Goal: Task Accomplishment & Management: Use online tool/utility

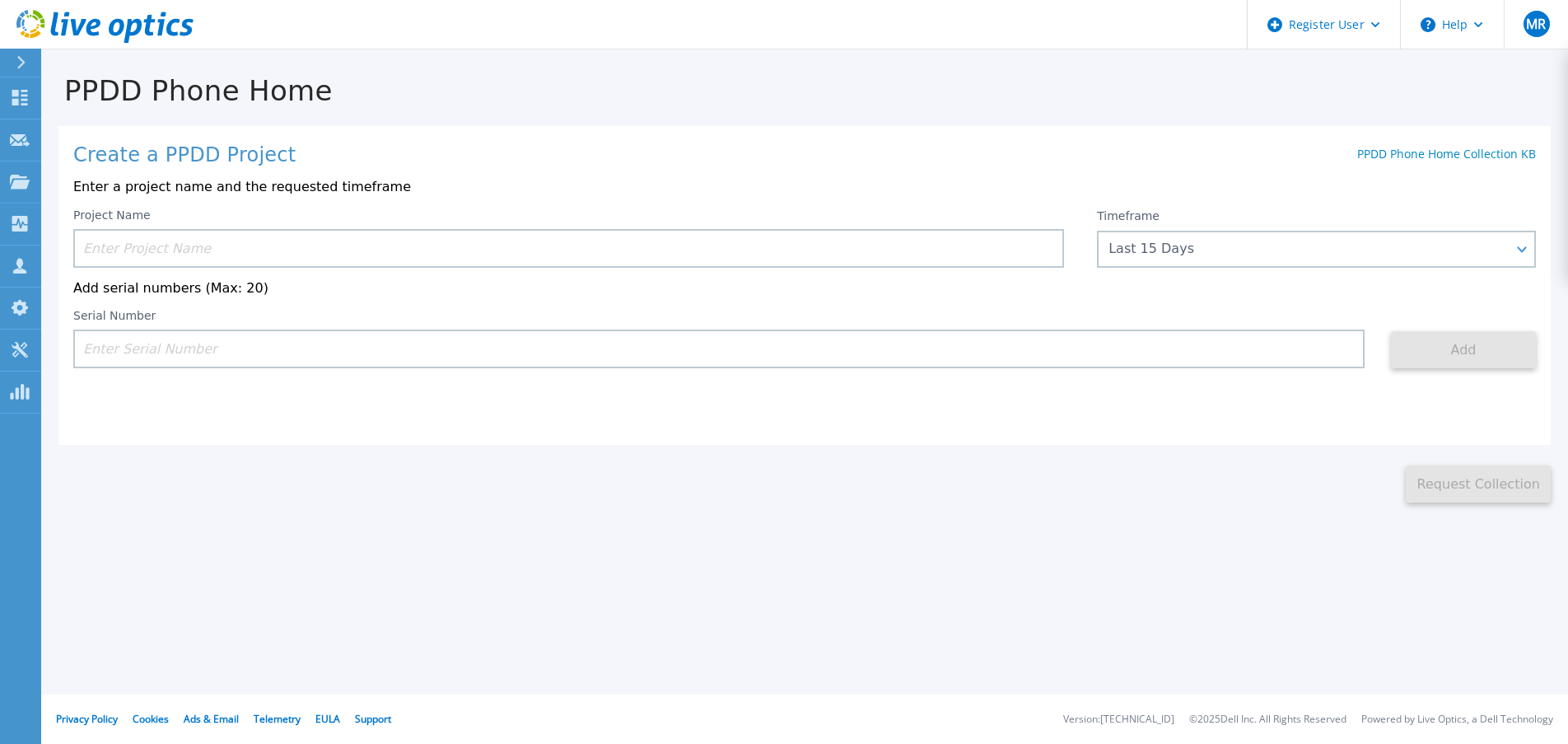
click at [250, 240] on input at bounding box center [568, 248] width 991 height 39
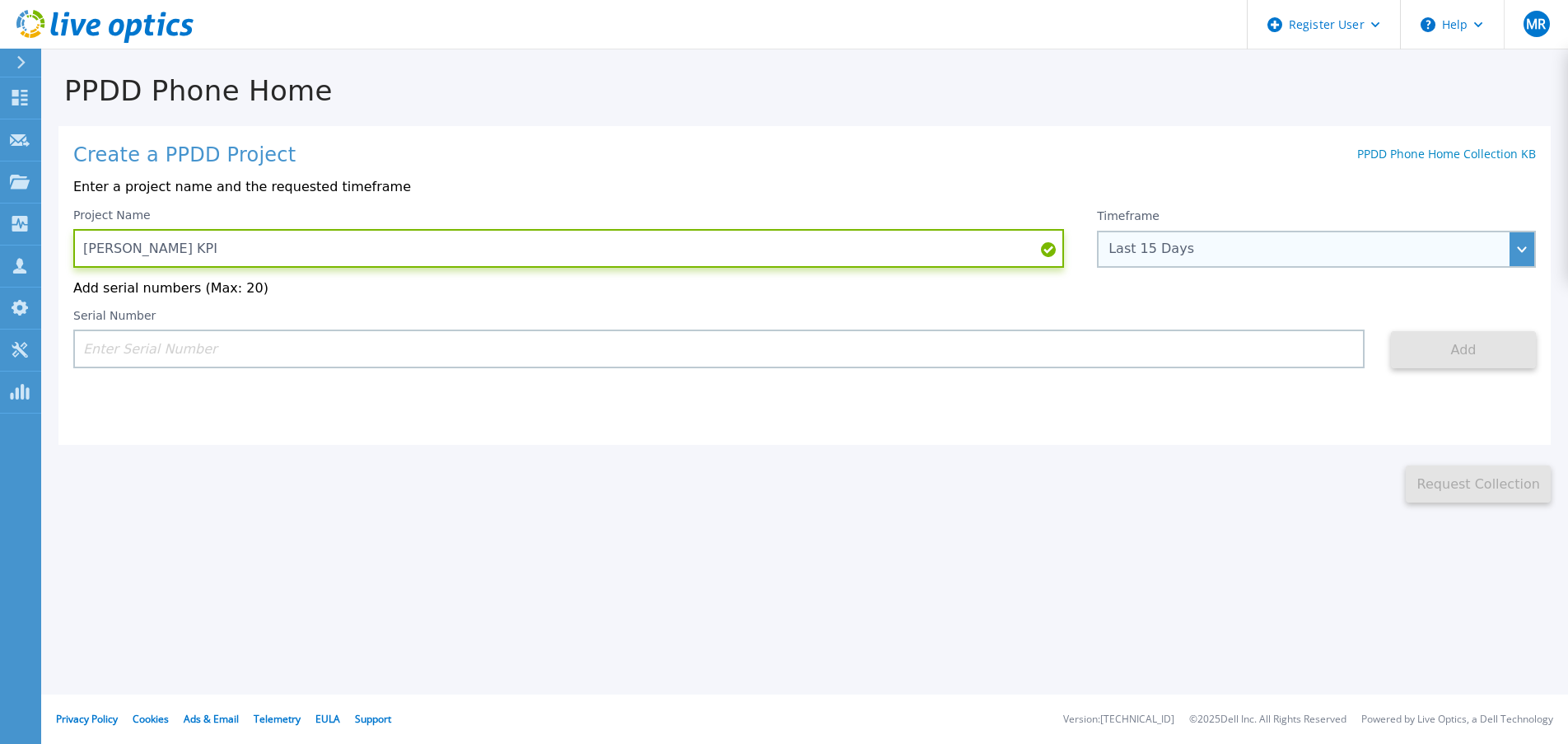
type input "McLane KPI"
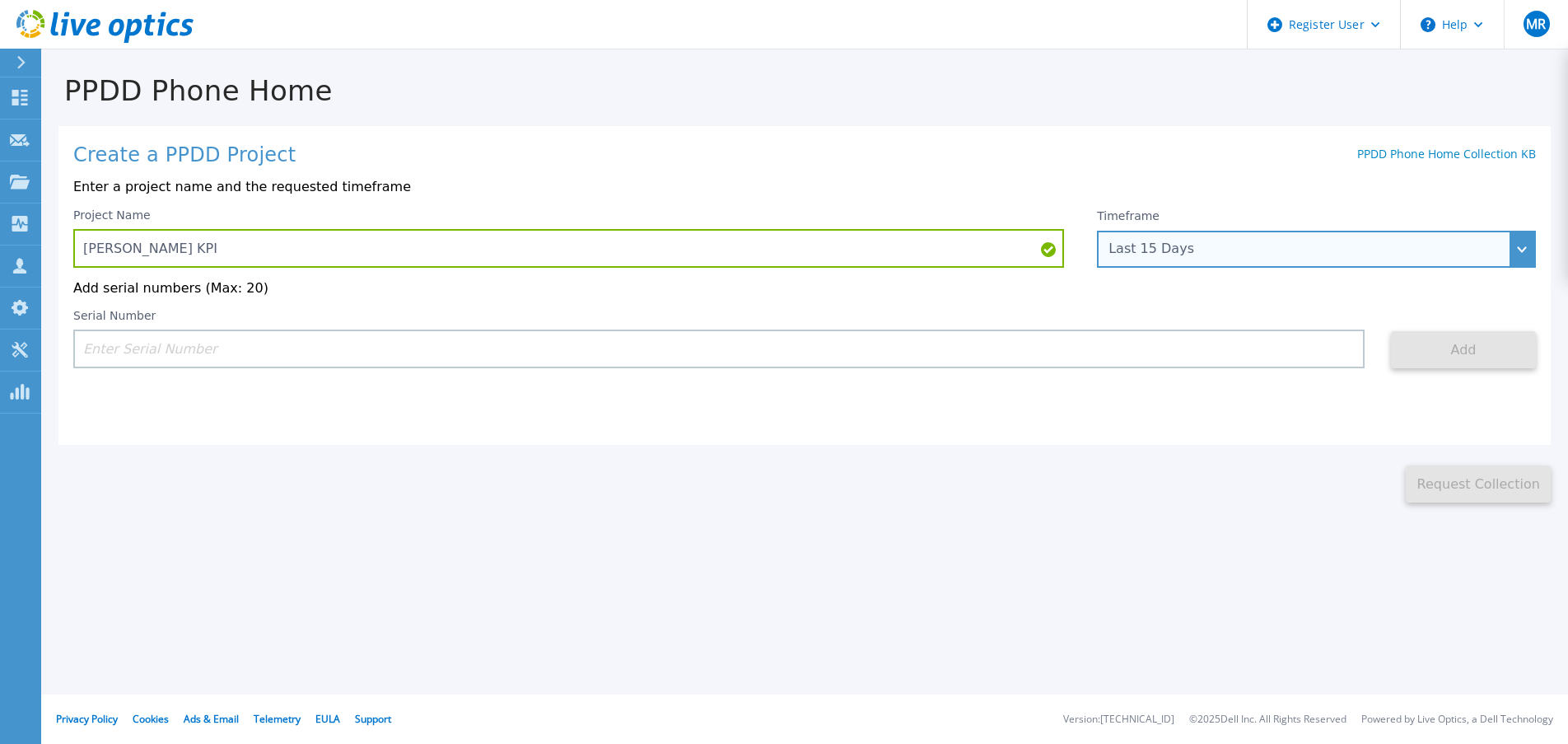
click at [1203, 262] on div "Last 15 Days" at bounding box center [1317, 249] width 439 height 37
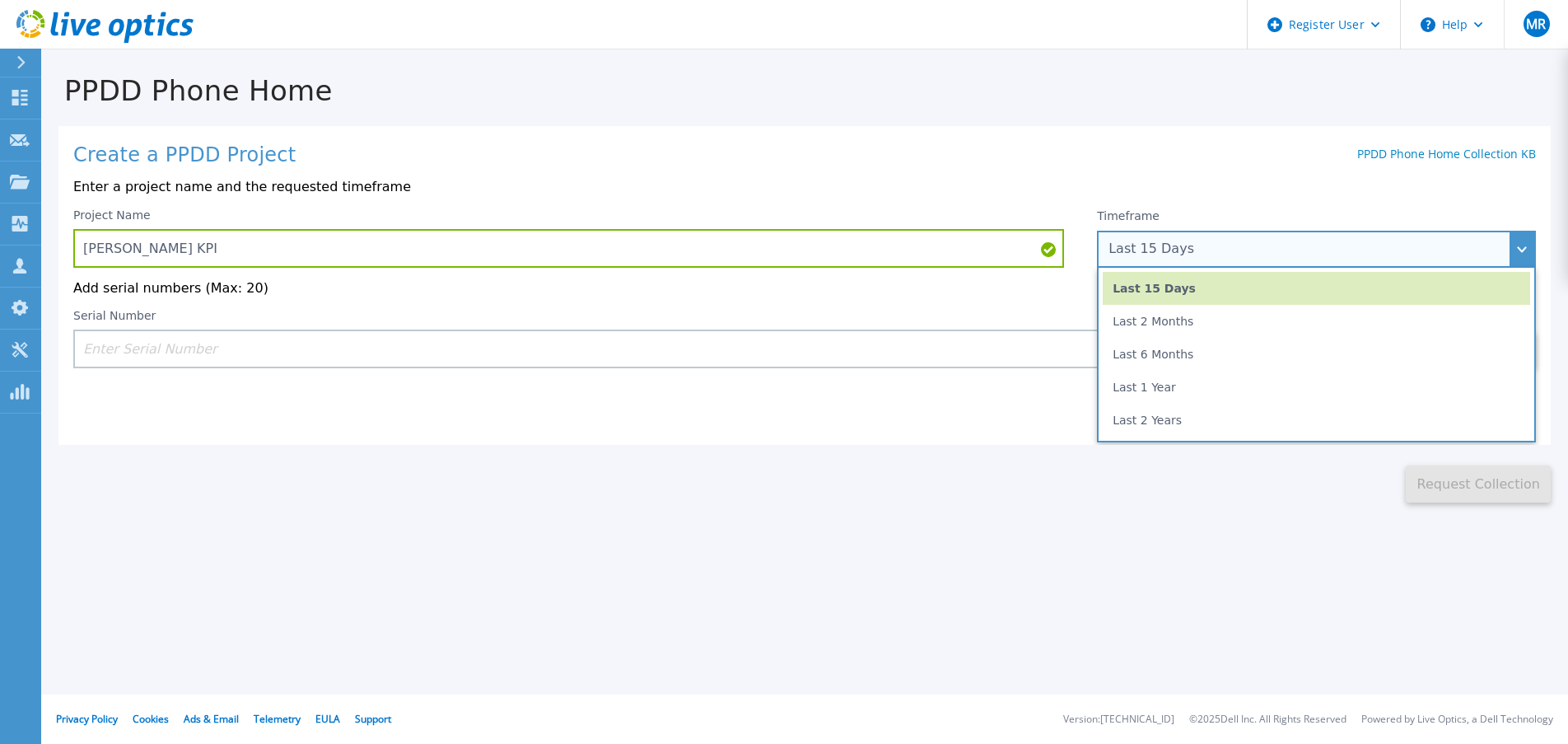
click at [1203, 264] on div "Last 15 Days" at bounding box center [1317, 249] width 439 height 37
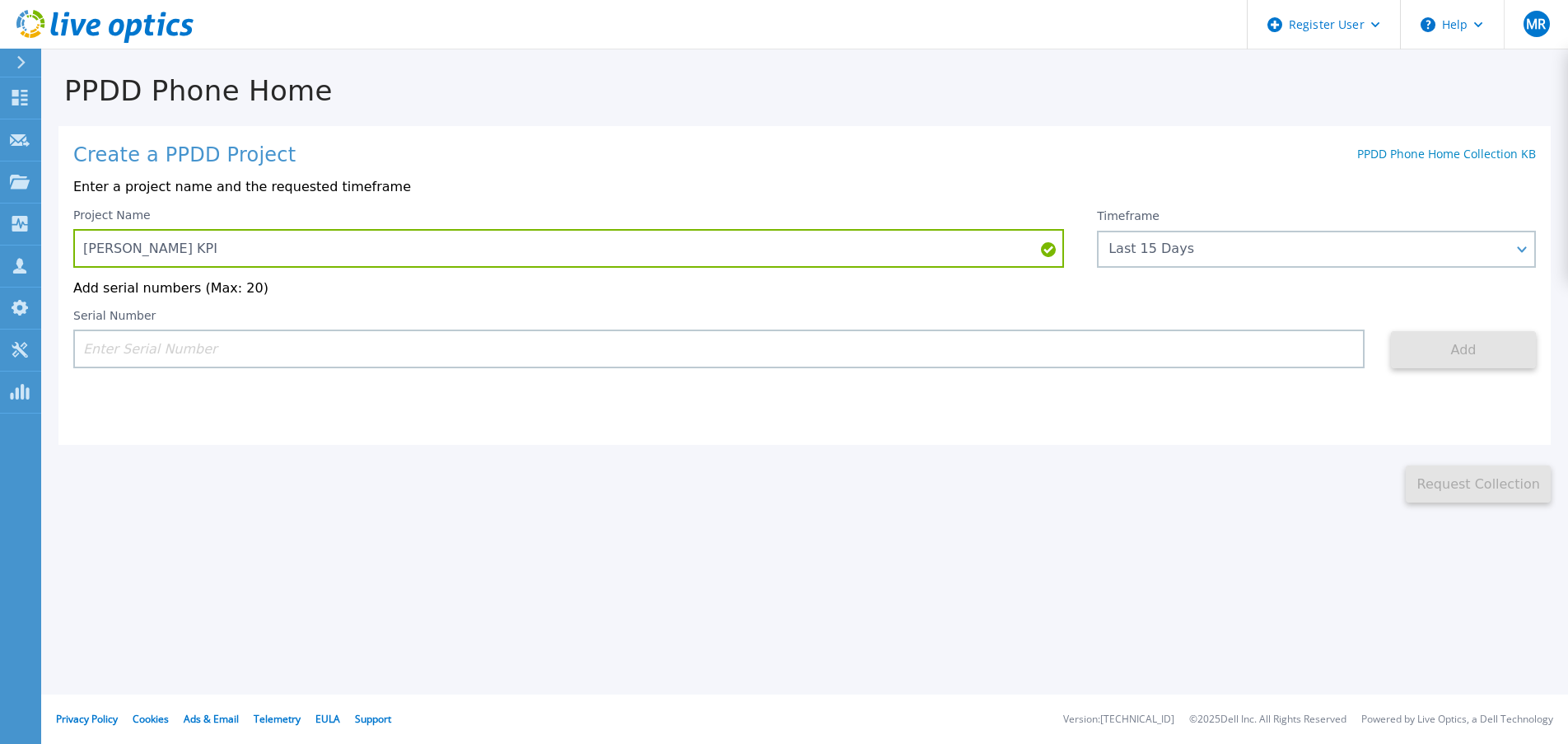
click at [843, 345] on input at bounding box center [718, 349] width 1291 height 39
click at [516, 345] on input at bounding box center [718, 349] width 1291 height 39
paste input "APX00232409030"
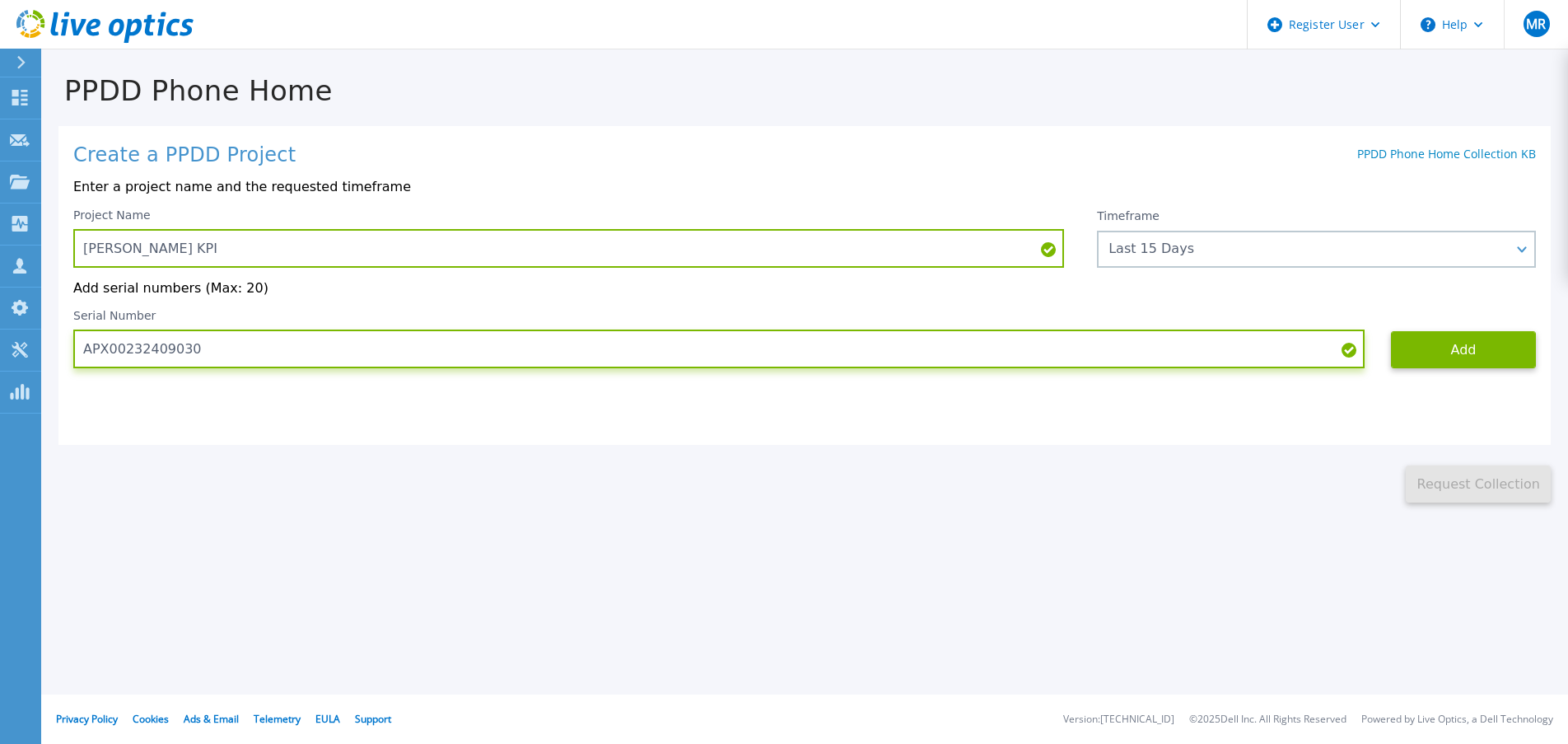
drag, startPoint x: 646, startPoint y: 353, endPoint x: 284, endPoint y: 333, distance: 362.6
click at [200, 322] on div "Serial Number APX00232409030" at bounding box center [718, 339] width 1291 height 60
click at [249, 352] on input "APX00232409030" at bounding box center [718, 349] width 1291 height 39
type input "APX00232409030"
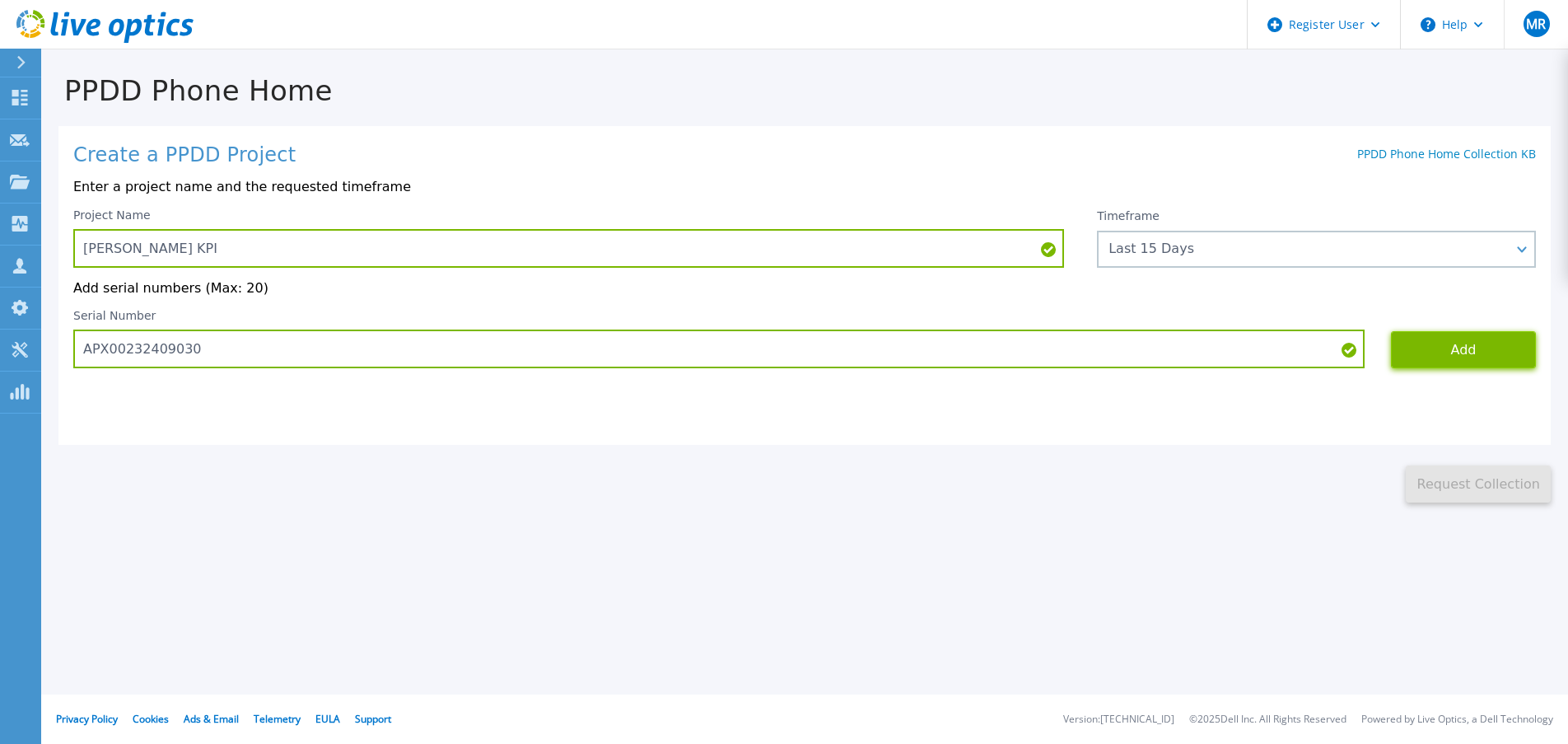
click at [1466, 338] on button "Add" at bounding box center [1463, 349] width 145 height 37
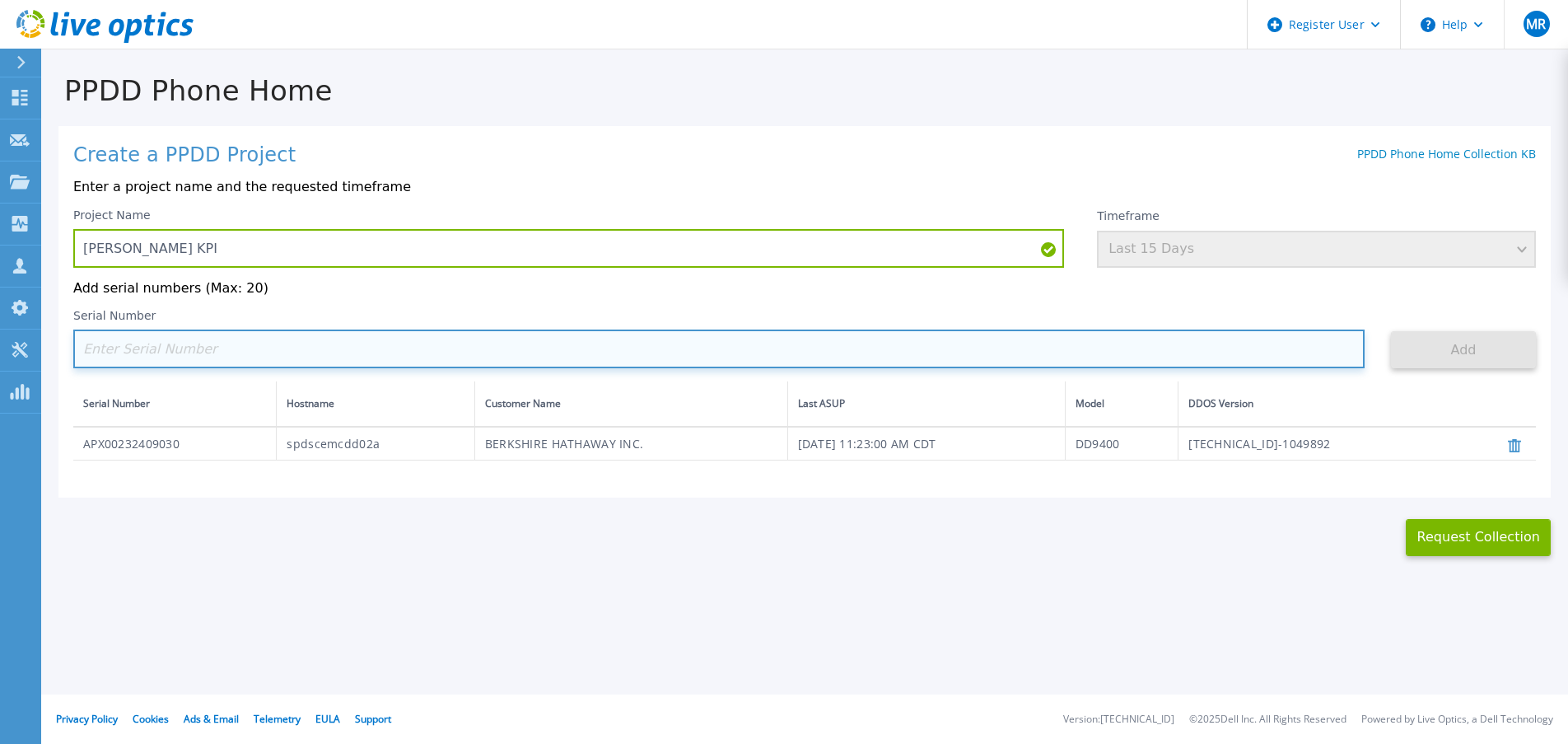
click at [915, 357] on input at bounding box center [718, 349] width 1291 height 39
paste input "APX00232409031"
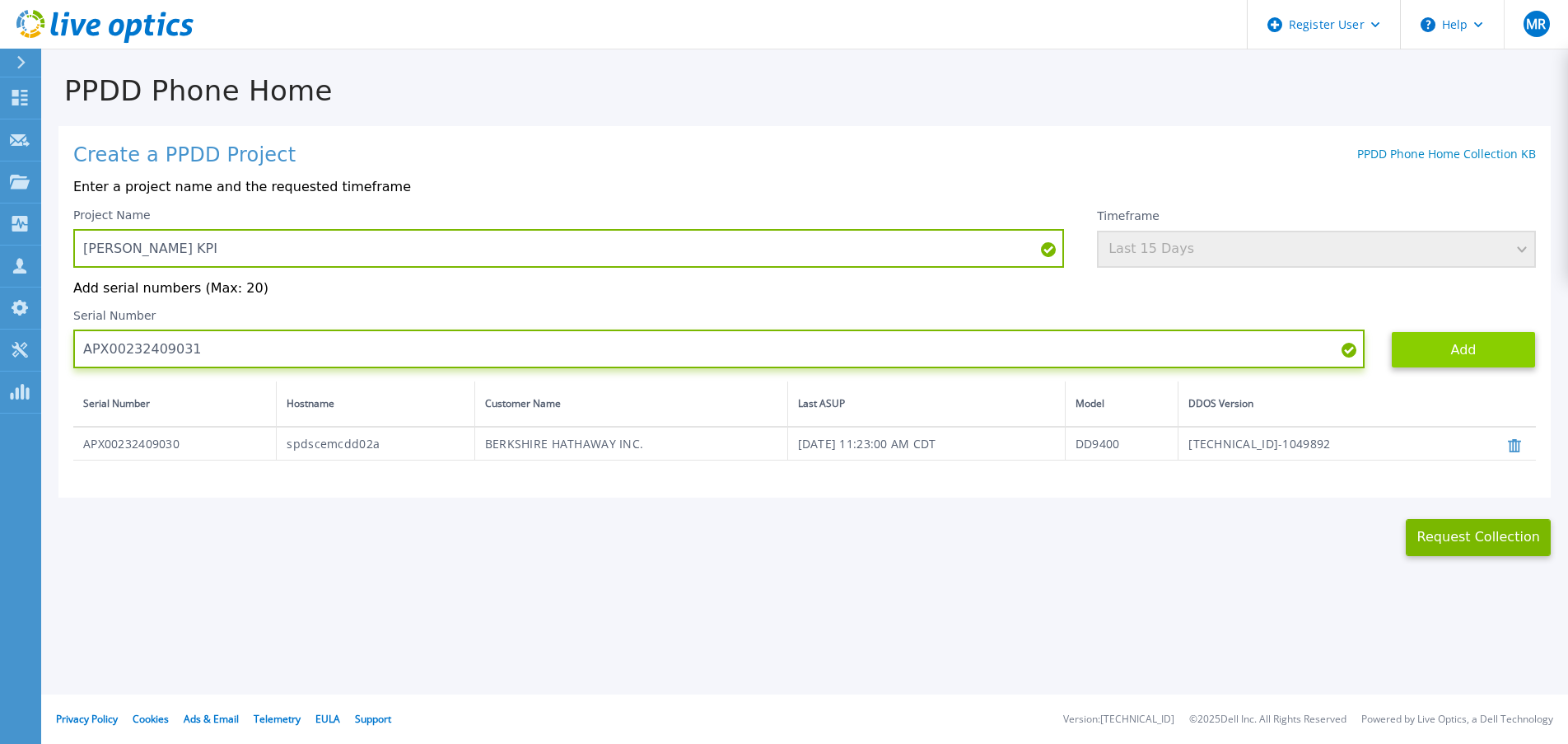
type input "APX00232409031"
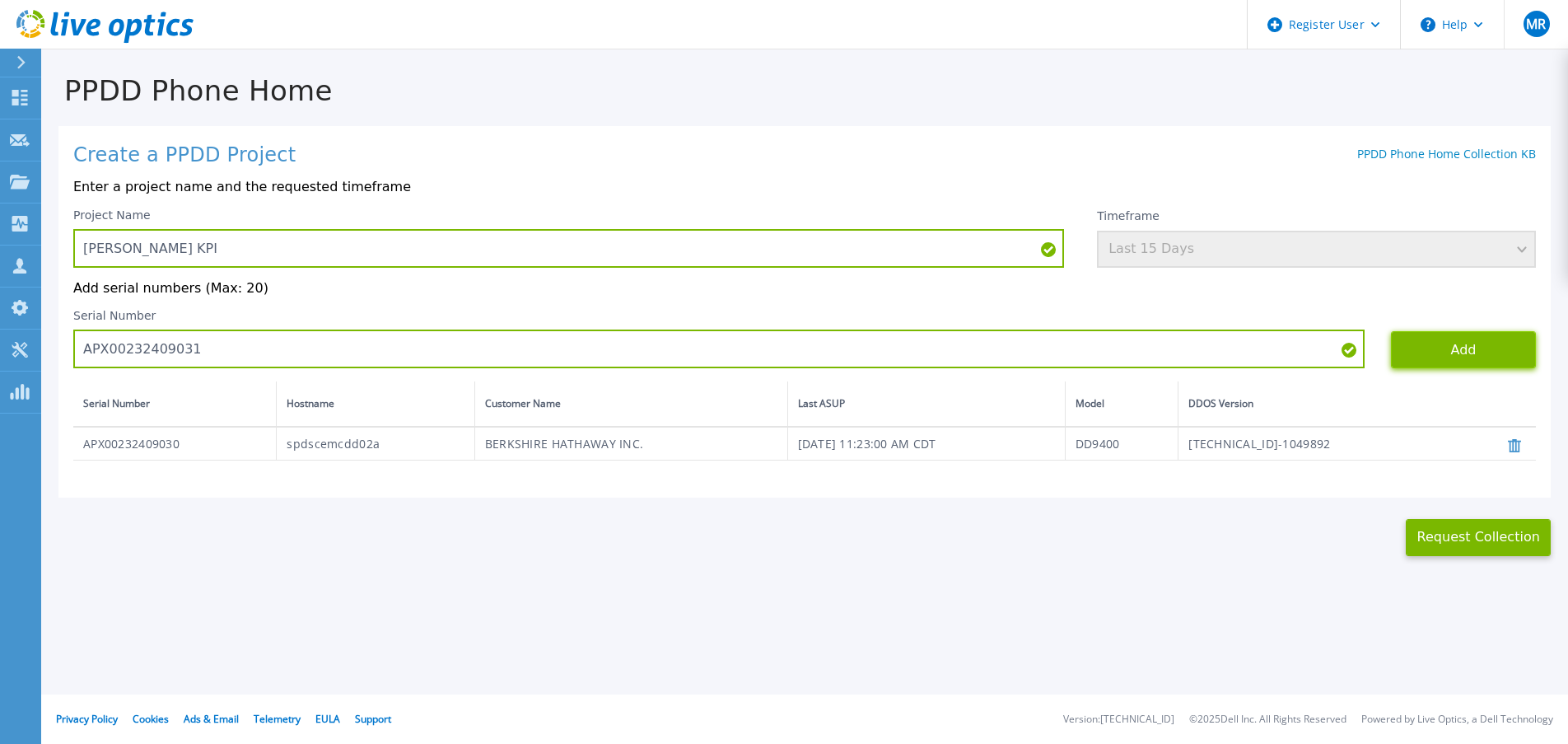
click at [1441, 364] on button "Add" at bounding box center [1463, 349] width 145 height 37
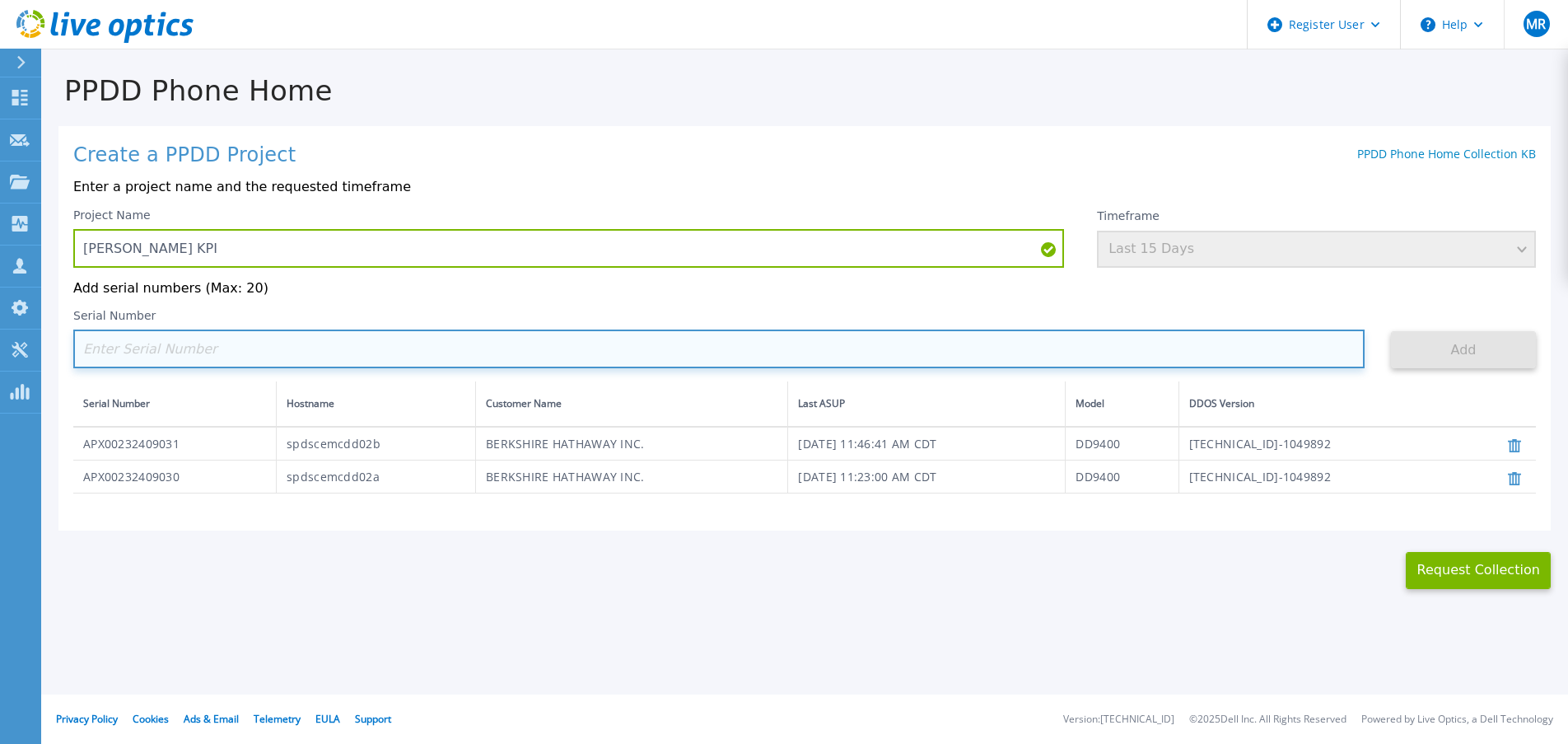
click at [623, 357] on input at bounding box center [718, 349] width 1291 height 39
paste input "APX00232406670"
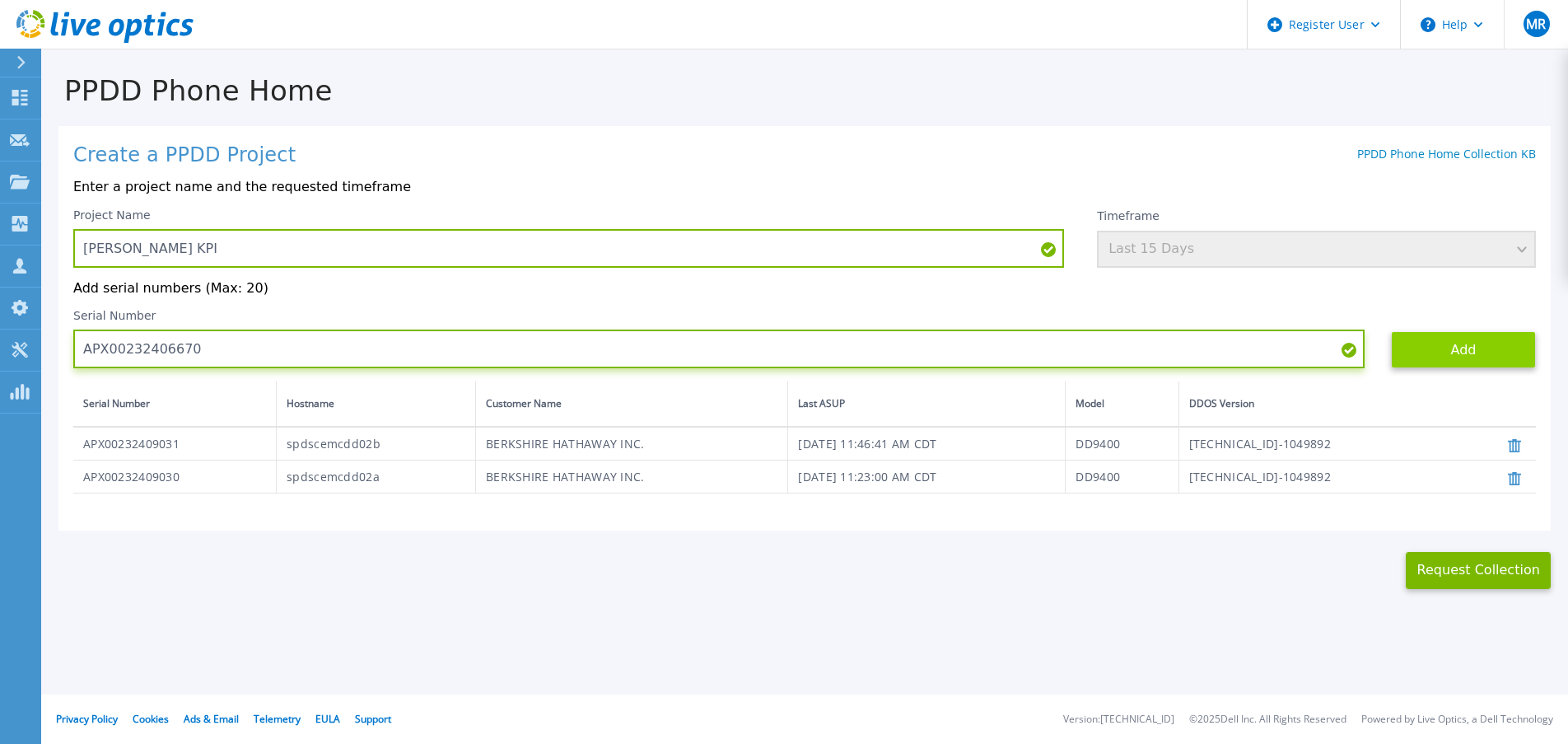
type input "APX00232406670"
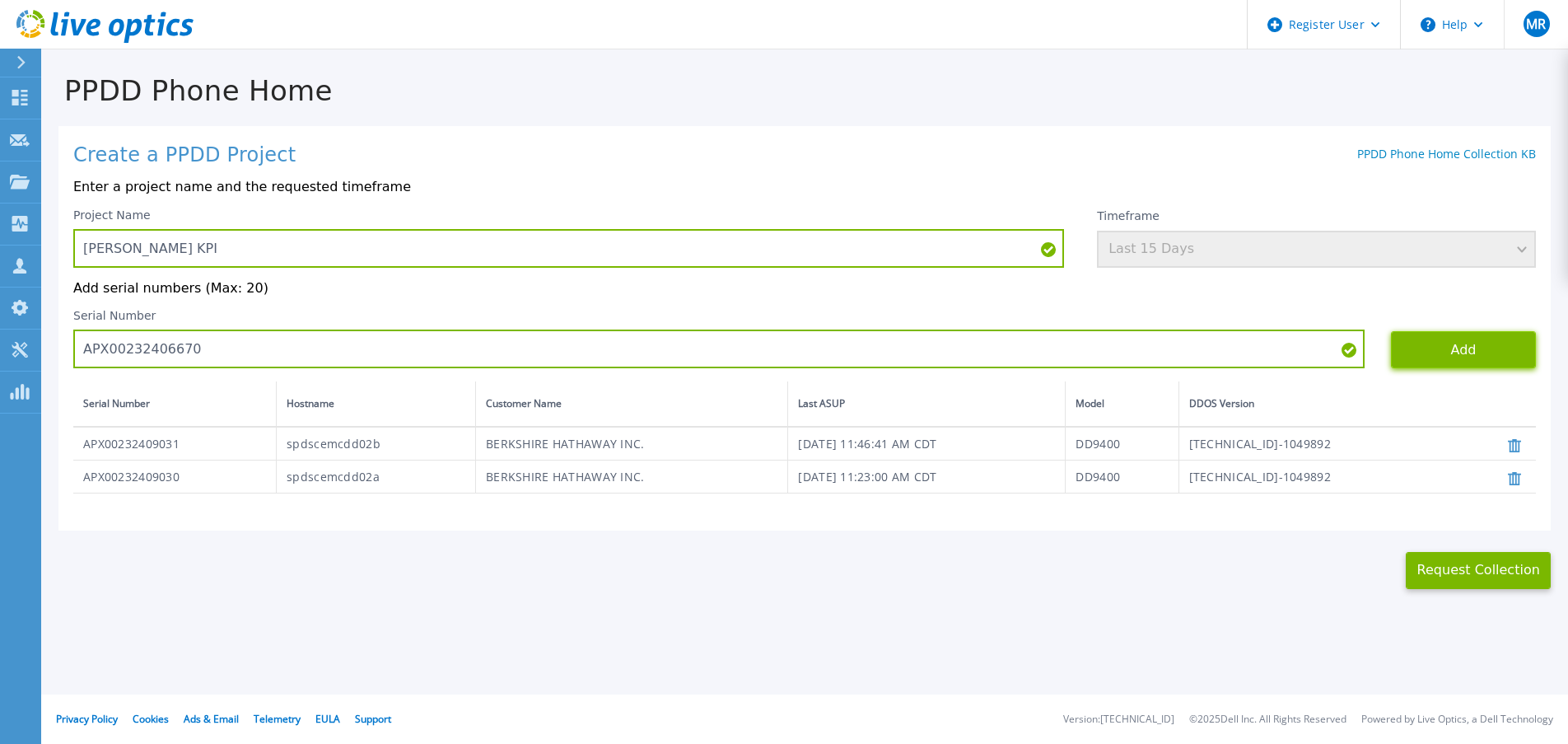
click at [1443, 363] on button "Add" at bounding box center [1463, 349] width 145 height 37
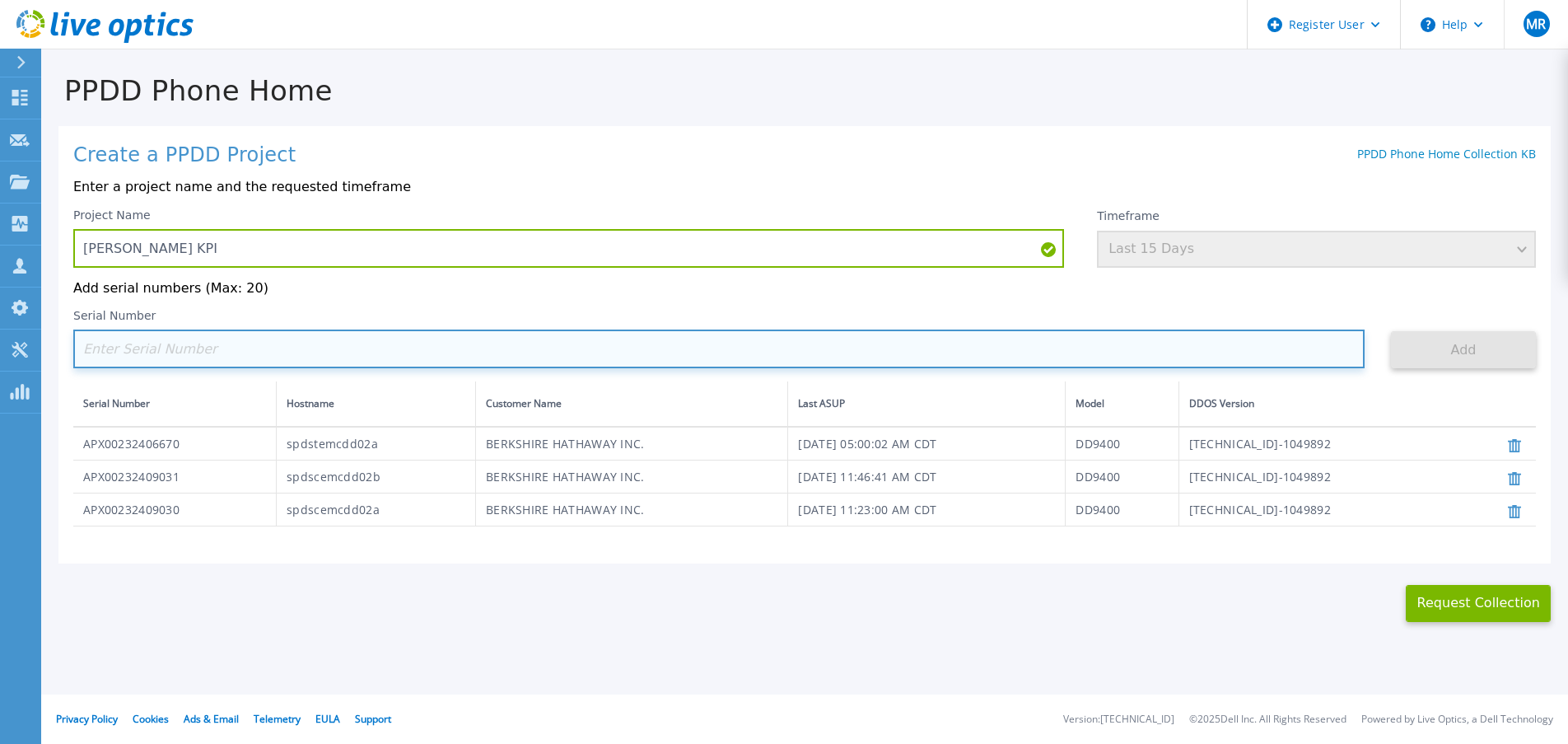
click at [448, 365] on input at bounding box center [718, 349] width 1291 height 39
paste input "APX00232406671"
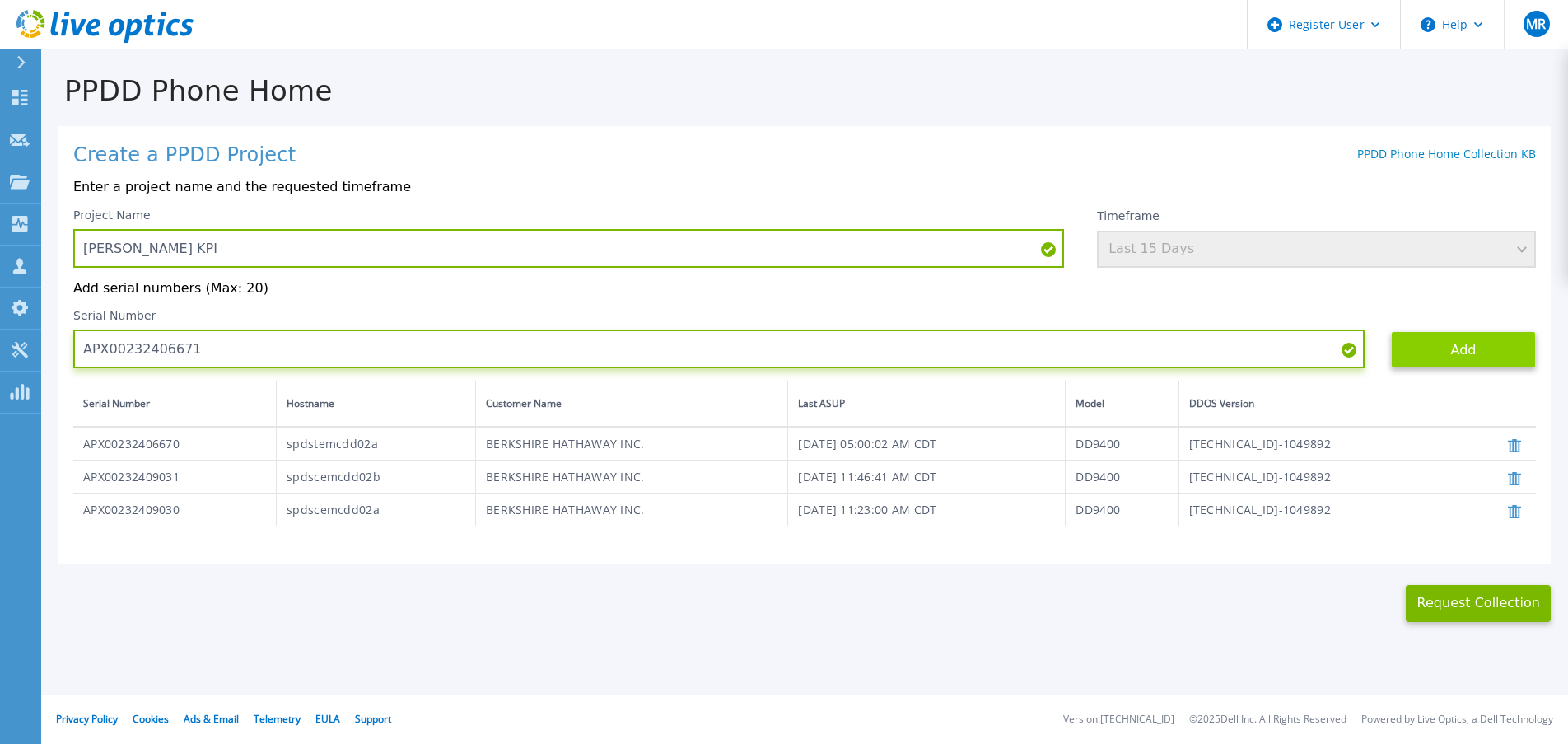
type input "APX00232406671"
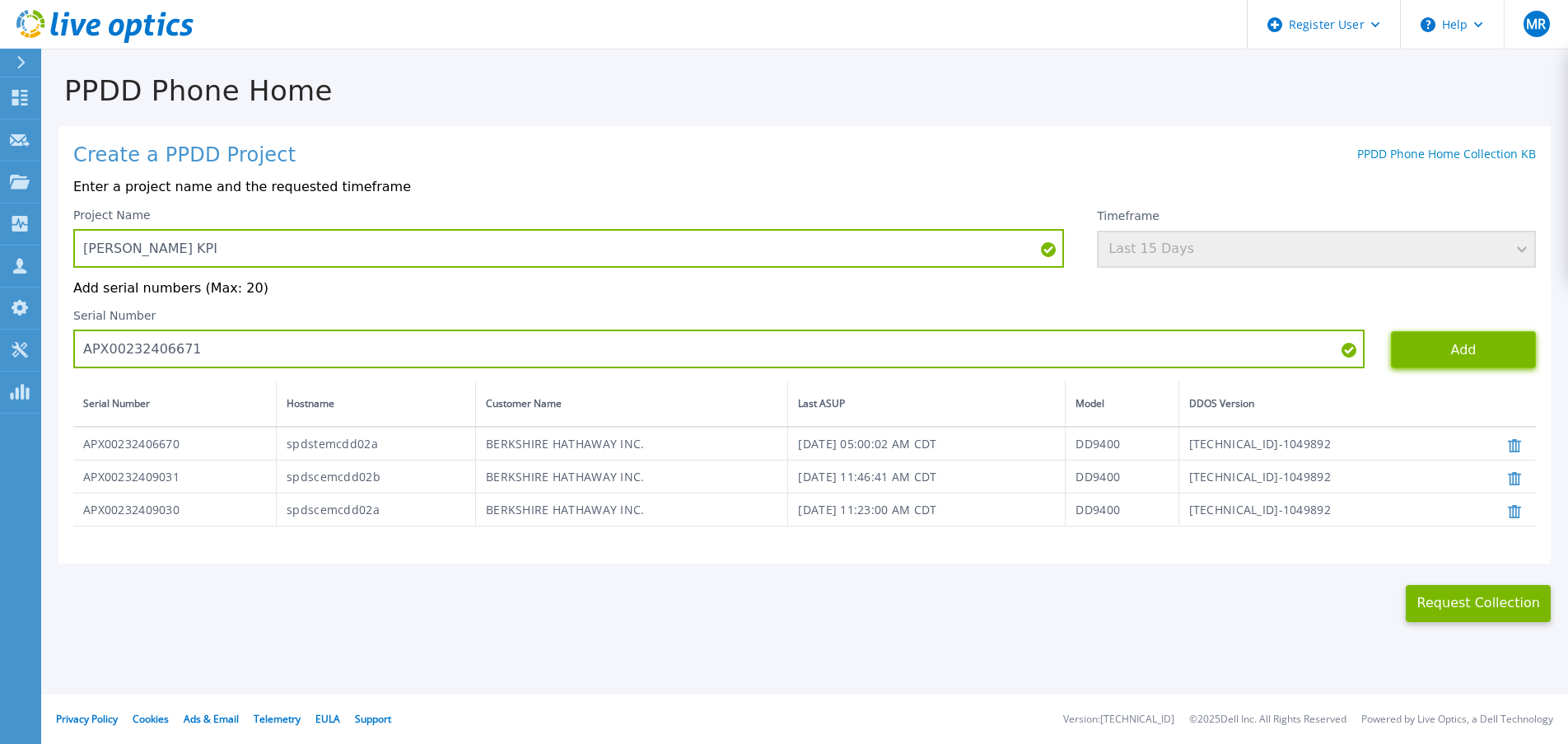
click at [1430, 353] on button "Add" at bounding box center [1463, 349] width 145 height 37
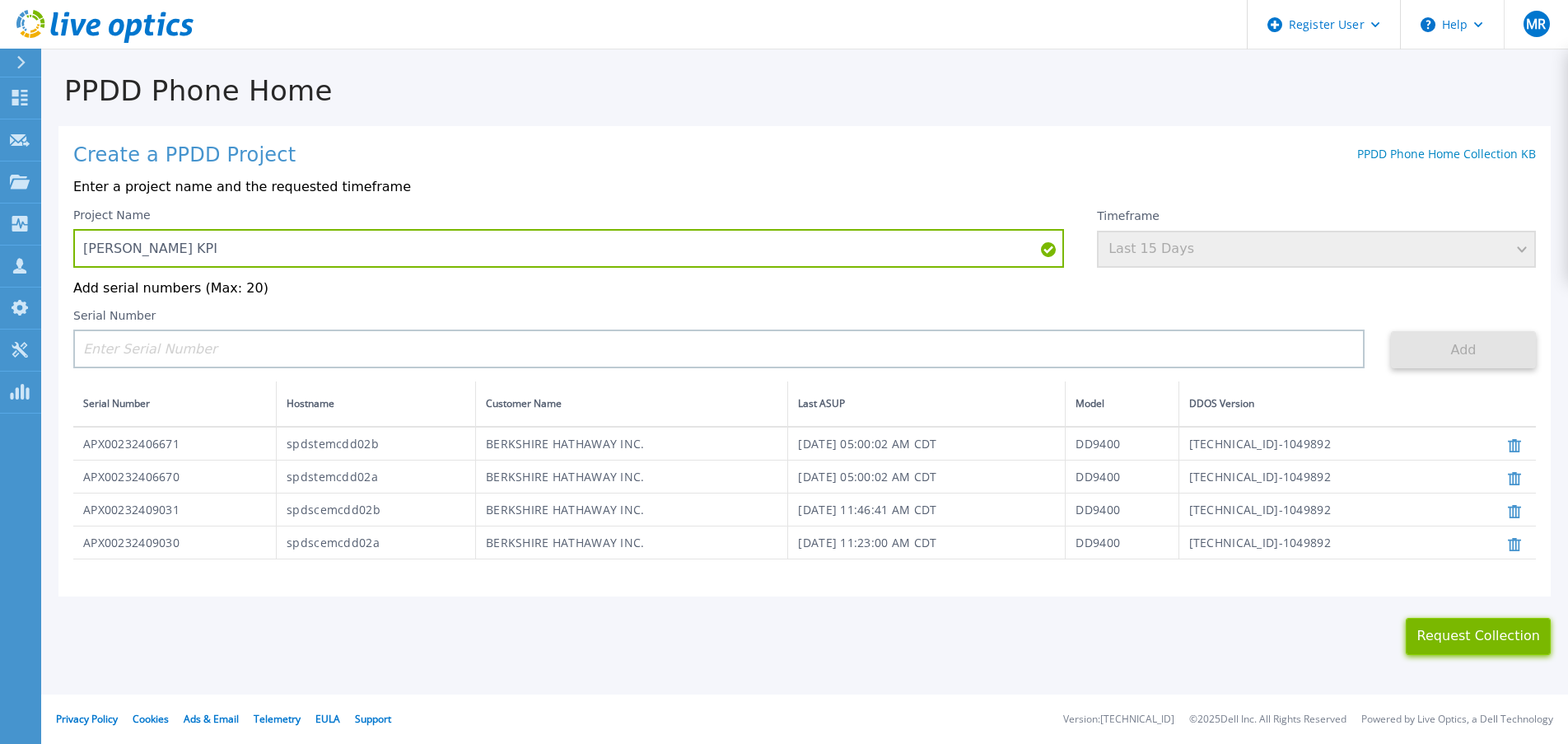
click at [1486, 645] on button "Request Collection" at bounding box center [1479, 636] width 145 height 37
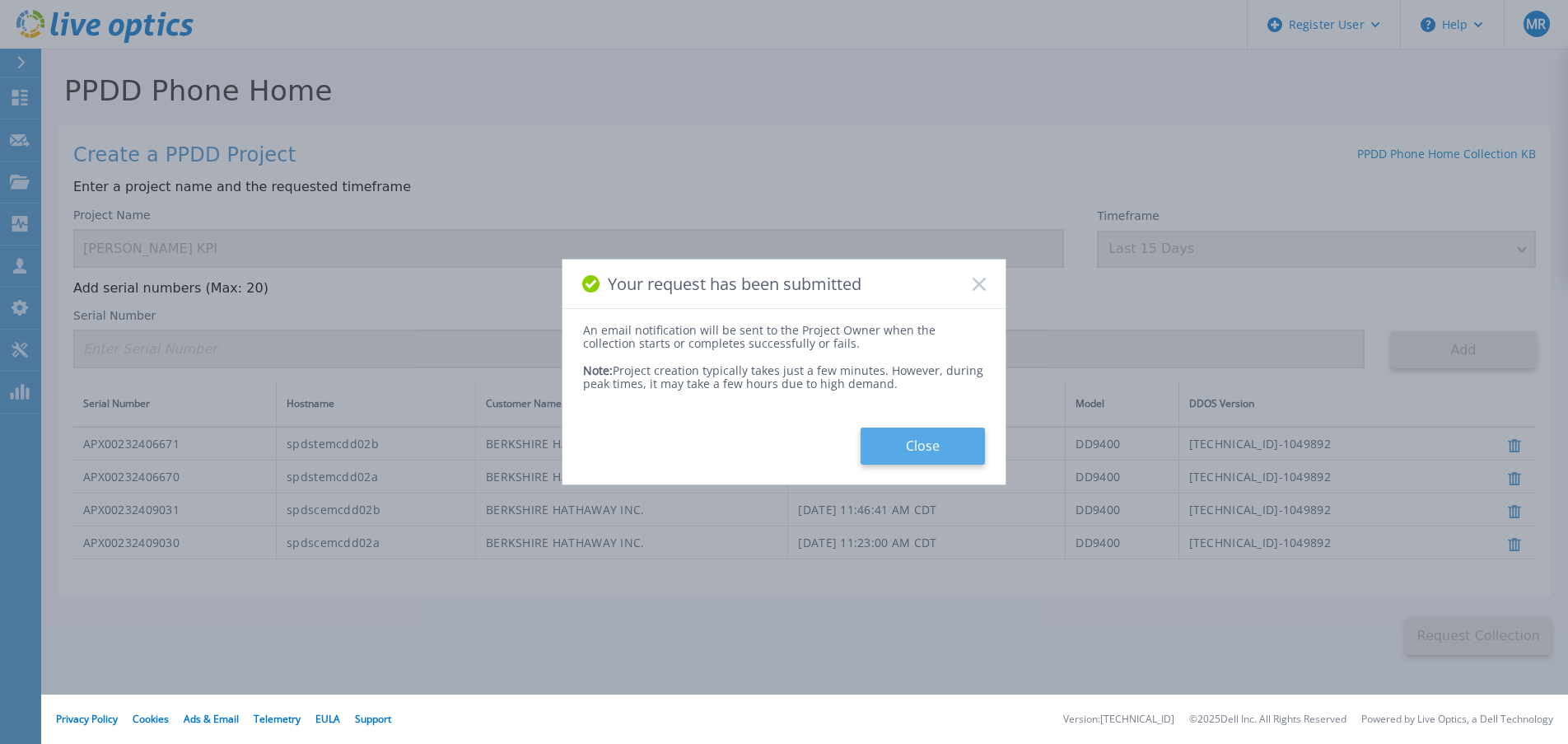
click at [906, 455] on button "Close" at bounding box center [923, 446] width 125 height 37
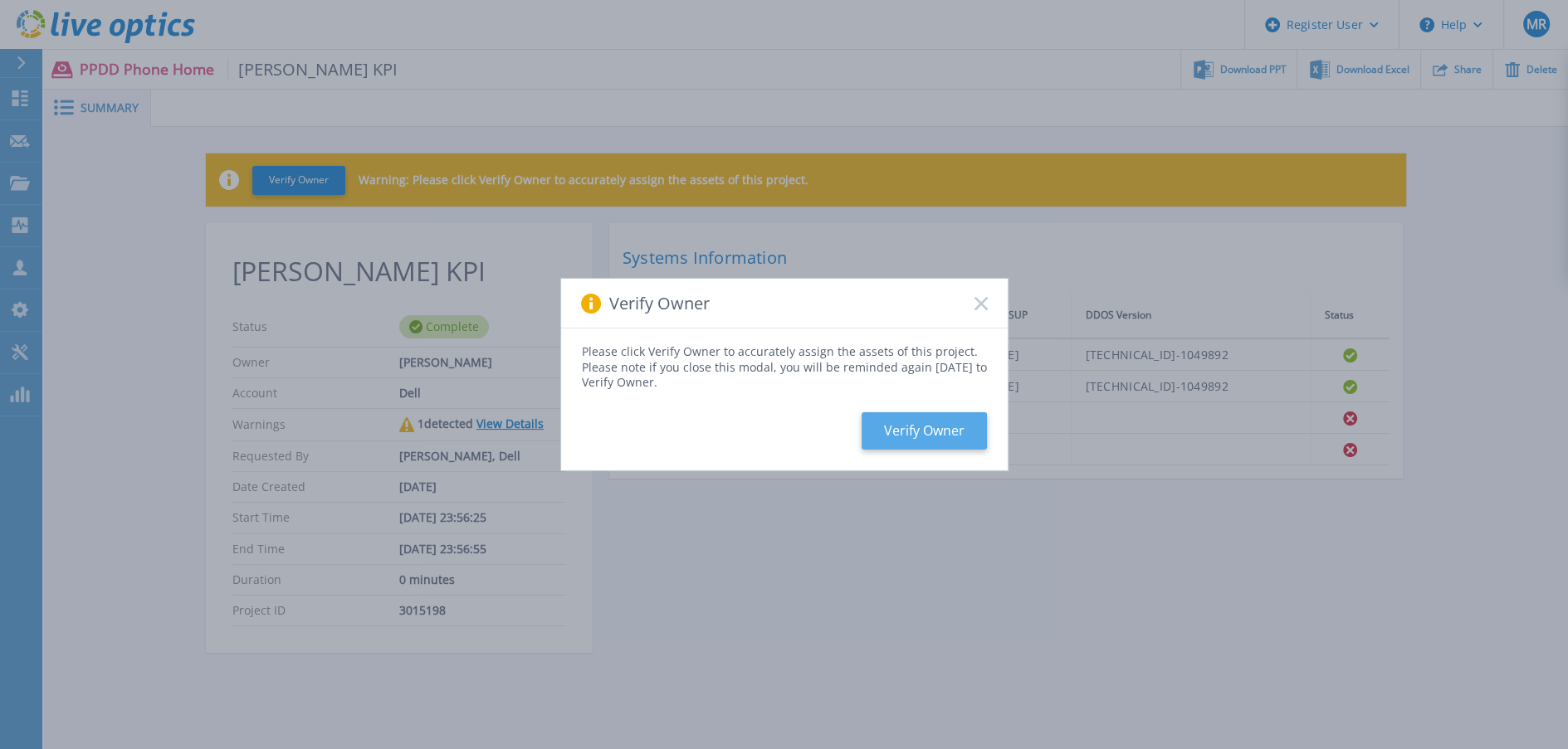
click at [905, 429] on button "Verify Owner" at bounding box center [924, 430] width 126 height 37
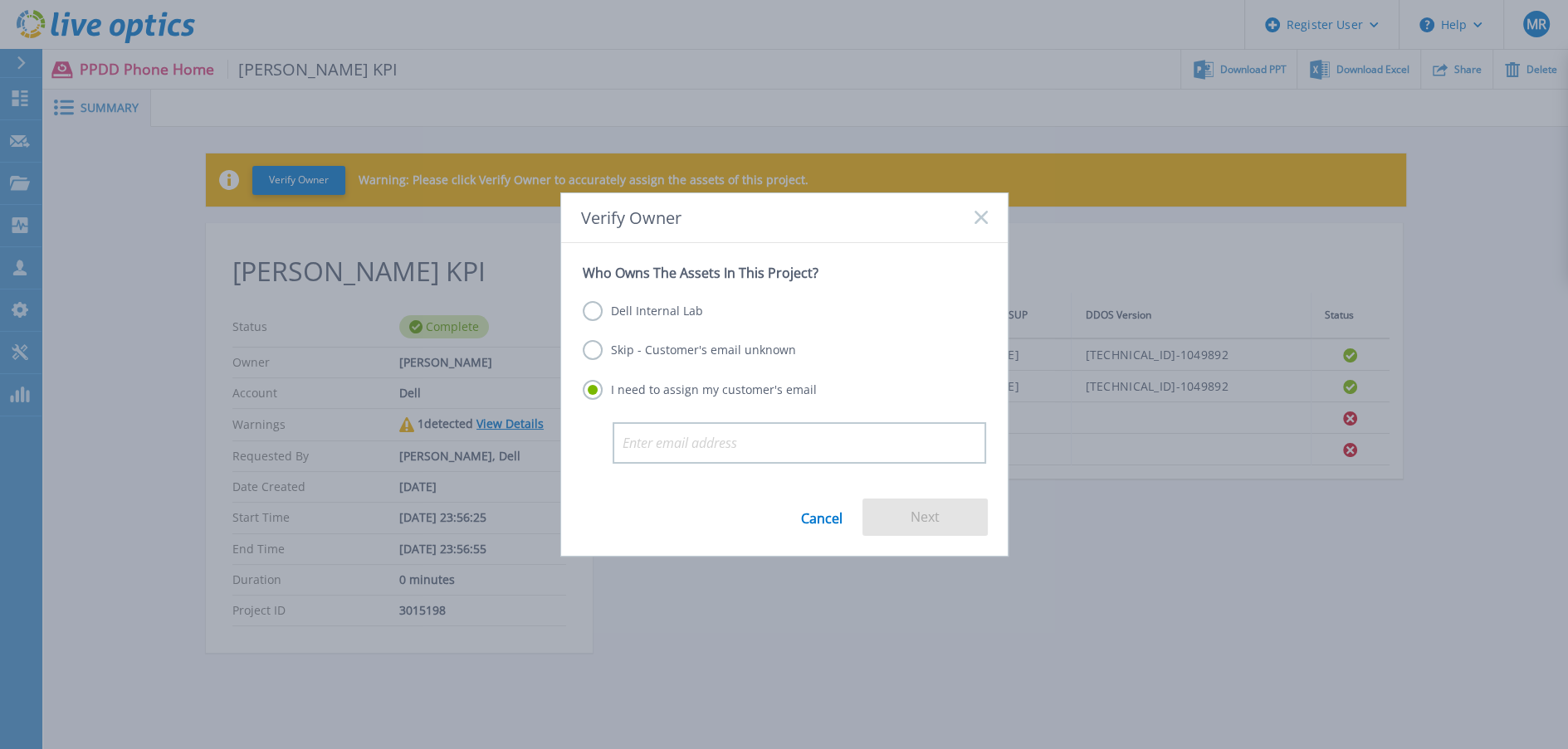
click at [668, 315] on label "Dell Internal Lab" at bounding box center [643, 311] width 120 height 20
click at [0, 0] on input "Dell Internal Lab" at bounding box center [0, 0] width 0 height 0
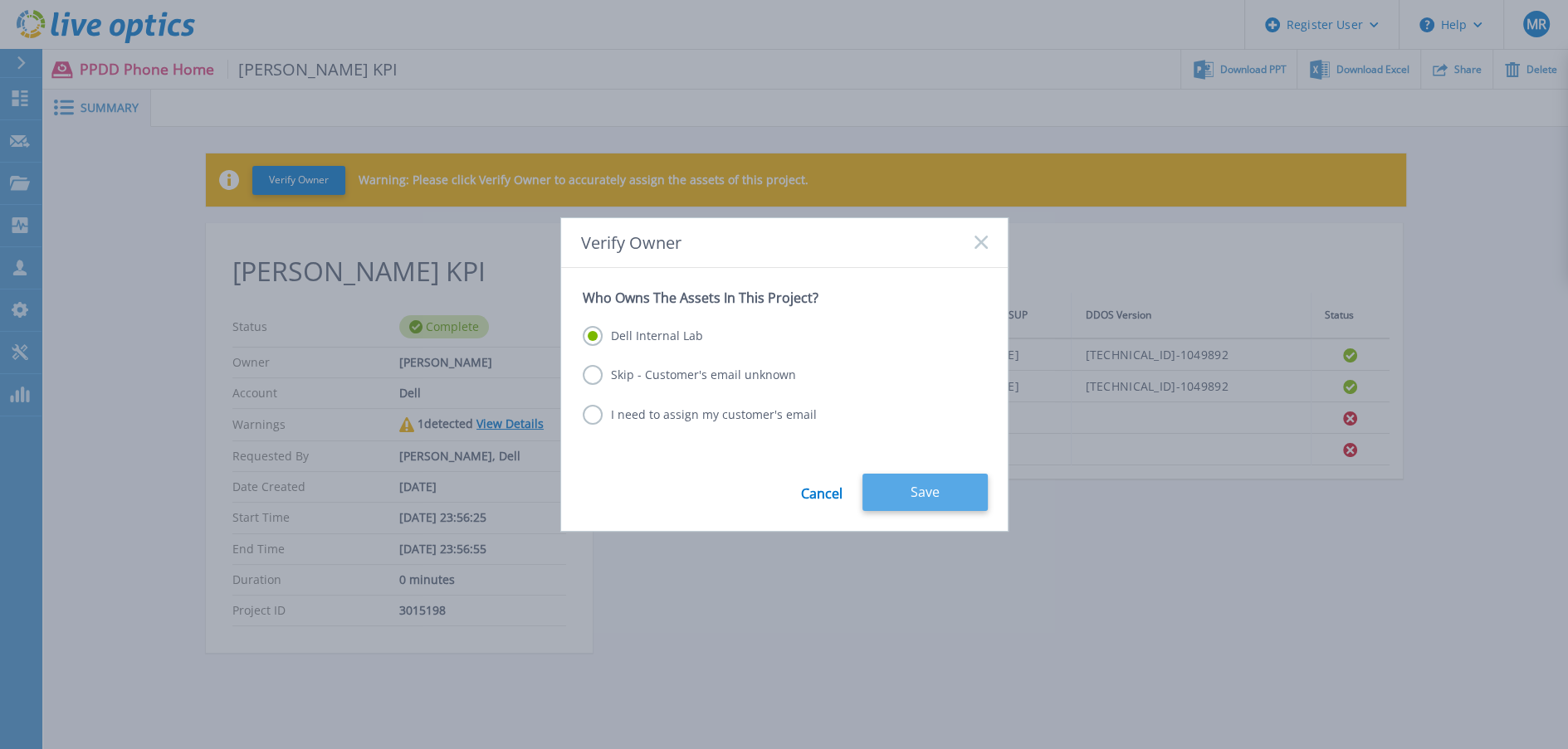
click at [904, 497] on button "Save" at bounding box center [925, 491] width 126 height 37
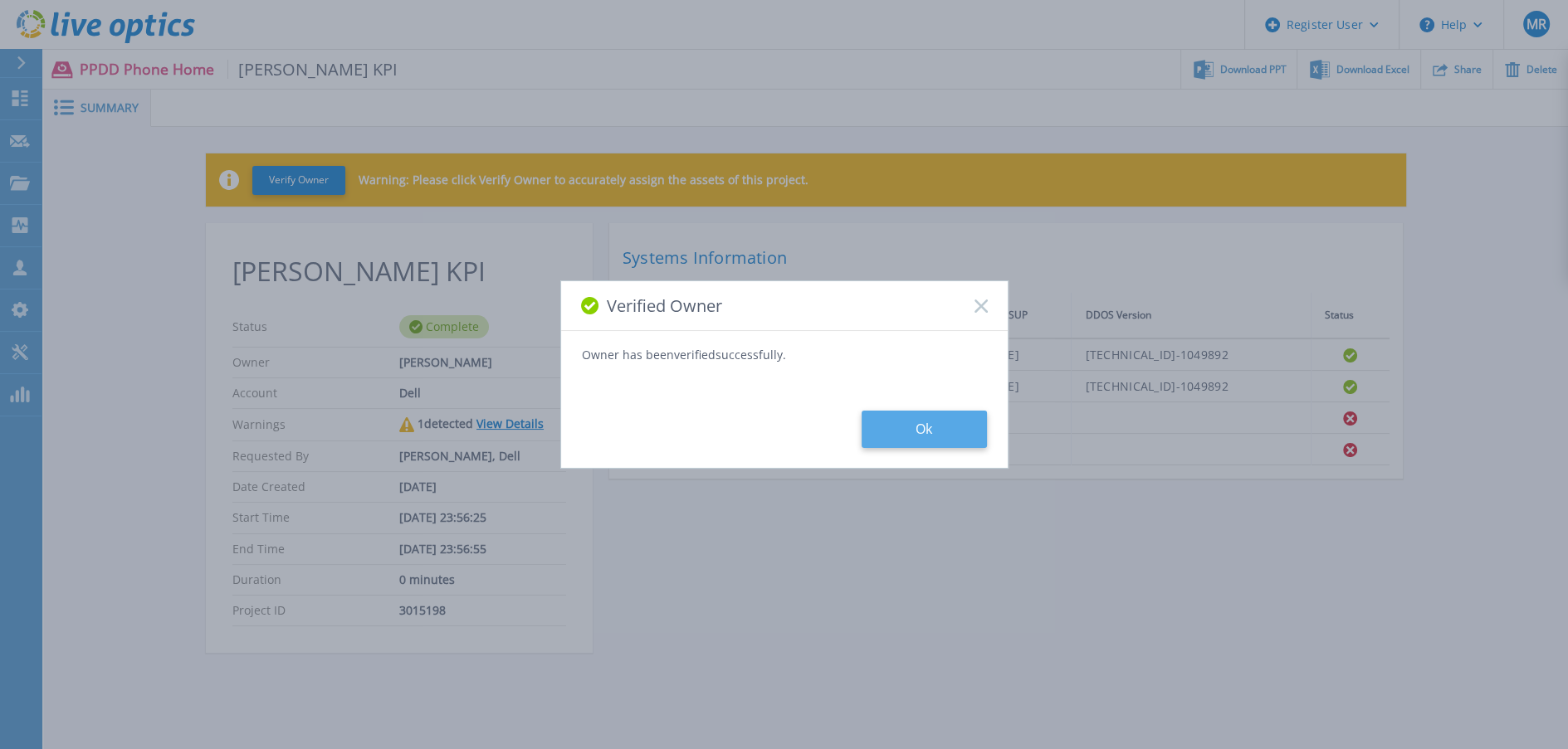
click at [965, 431] on button "Ok" at bounding box center [924, 429] width 126 height 37
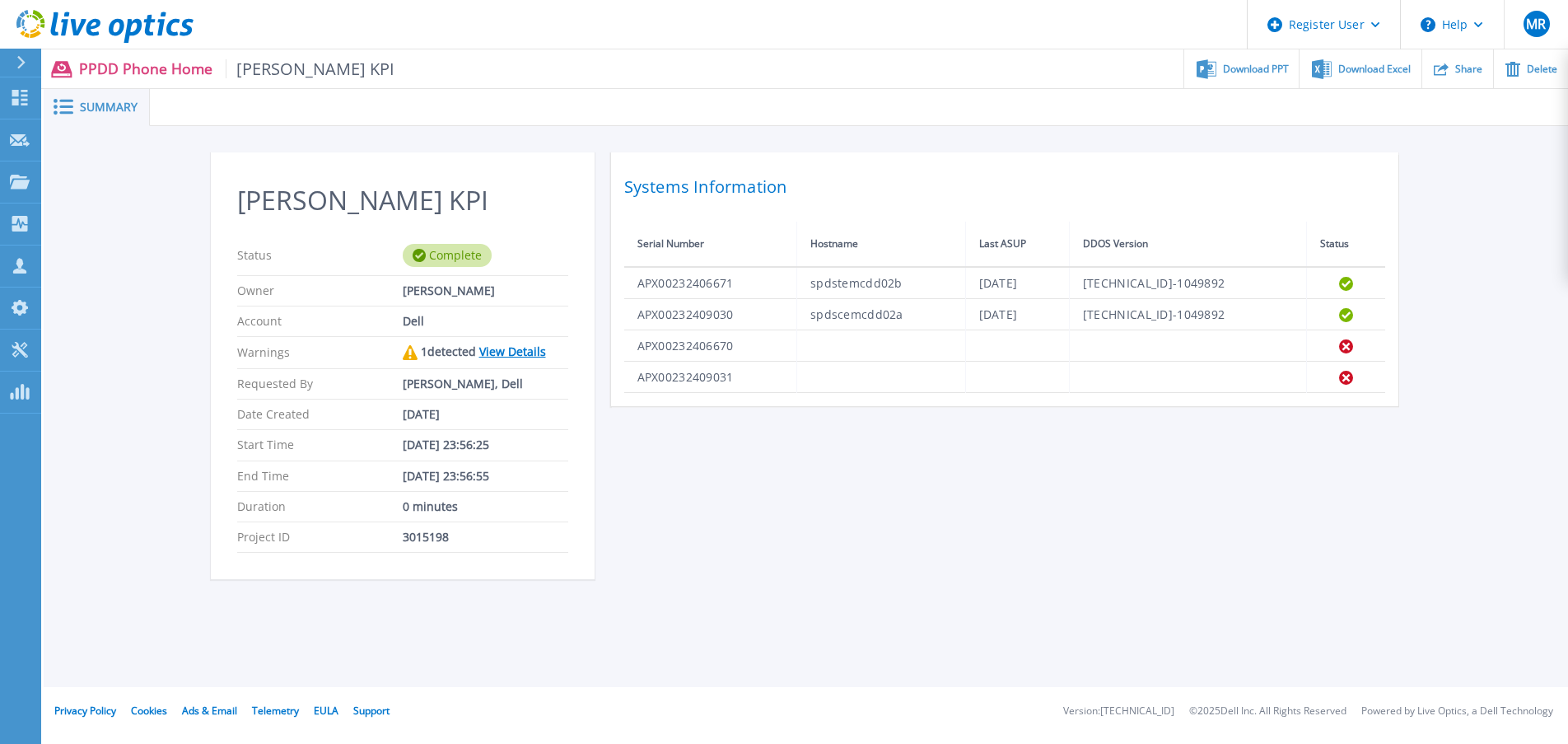
click at [343, 94] on div at bounding box center [859, 107] width 1419 height 37
click at [1279, 75] on div "Download PPT" at bounding box center [1242, 69] width 115 height 39
click at [215, 386] on section "McLane KPI Status Complete Owner Michael Robert Account Dell Warnings 1 detecte…" at bounding box center [402, 366] width 384 height 427
click at [214, 395] on section "McLane KPI Status Complete Owner Michael Robert Account Dell Warnings 1 detecte…" at bounding box center [402, 366] width 384 height 427
click at [530, 353] on link "View Details" at bounding box center [512, 351] width 67 height 15
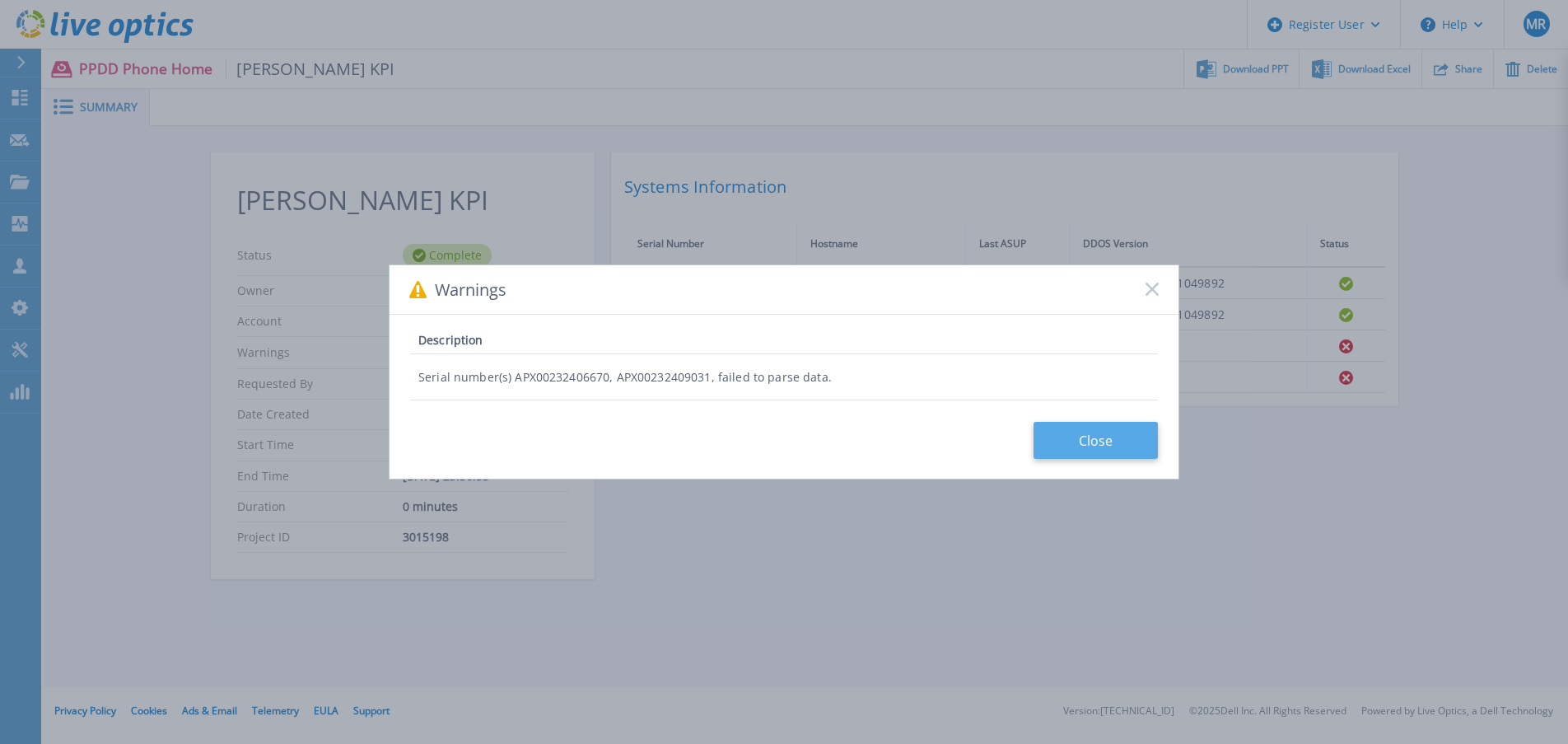
click at [1107, 445] on button "Close" at bounding box center [1096, 440] width 125 height 37
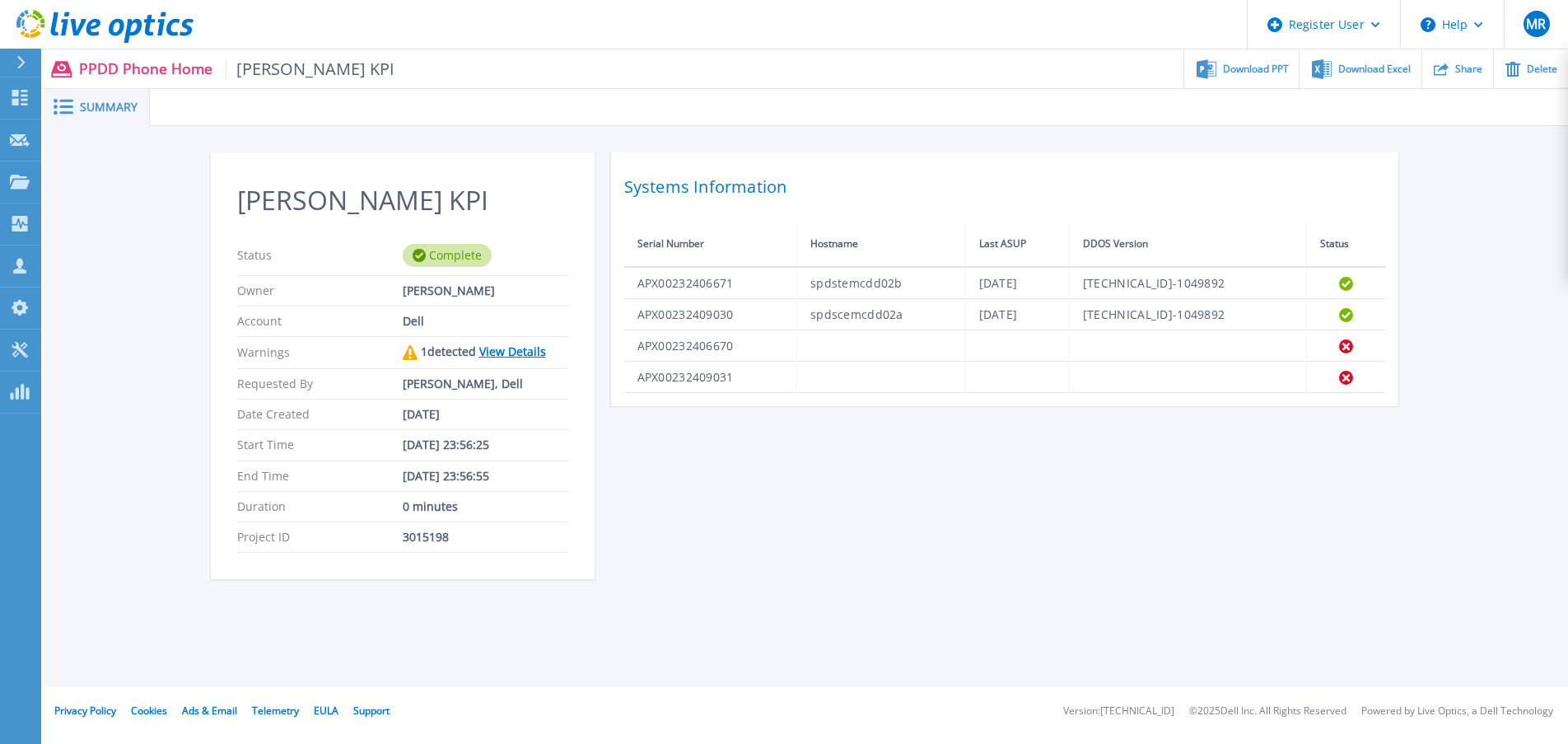
click at [122, 468] on div "McLane KPI Status Complete Owner Michael Robert Account Dell Warnings 1 detecte…" at bounding box center [805, 374] width 1525 height 498
click at [507, 347] on link "View Details" at bounding box center [512, 351] width 67 height 15
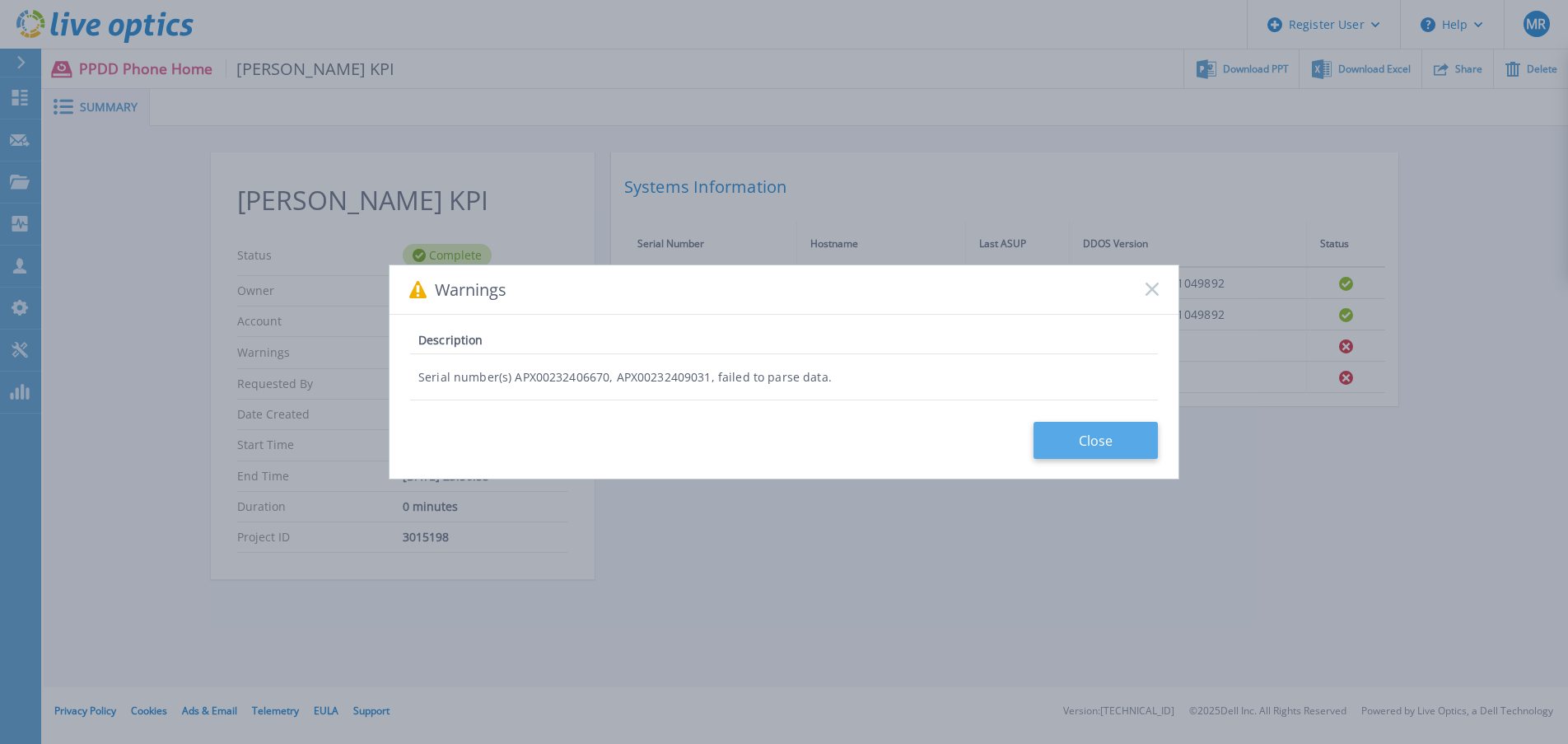
click at [1094, 432] on button "Close" at bounding box center [1096, 440] width 125 height 37
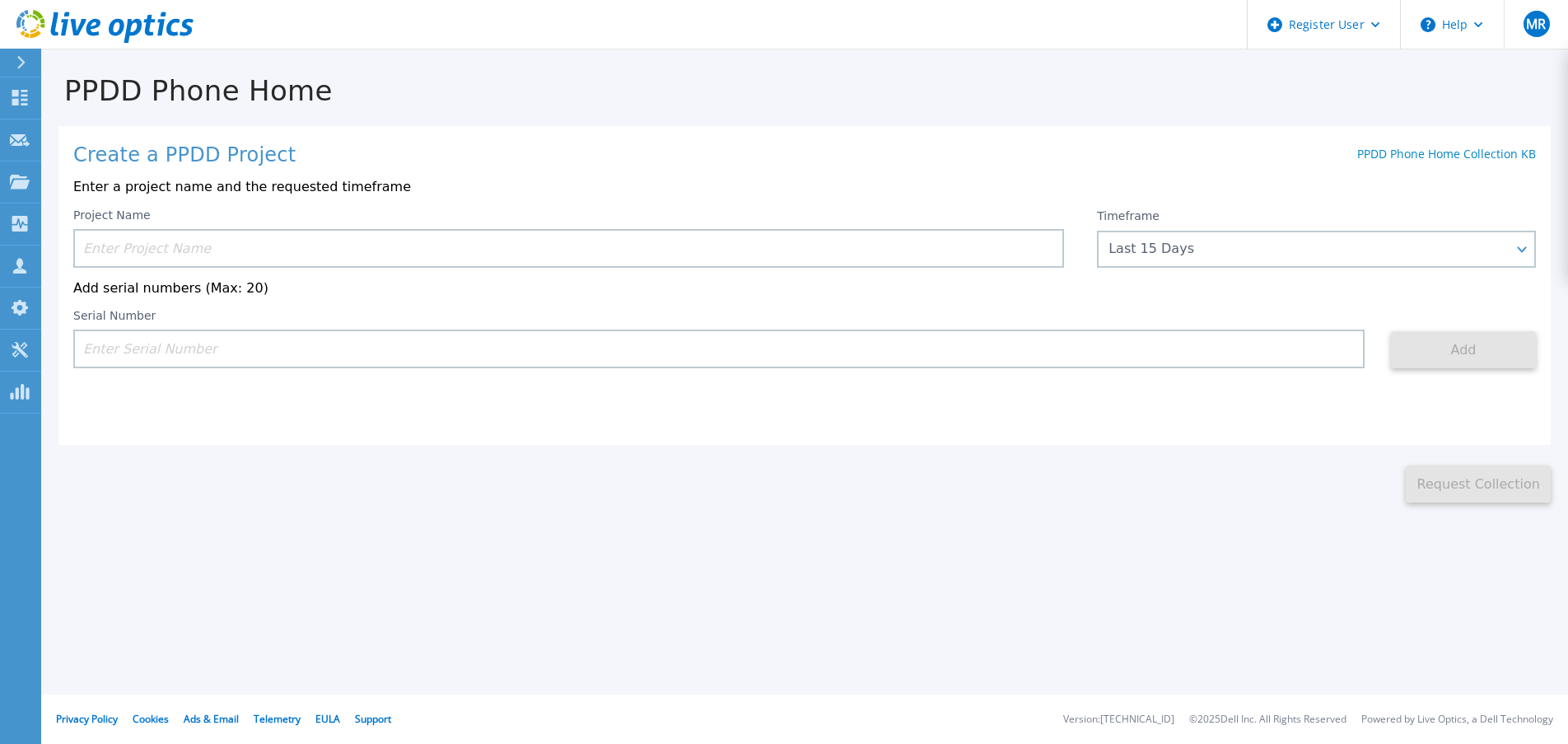
click at [175, 349] on input at bounding box center [718, 349] width 1291 height 39
click at [230, 268] on input at bounding box center [568, 248] width 991 height 39
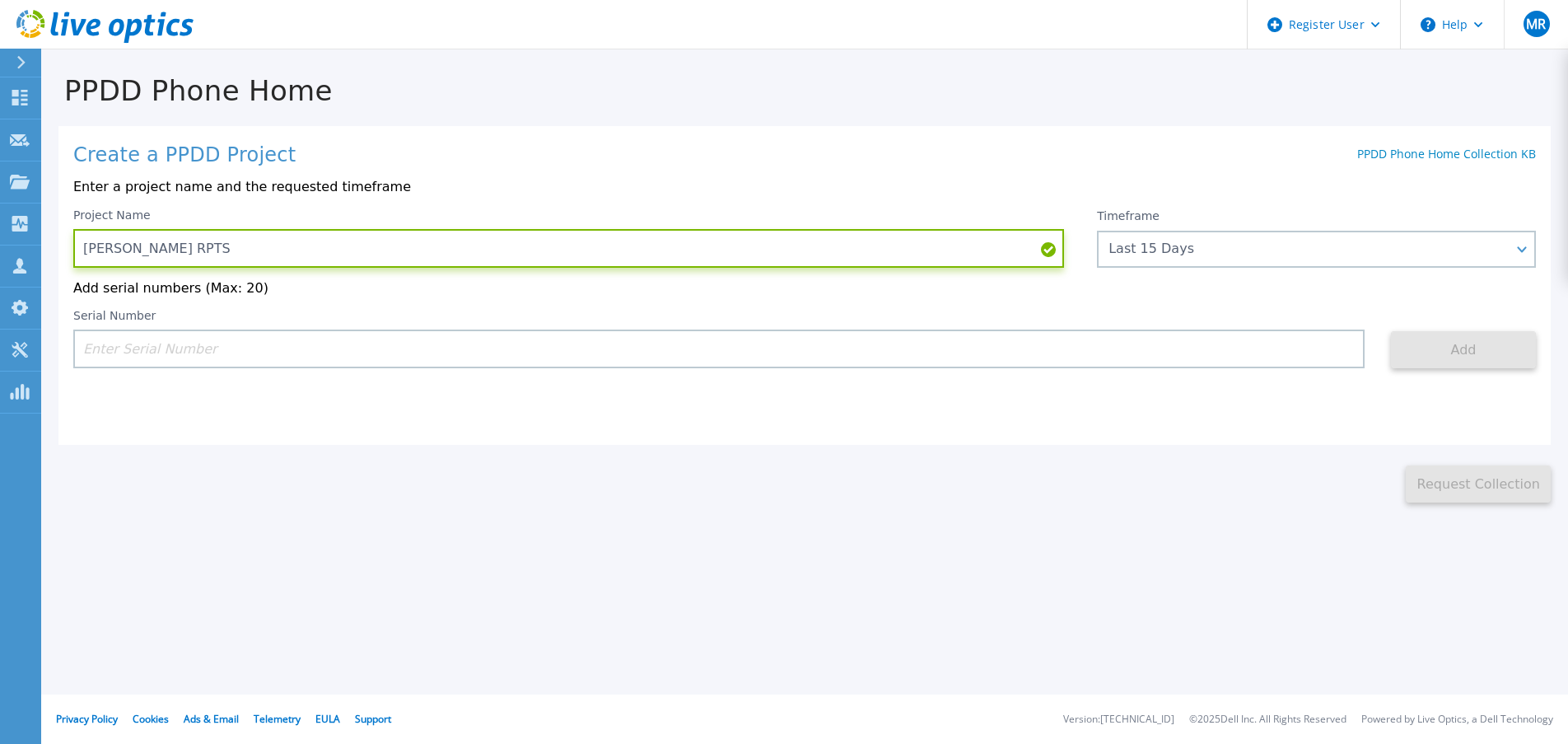
type input "[PERSON_NAME] RPTS"
click at [218, 362] on input at bounding box center [718, 349] width 1291 height 39
click at [971, 368] on input at bounding box center [718, 349] width 1291 height 39
paste input "APX00232409030"
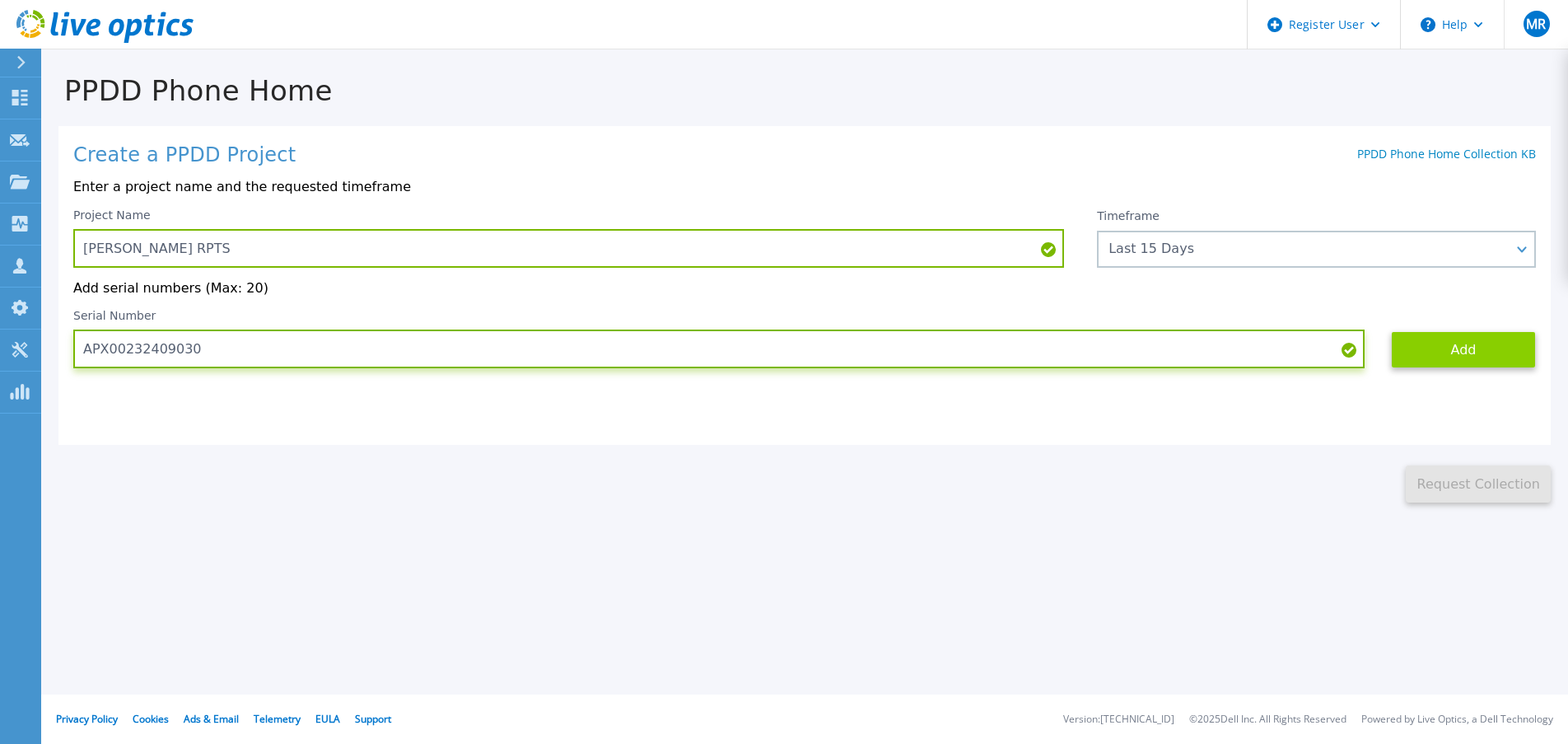
type input "APX00232409030"
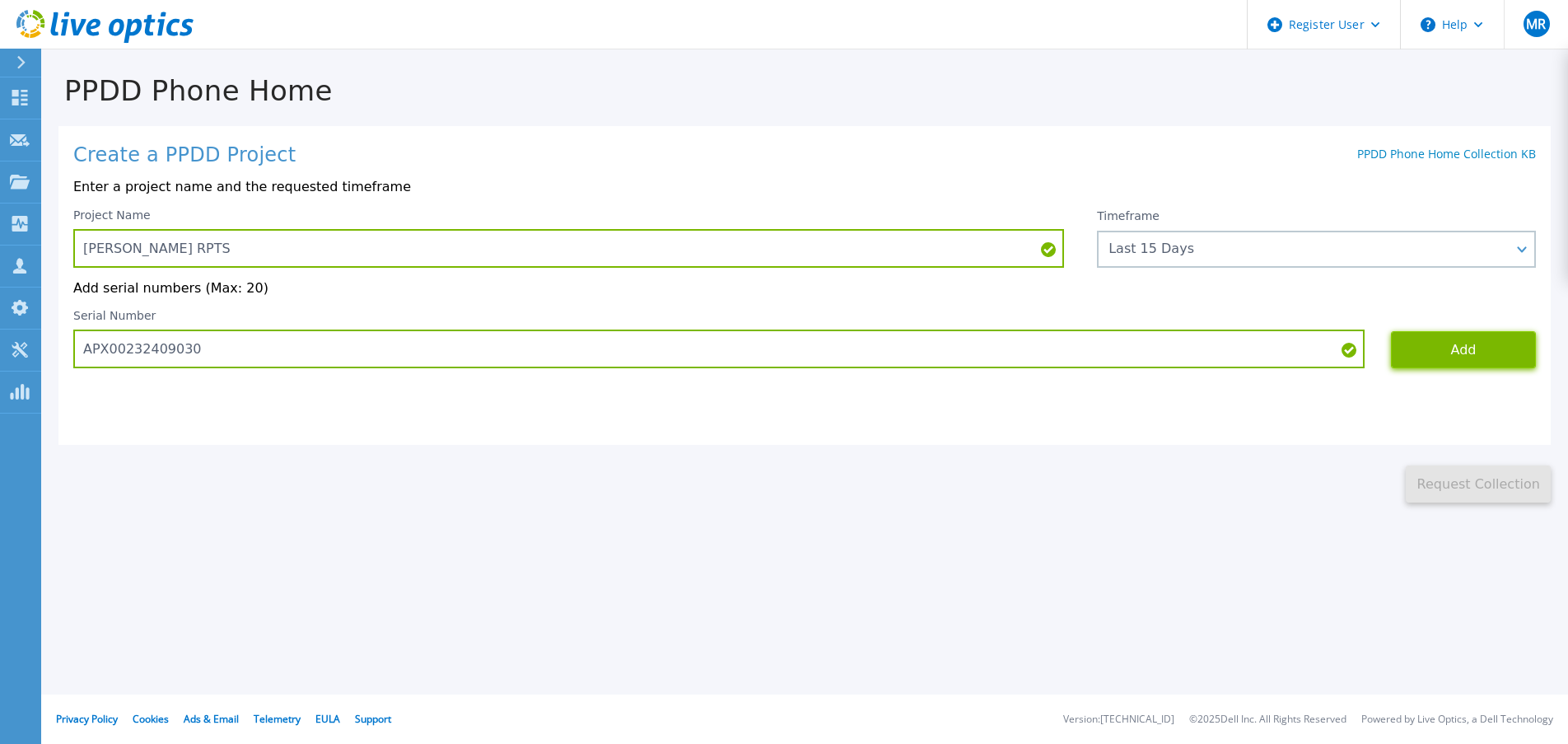
click at [1441, 340] on button "Add" at bounding box center [1463, 349] width 145 height 37
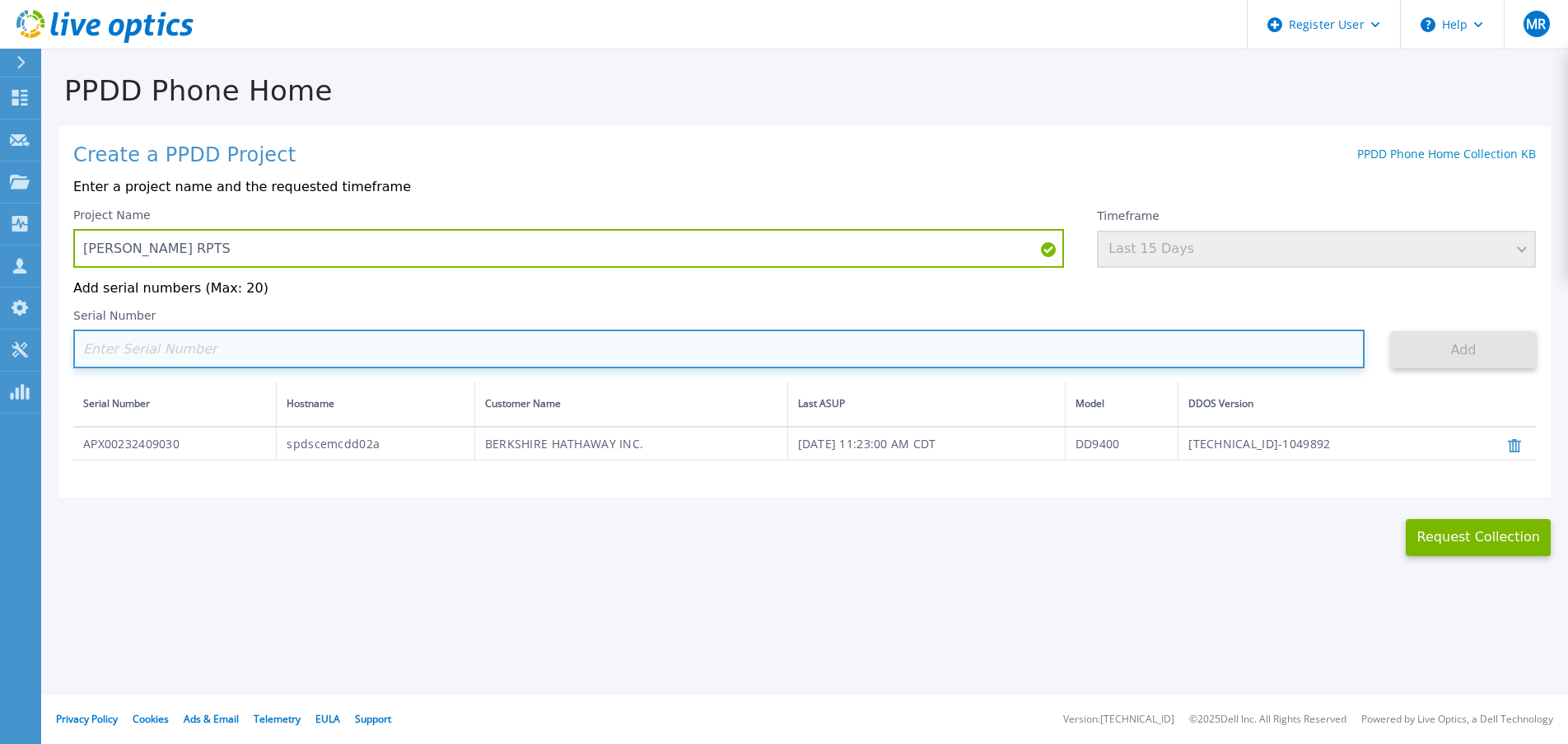
click at [222, 352] on input at bounding box center [718, 349] width 1291 height 39
paste input "APX00232409031"
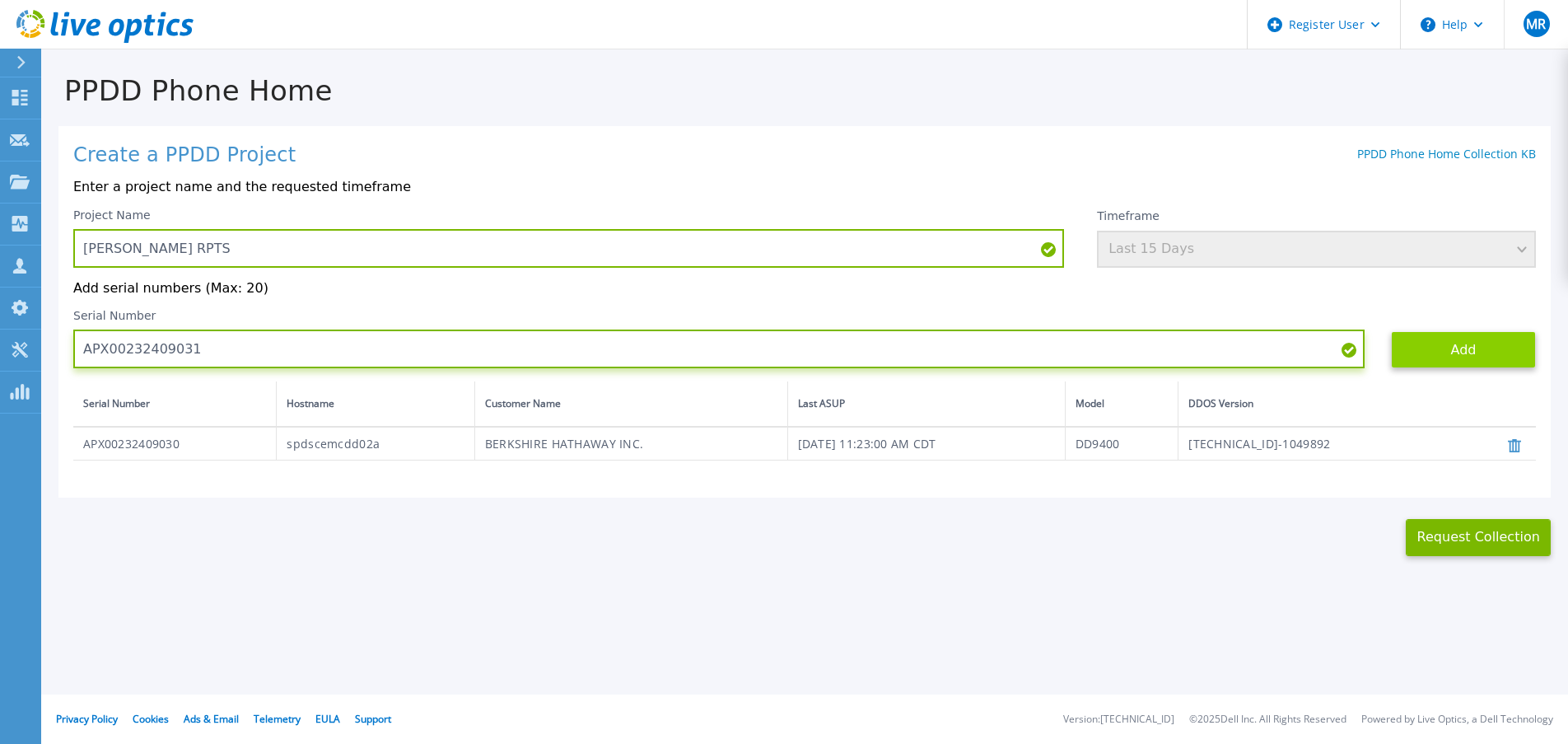
type input "APX00232409031"
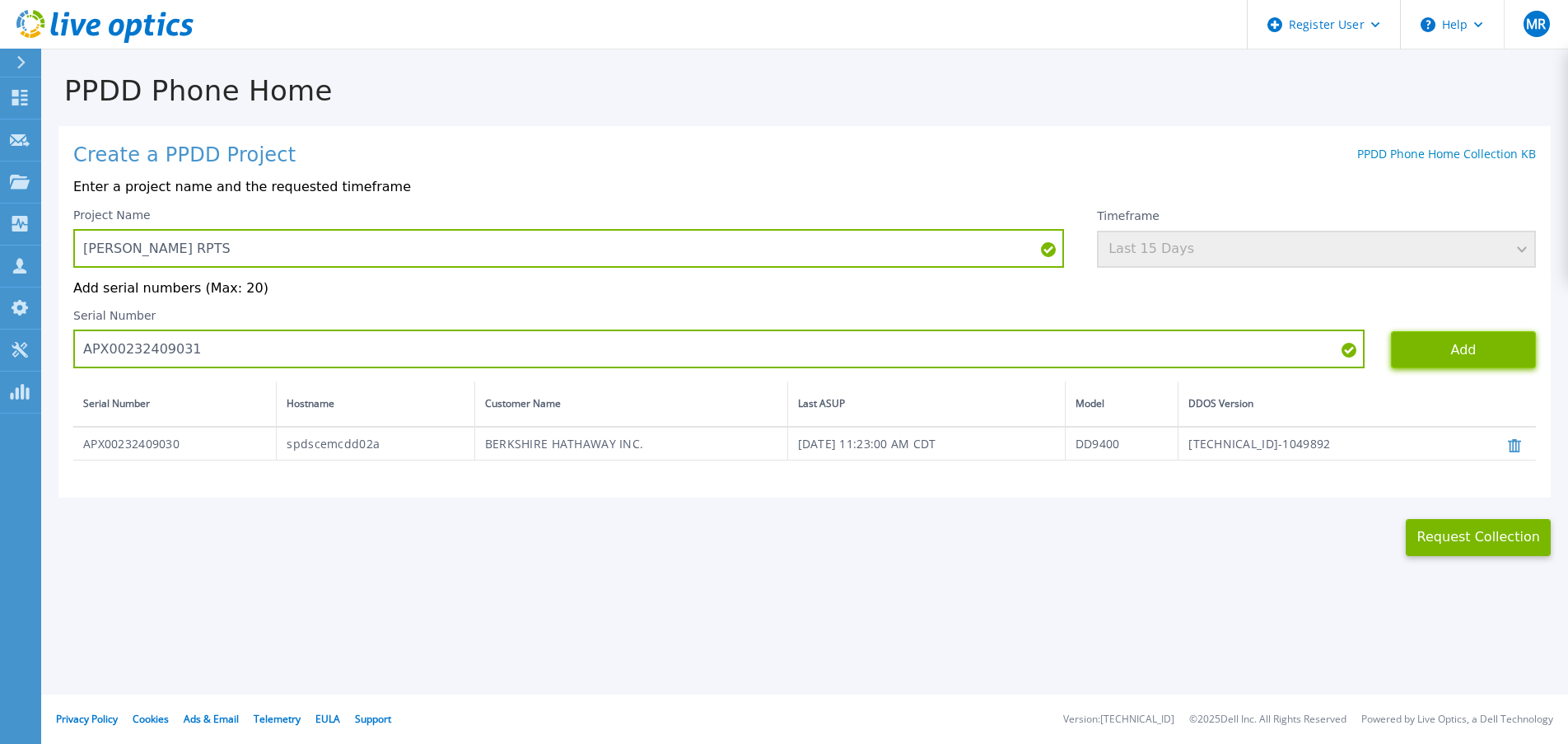
click at [1460, 350] on button "Add" at bounding box center [1463, 349] width 145 height 37
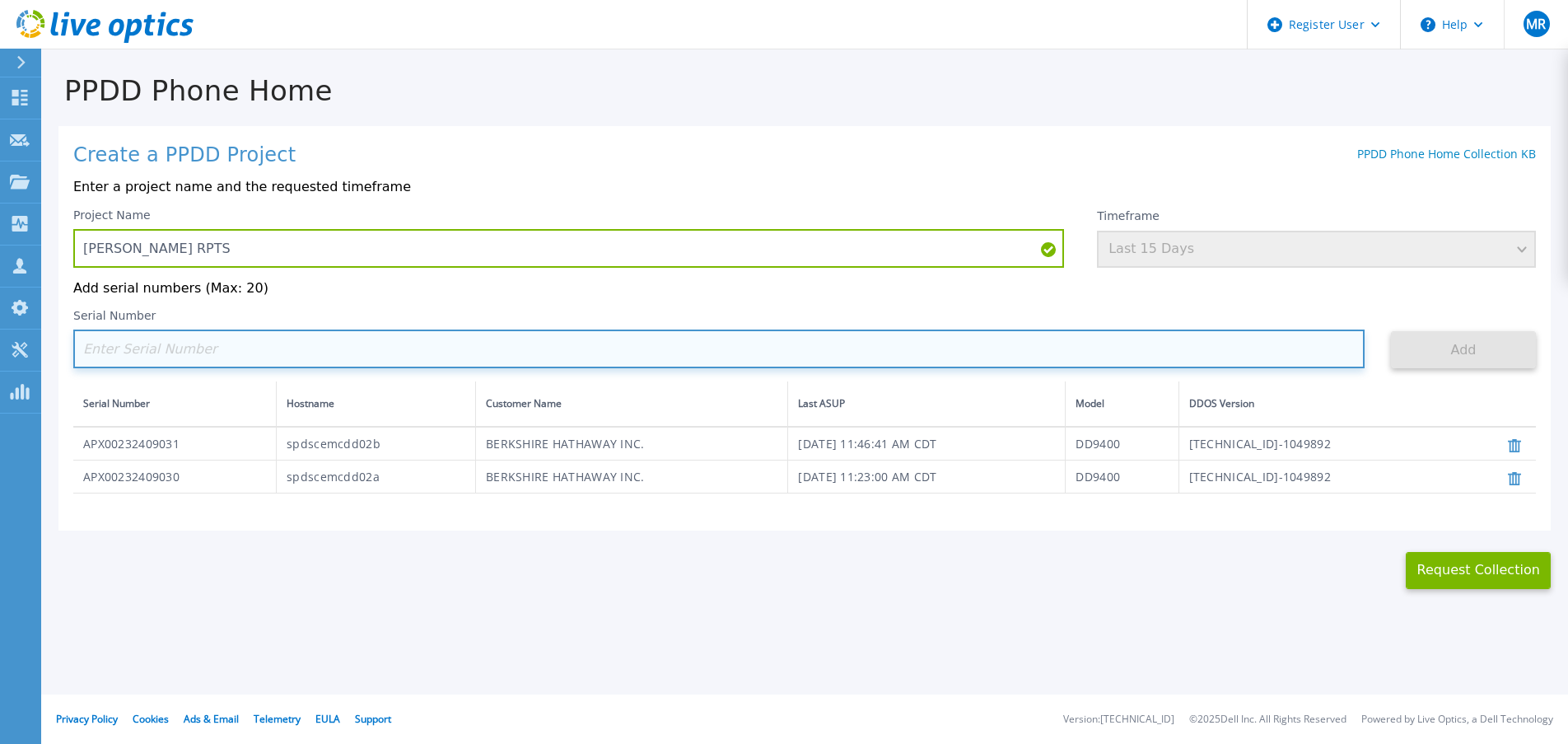
click at [290, 358] on input at bounding box center [718, 349] width 1291 height 39
paste input "APX00232406670"
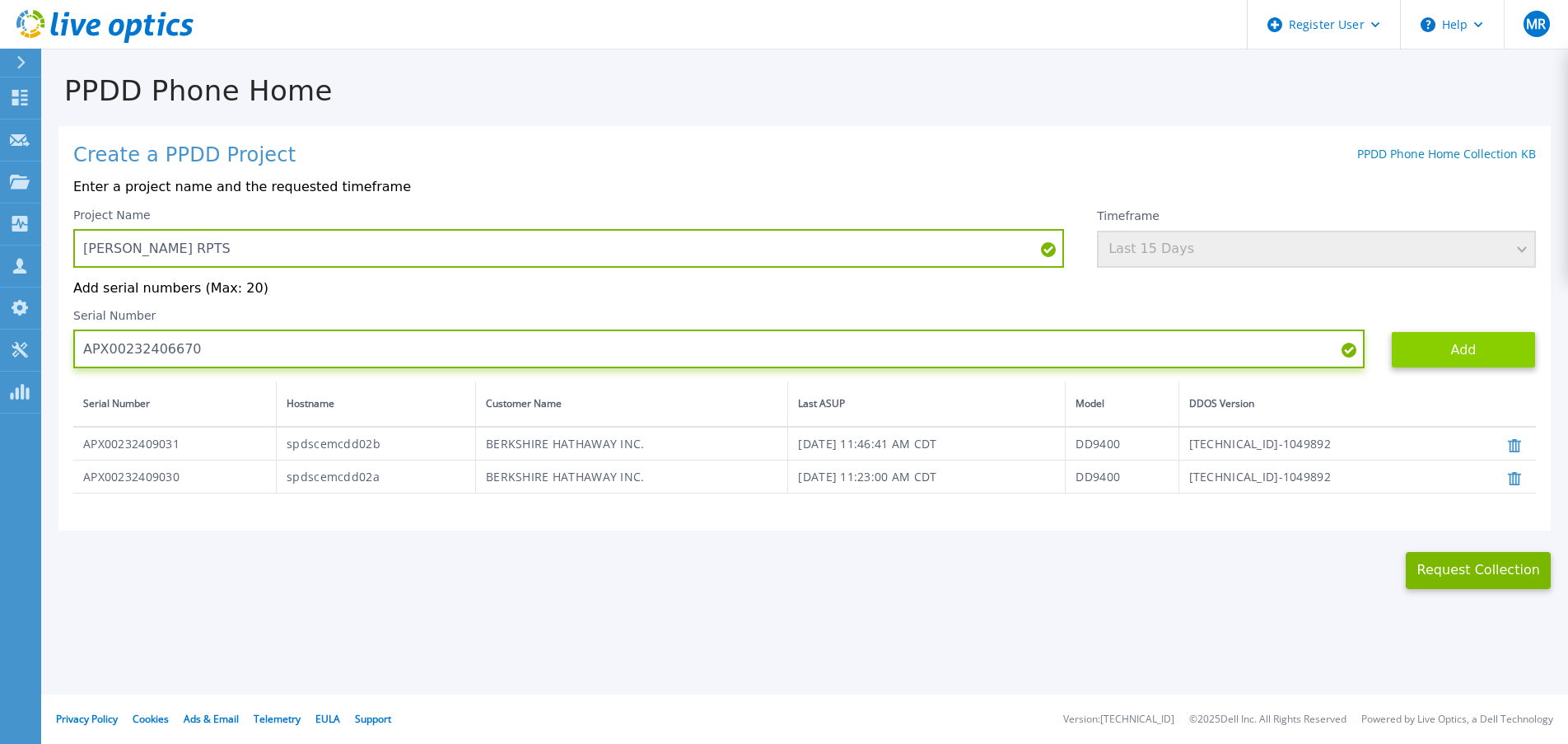
type input "APX00232406670"
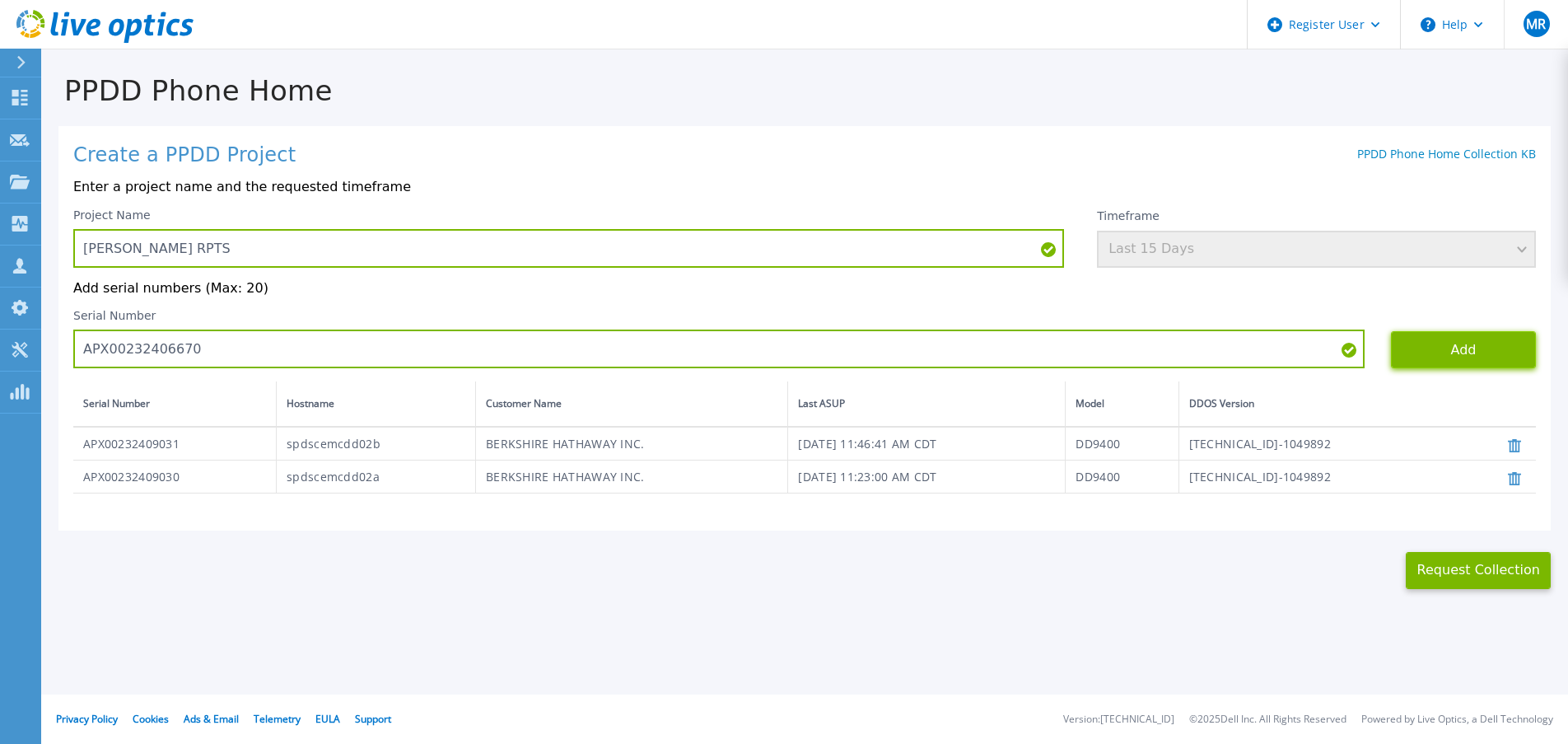
click at [1438, 345] on button "Add" at bounding box center [1463, 349] width 145 height 37
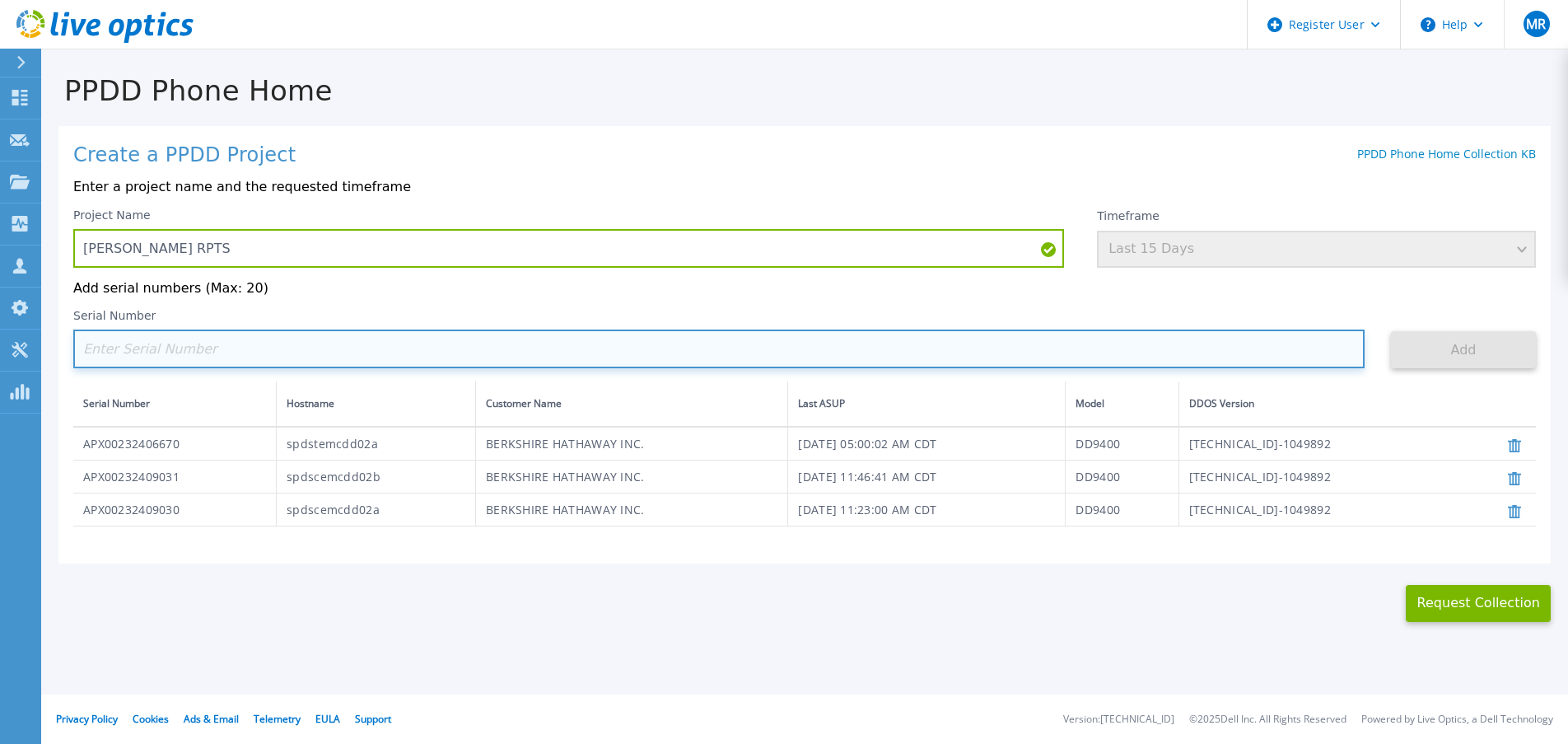
click at [296, 344] on input at bounding box center [718, 349] width 1291 height 39
paste input "APX00232406671"
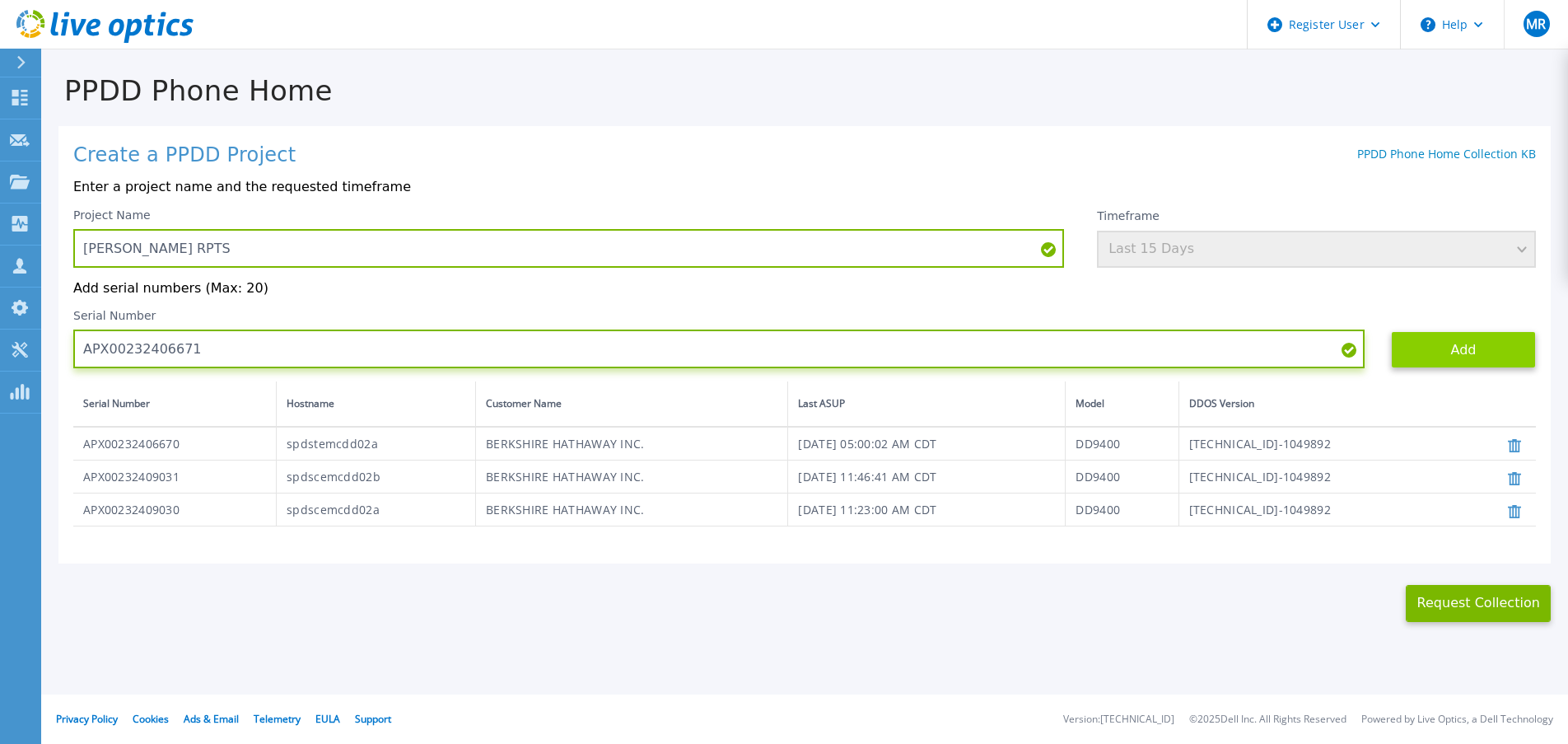
type input "APX00232406671"
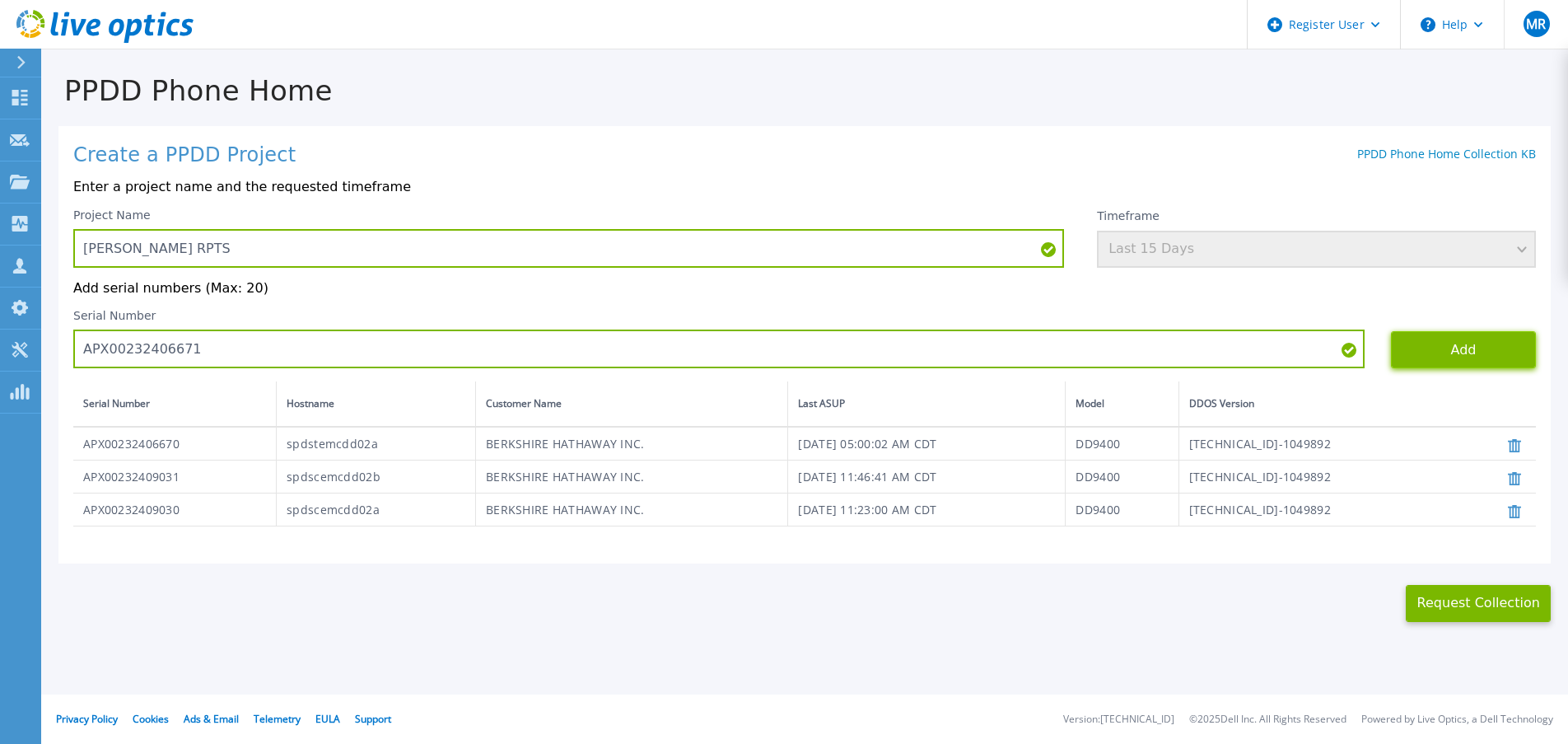
click at [1460, 348] on button "Add" at bounding box center [1463, 349] width 145 height 37
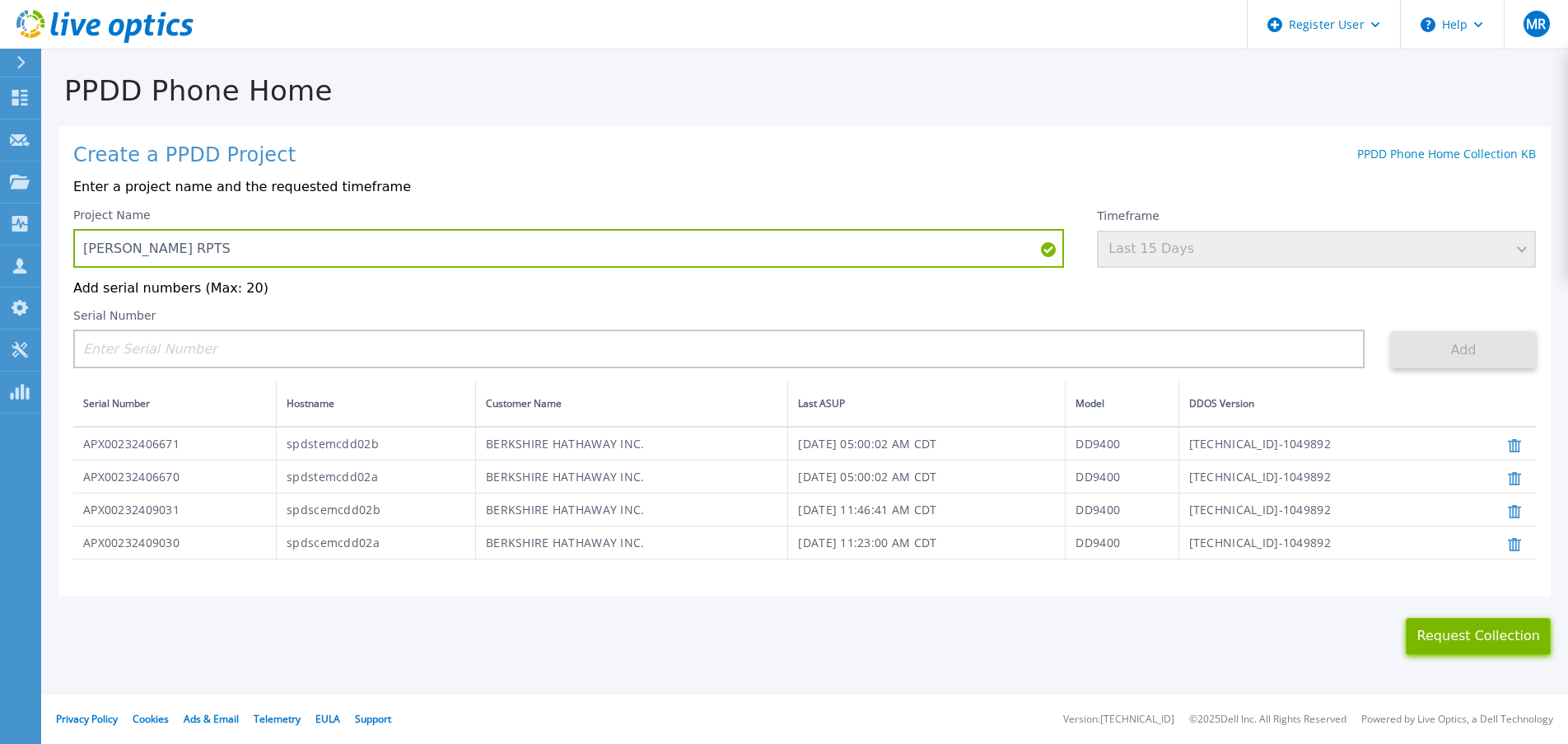
click at [1461, 632] on button "Request Collection" at bounding box center [1479, 636] width 145 height 37
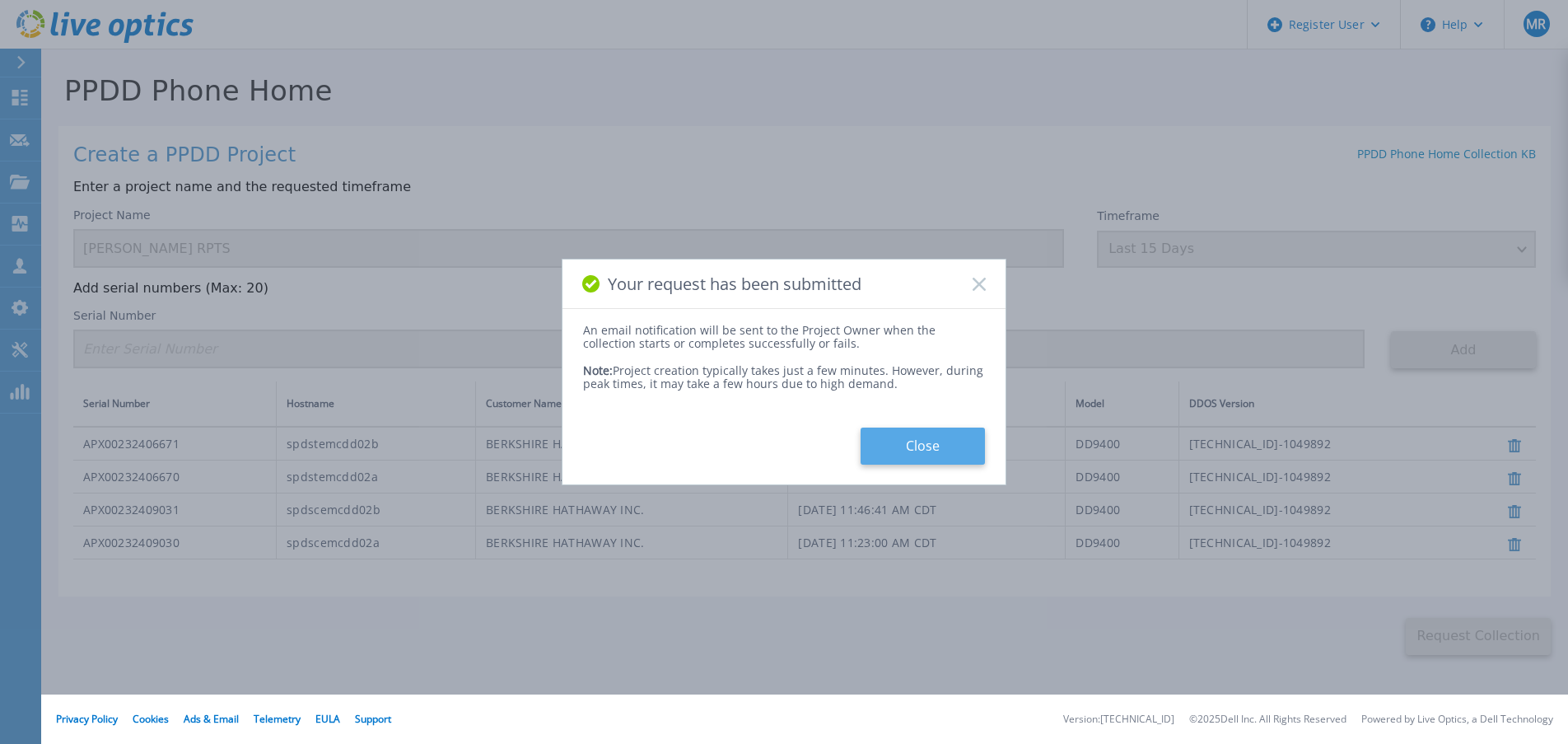
click at [944, 454] on button "Close" at bounding box center [923, 446] width 125 height 37
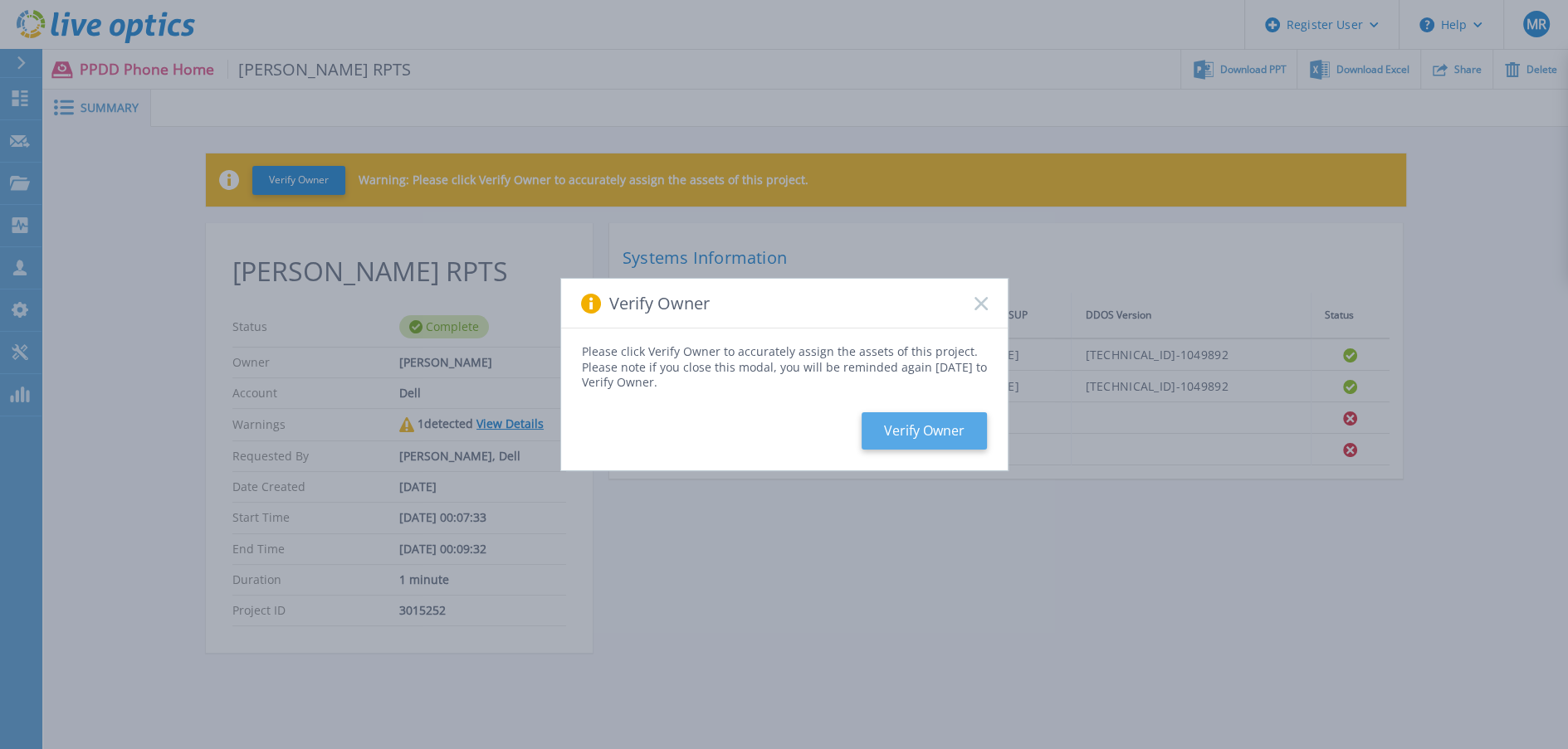
click at [950, 426] on button "Verify Owner" at bounding box center [924, 430] width 126 height 37
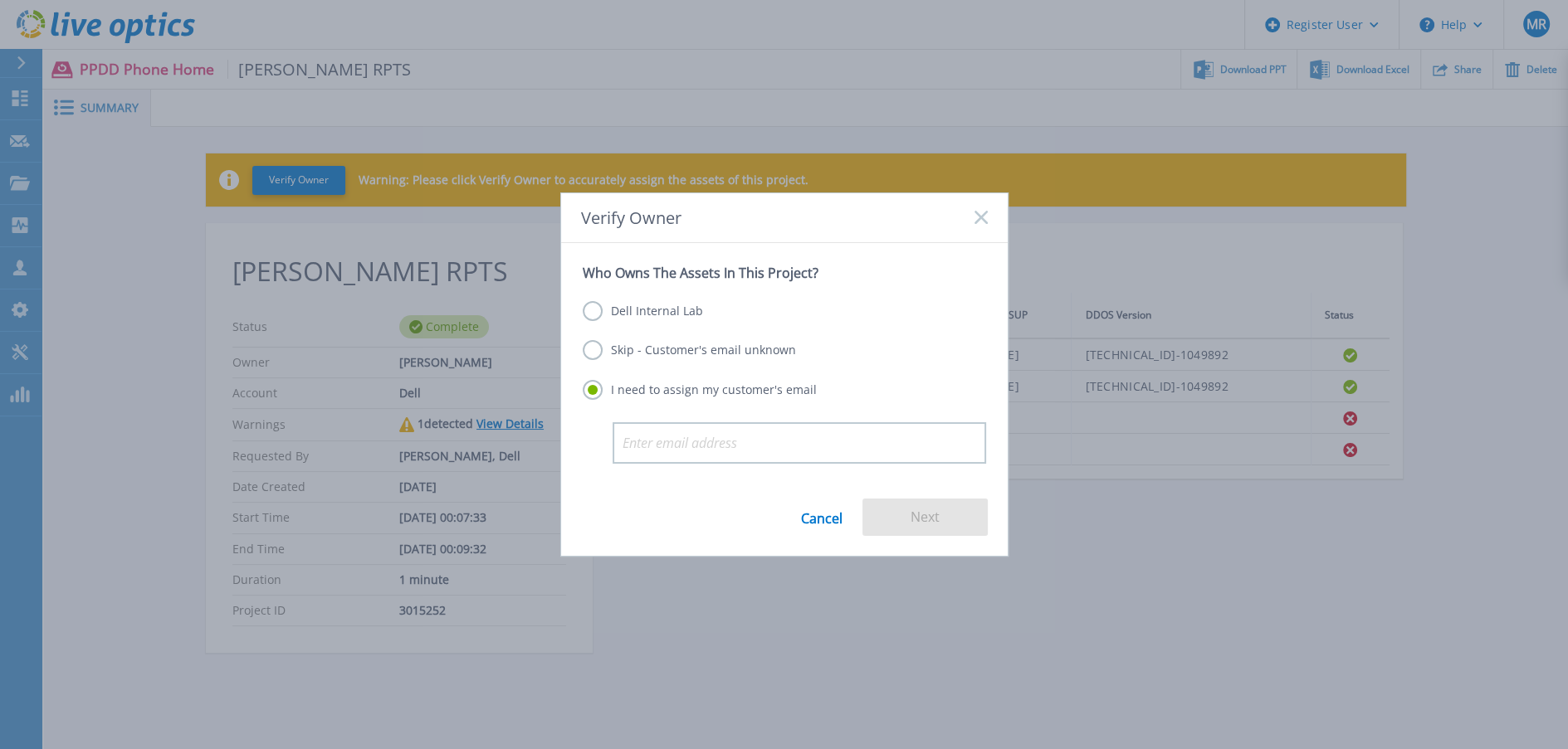
click at [640, 355] on label "Skip - Customer's email unknown" at bounding box center [689, 350] width 213 height 20
click at [0, 0] on input "Skip - Customer's email unknown" at bounding box center [0, 0] width 0 height 0
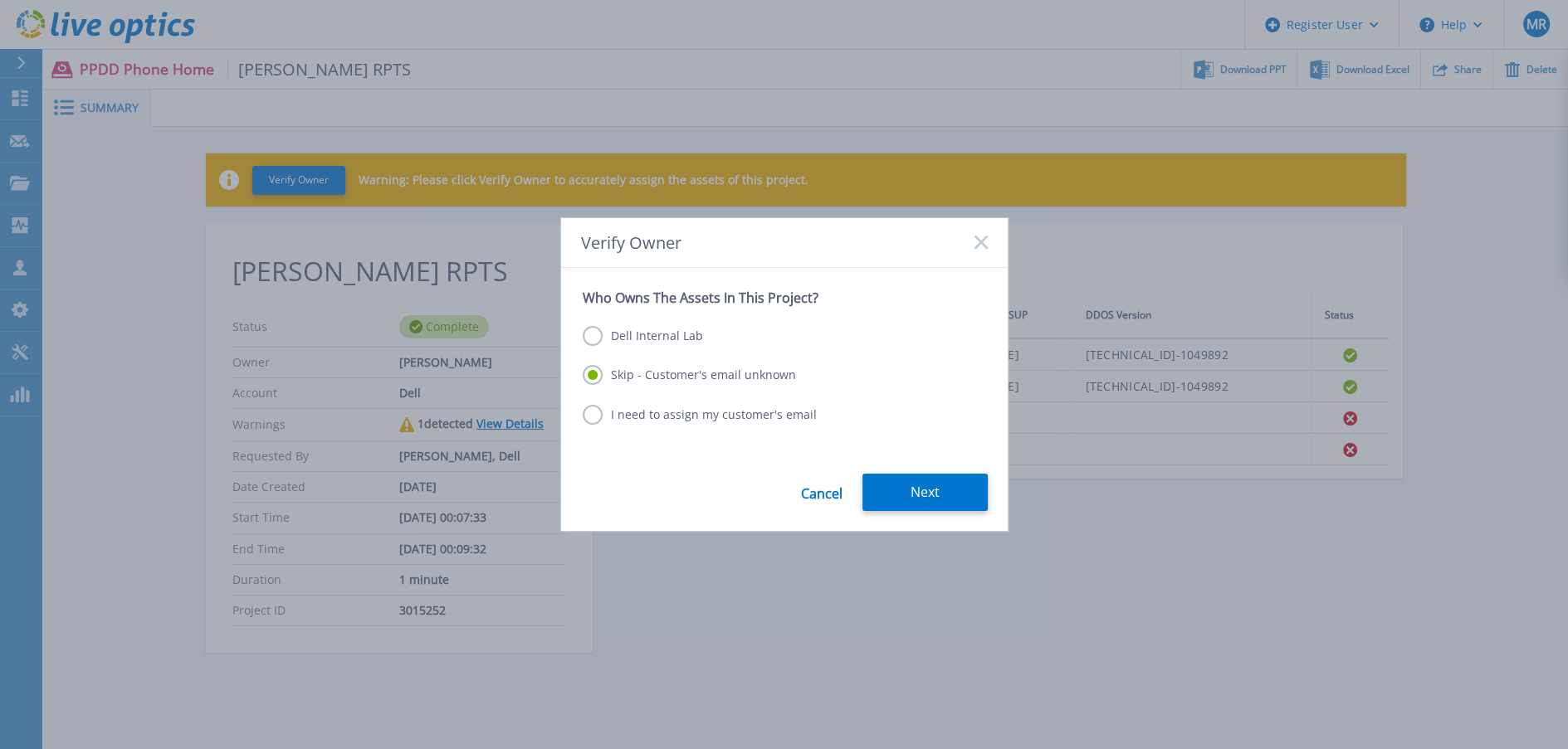
click at [905, 494] on button "Next" at bounding box center [925, 491] width 126 height 37
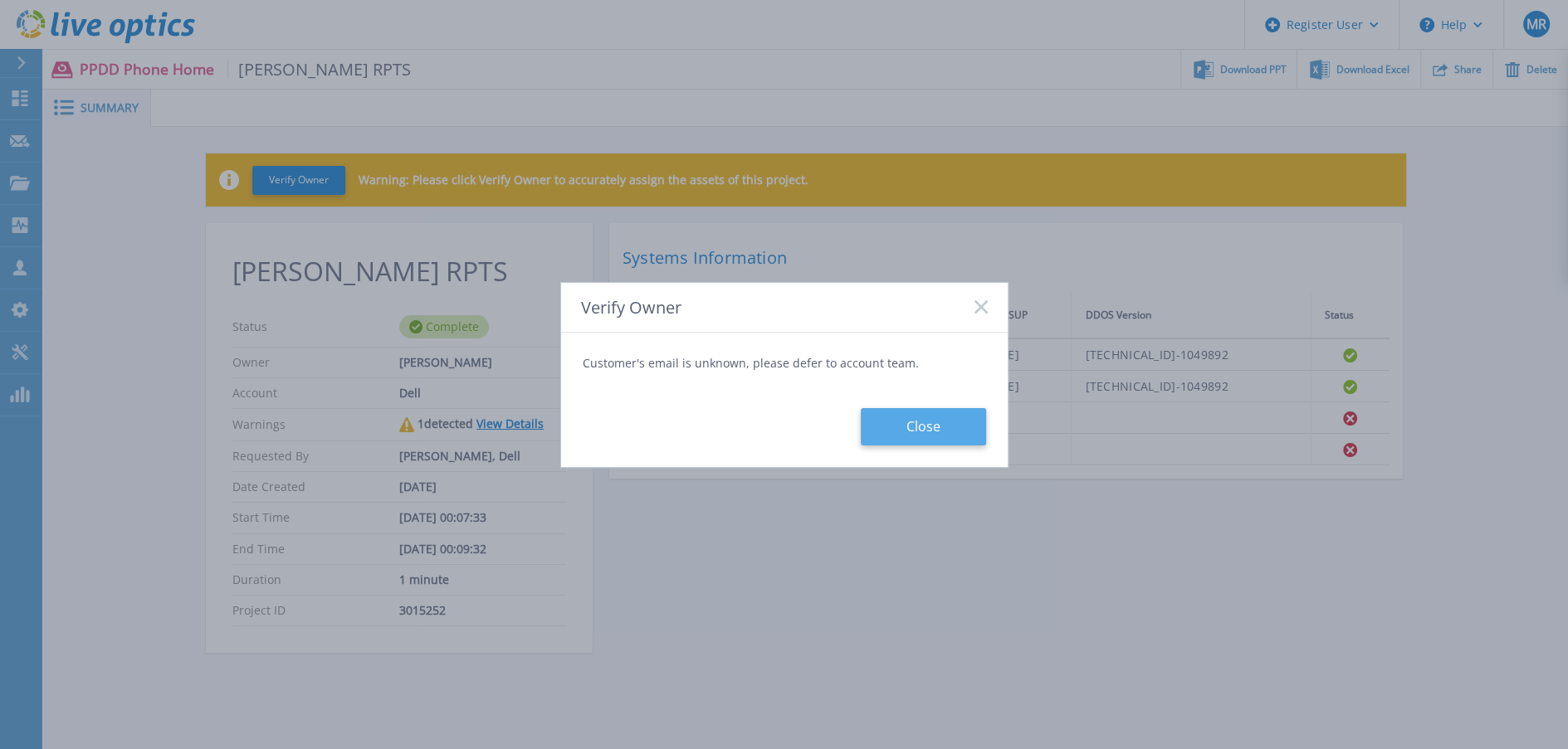
click at [920, 430] on button "Close" at bounding box center [923, 426] width 126 height 37
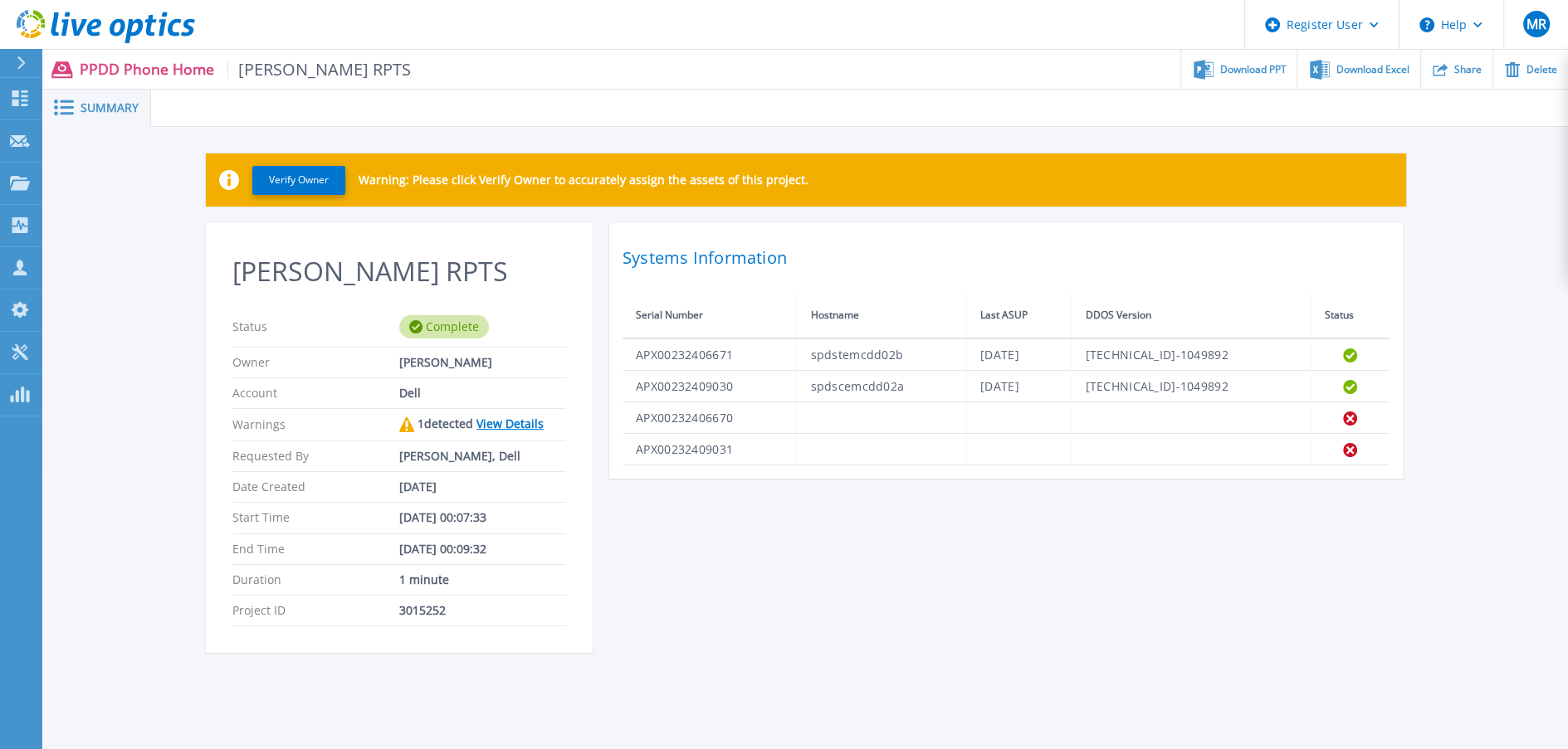
click at [518, 426] on link "View Details" at bounding box center [510, 423] width 67 height 15
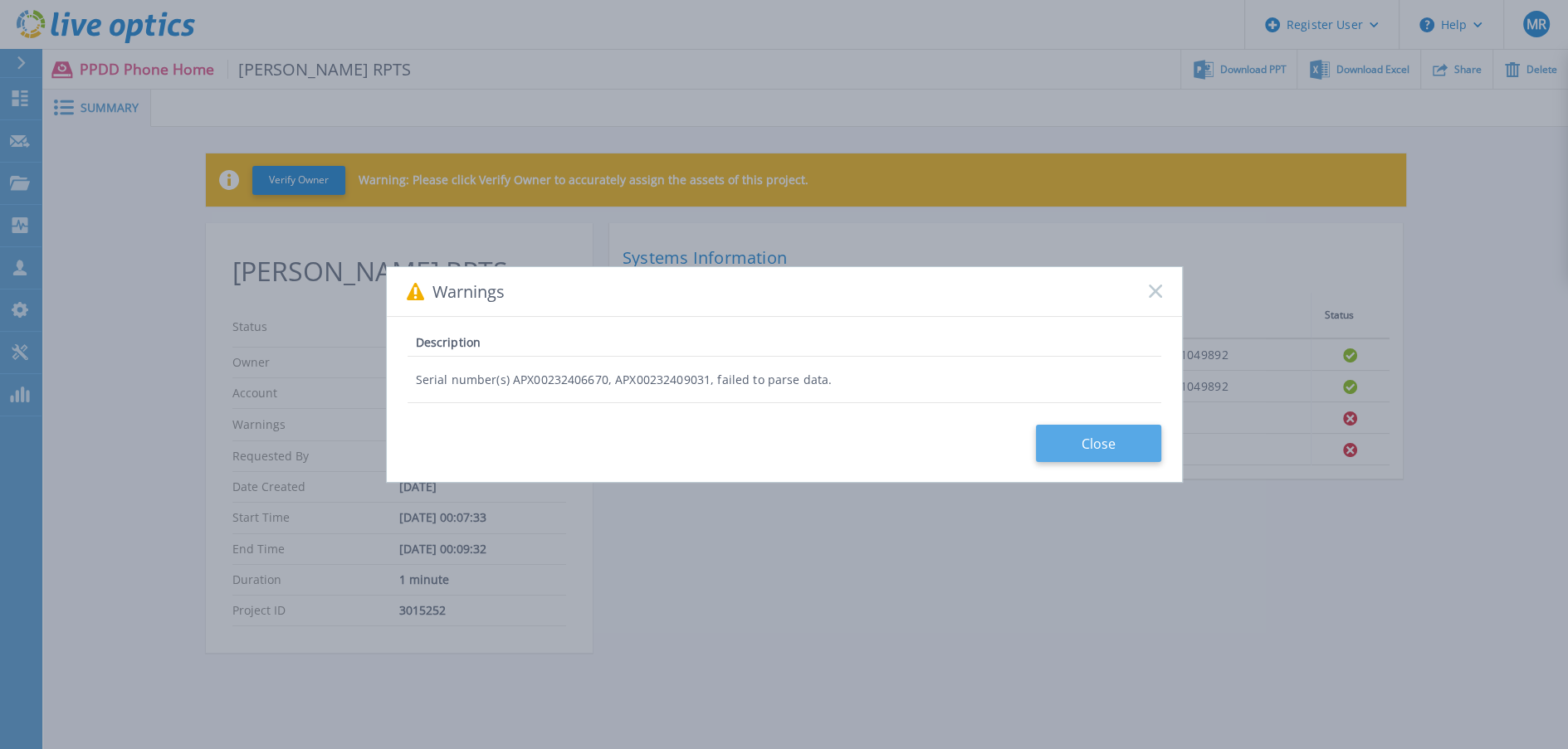
click at [1125, 447] on button "Close" at bounding box center [1099, 443] width 126 height 37
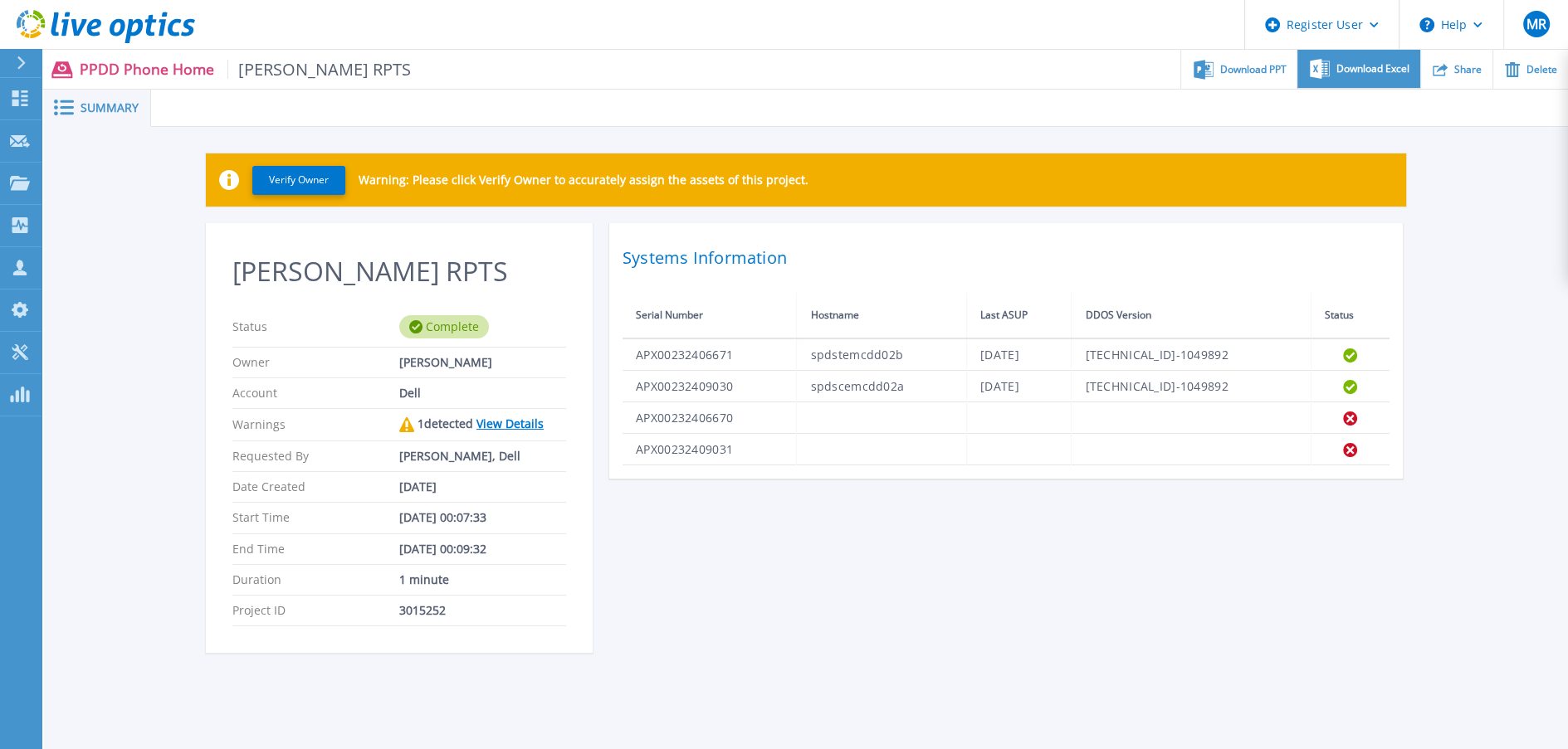
click at [1342, 84] on div "Download Excel" at bounding box center [1359, 69] width 122 height 39
click at [1248, 80] on div "Download PPT" at bounding box center [1238, 69] width 116 height 39
click at [1532, 267] on div "Verify Owner Warning: Please click Verify Owner to accurately assign the assets…" at bounding box center [805, 411] width 1523 height 571
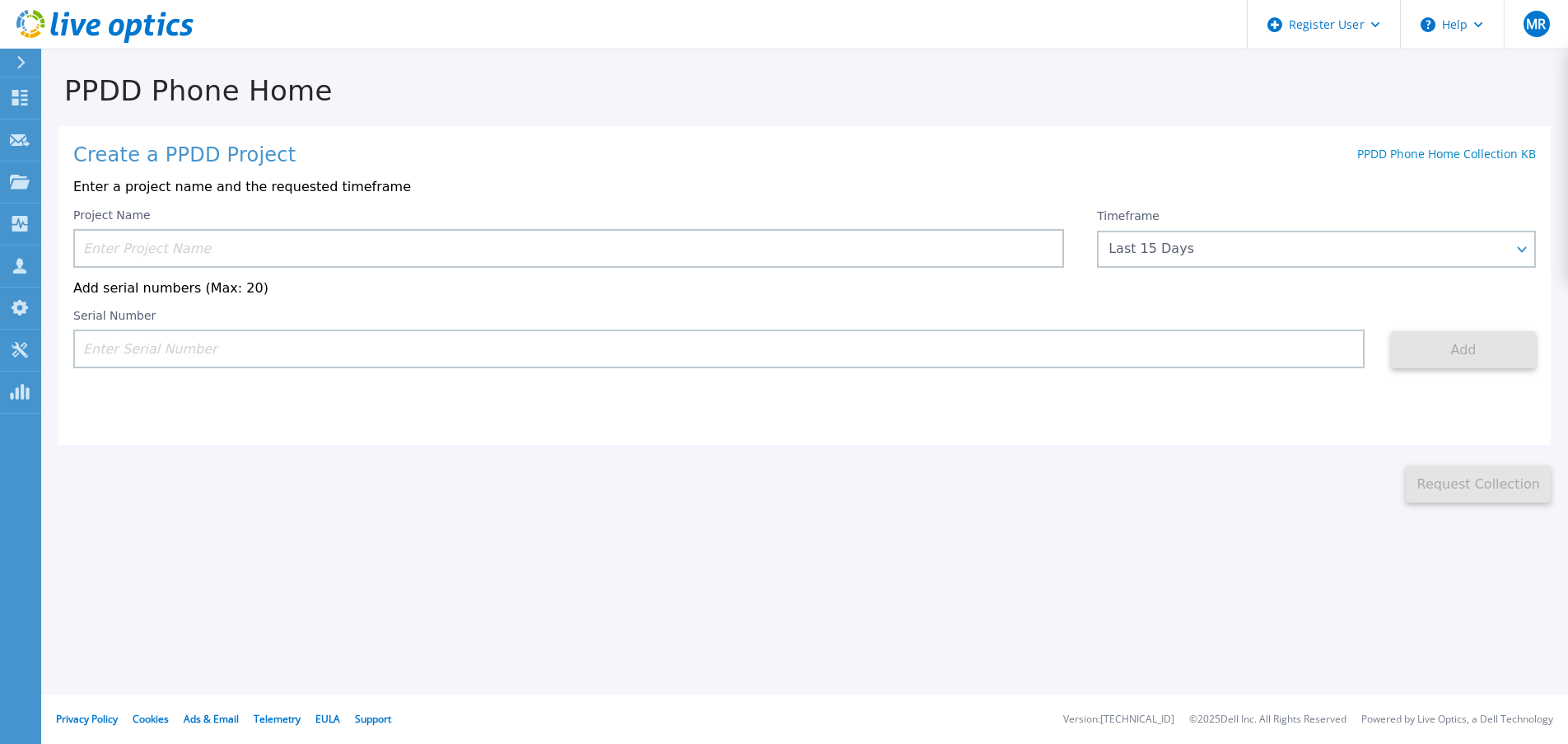
click at [201, 338] on input at bounding box center [718, 349] width 1291 height 39
paste input "C:\Users\M_Rob"
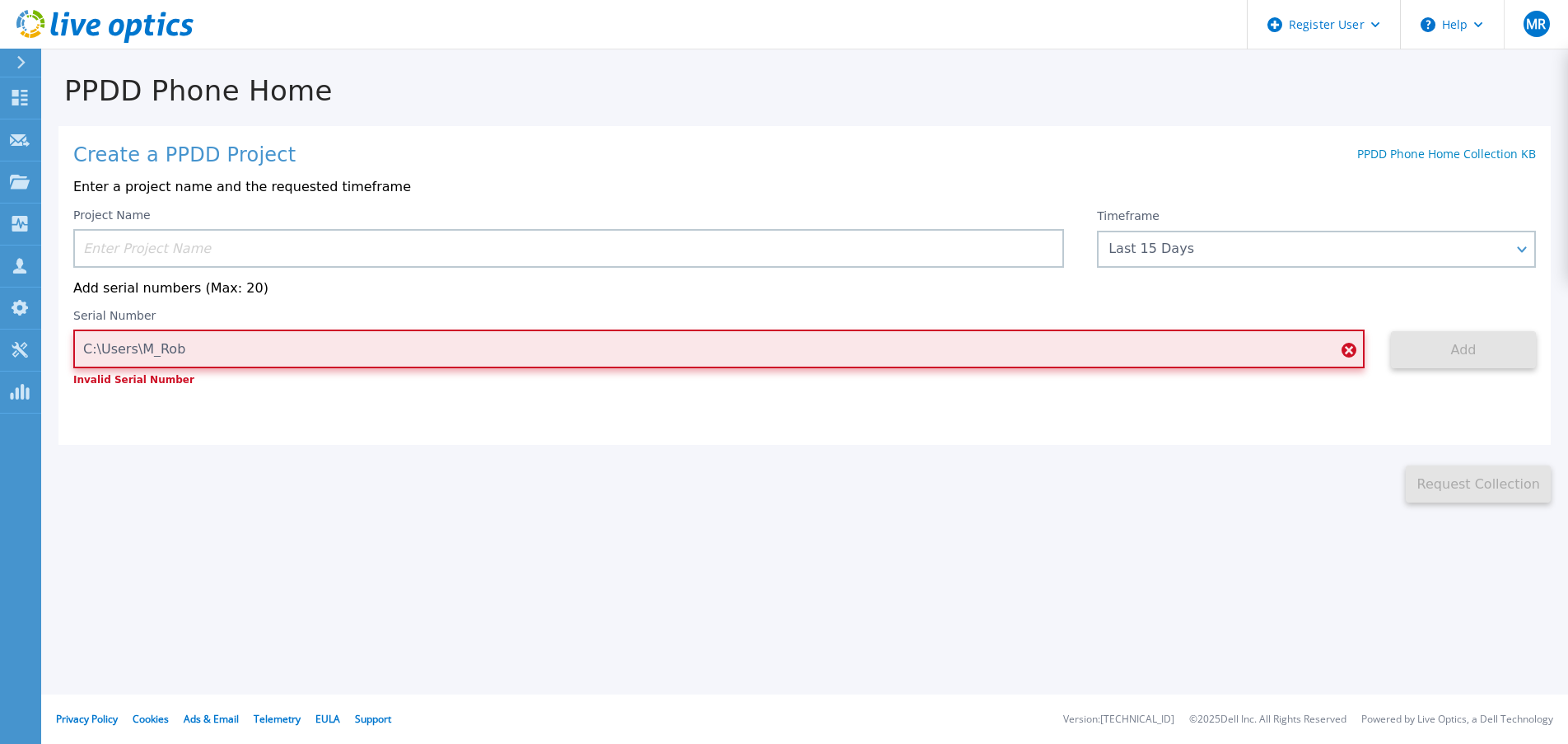
type input "C:\Users\M_Rob"
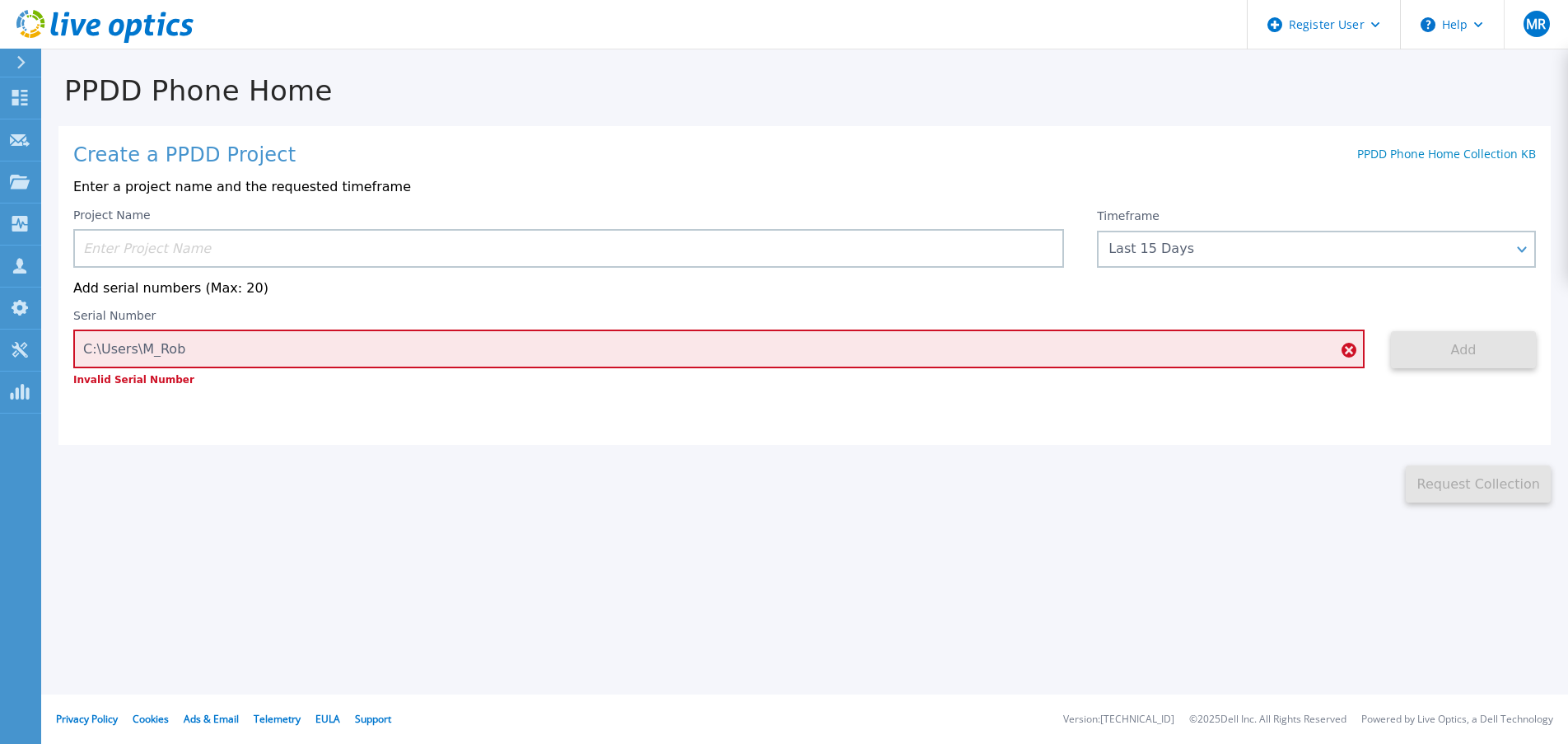
click at [1351, 348] on icon at bounding box center [1349, 350] width 14 height 14
click at [1348, 354] on icon at bounding box center [1349, 350] width 14 height 14
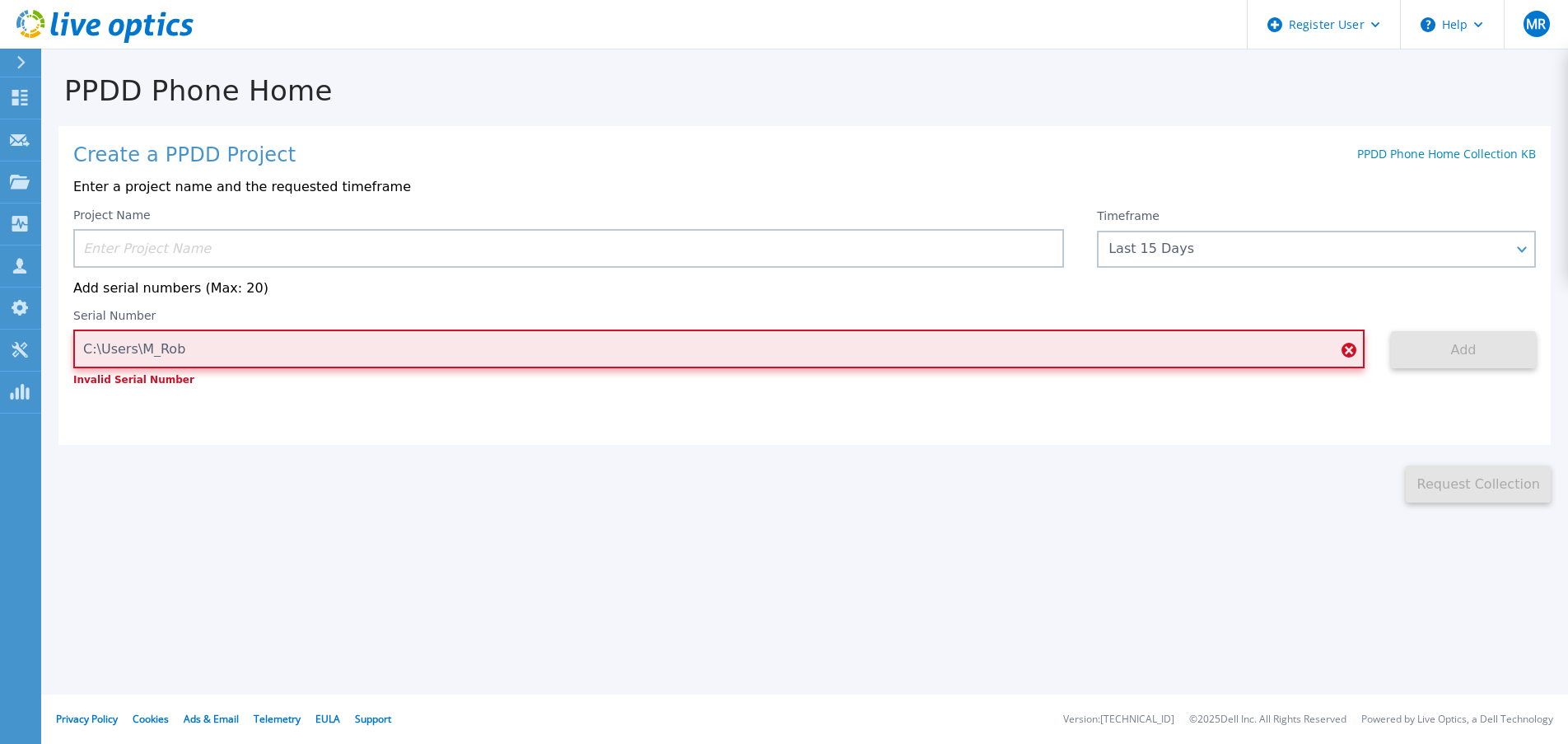
click at [812, 340] on input "C:\Users\M_Rob" at bounding box center [718, 349] width 1291 height 39
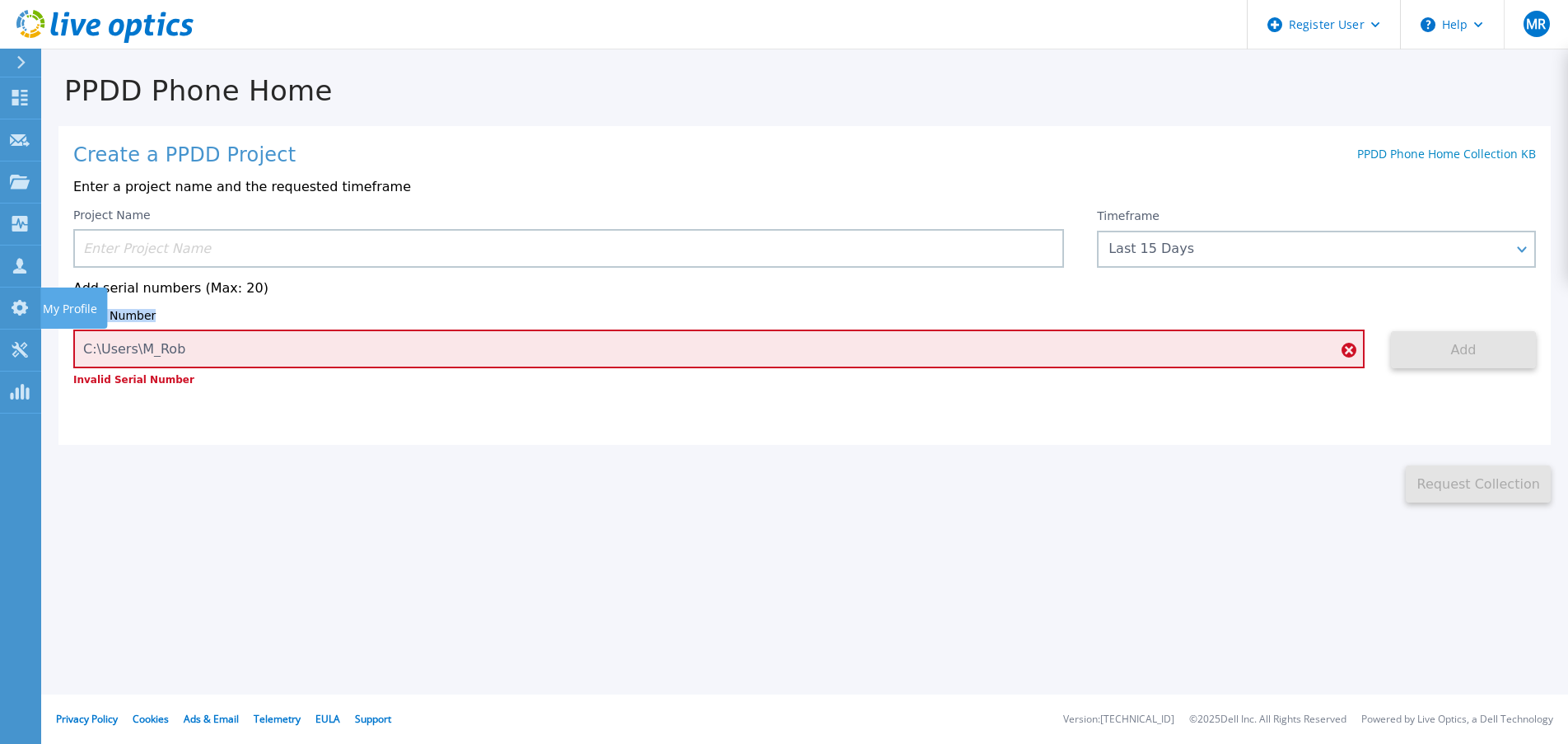
drag, startPoint x: 207, startPoint y: 330, endPoint x: -193, endPoint y: 309, distance: 400.6
click at [0, 309] on html "Register User Help MR [PERSON_NAME] User [PERSON_NAME] Robert [EMAIL_ADDRESS][P…" at bounding box center [784, 372] width 1568 height 744
click at [361, 373] on div "C:\Users\M_Rob Invalid Serial Number" at bounding box center [718, 357] width 1291 height 55
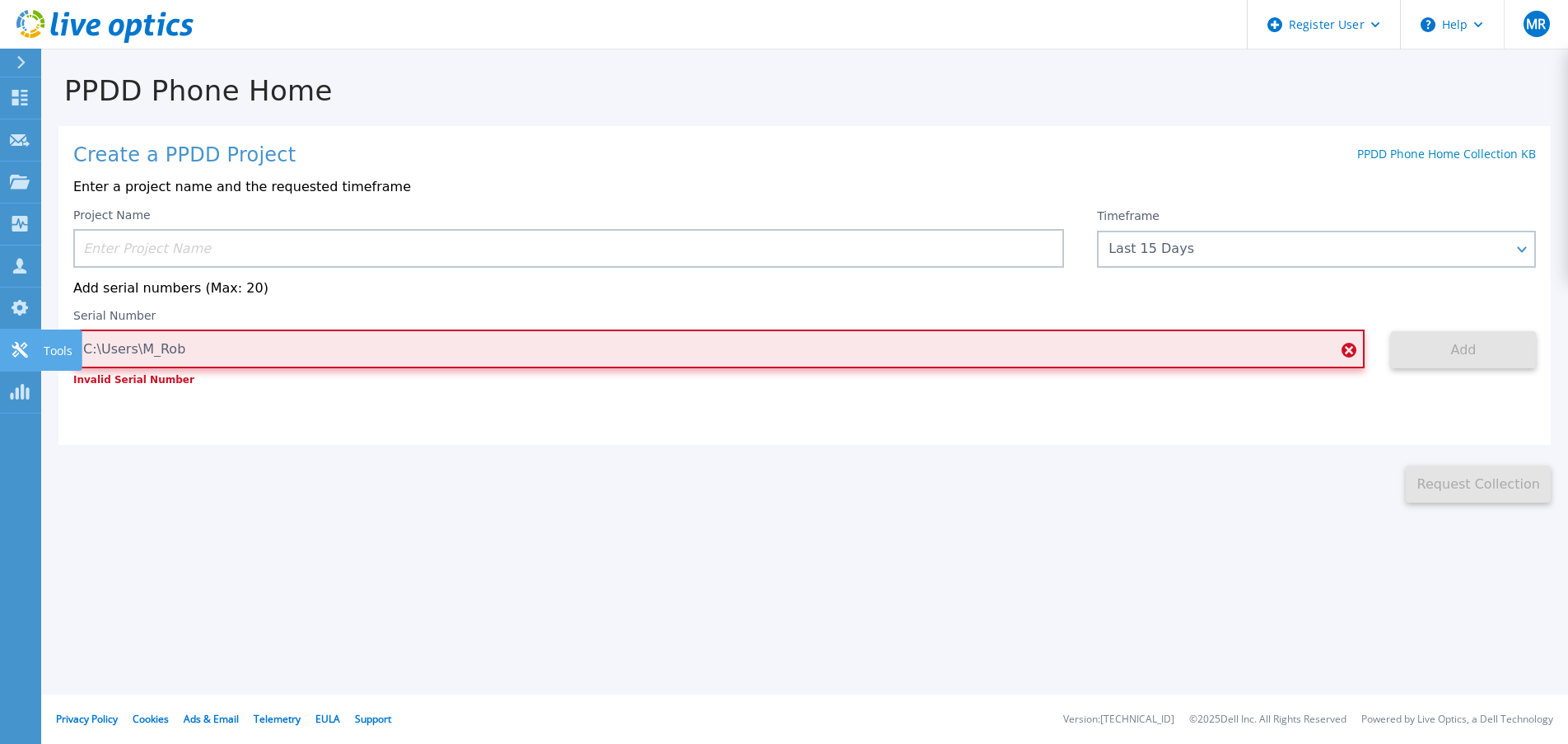
drag, startPoint x: 293, startPoint y: 345, endPoint x: 8, endPoint y: 340, distance: 285.0
click at [8, 340] on div "Dashboard Dashboard Request Capture Request Capture Projects Projects Search Pr…" at bounding box center [784, 372] width 1568 height 744
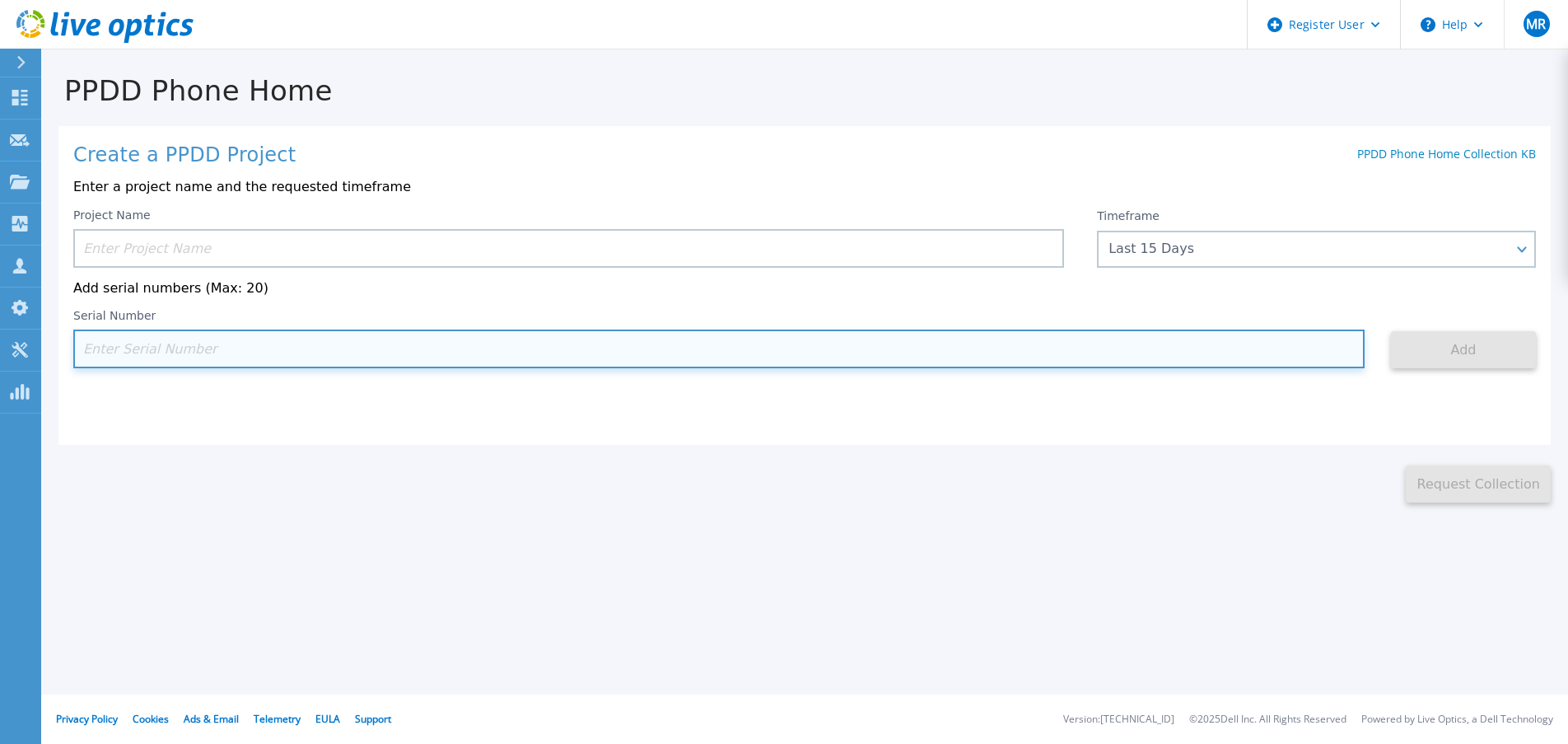
click at [182, 342] on input at bounding box center [718, 349] width 1291 height 39
paste input "HAFC40034H00AW"
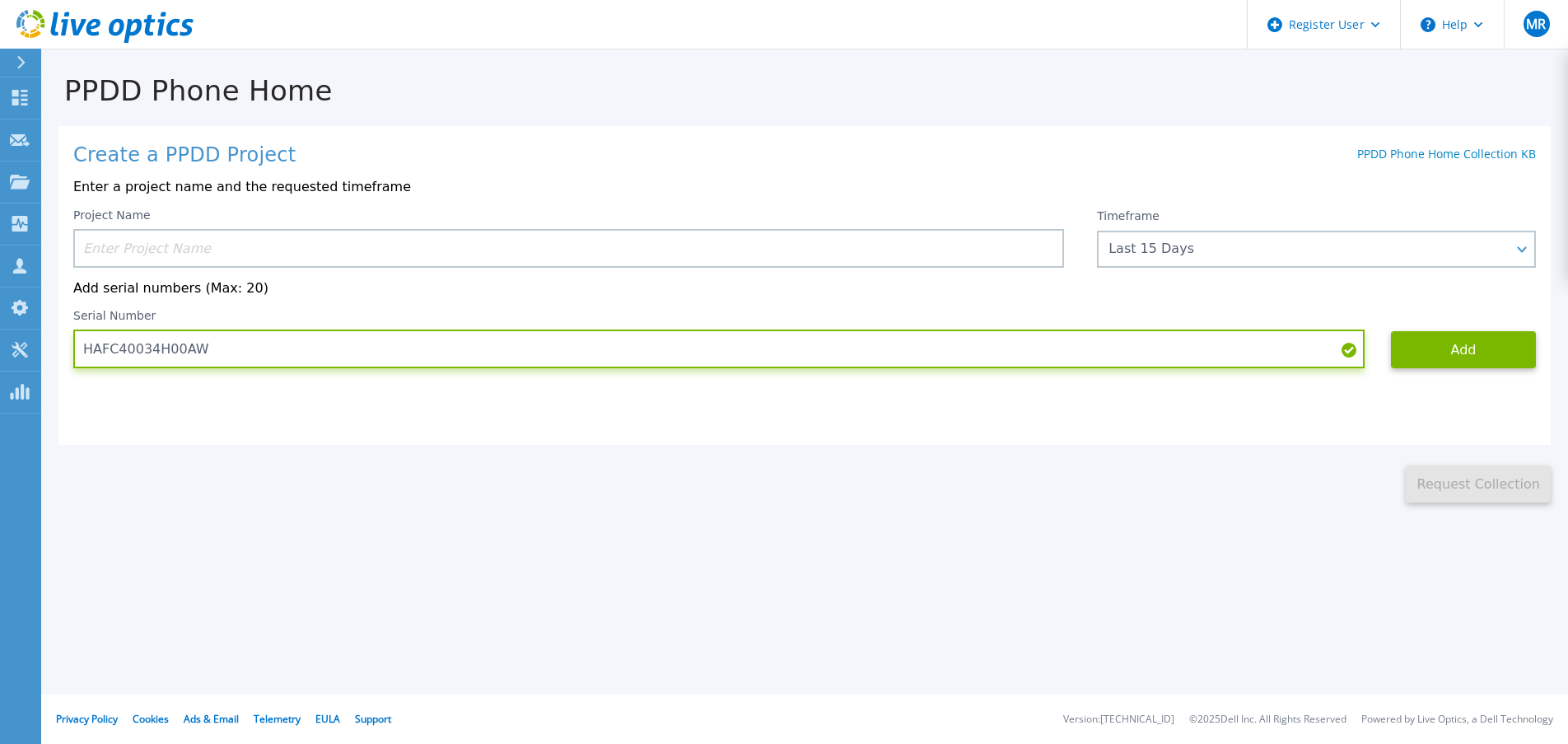
type input "HAFC40034H00AW"
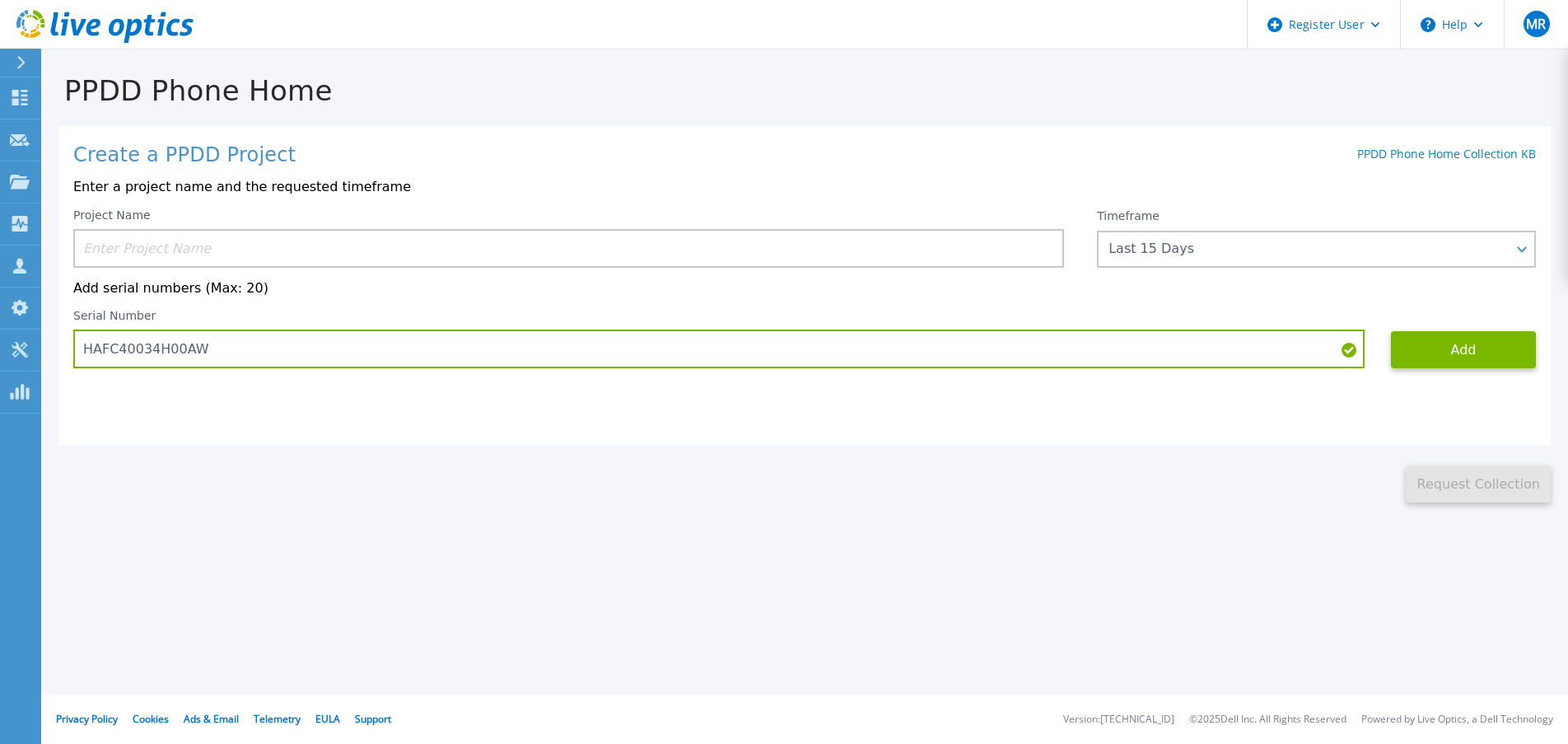
click at [275, 247] on input at bounding box center [568, 248] width 991 height 39
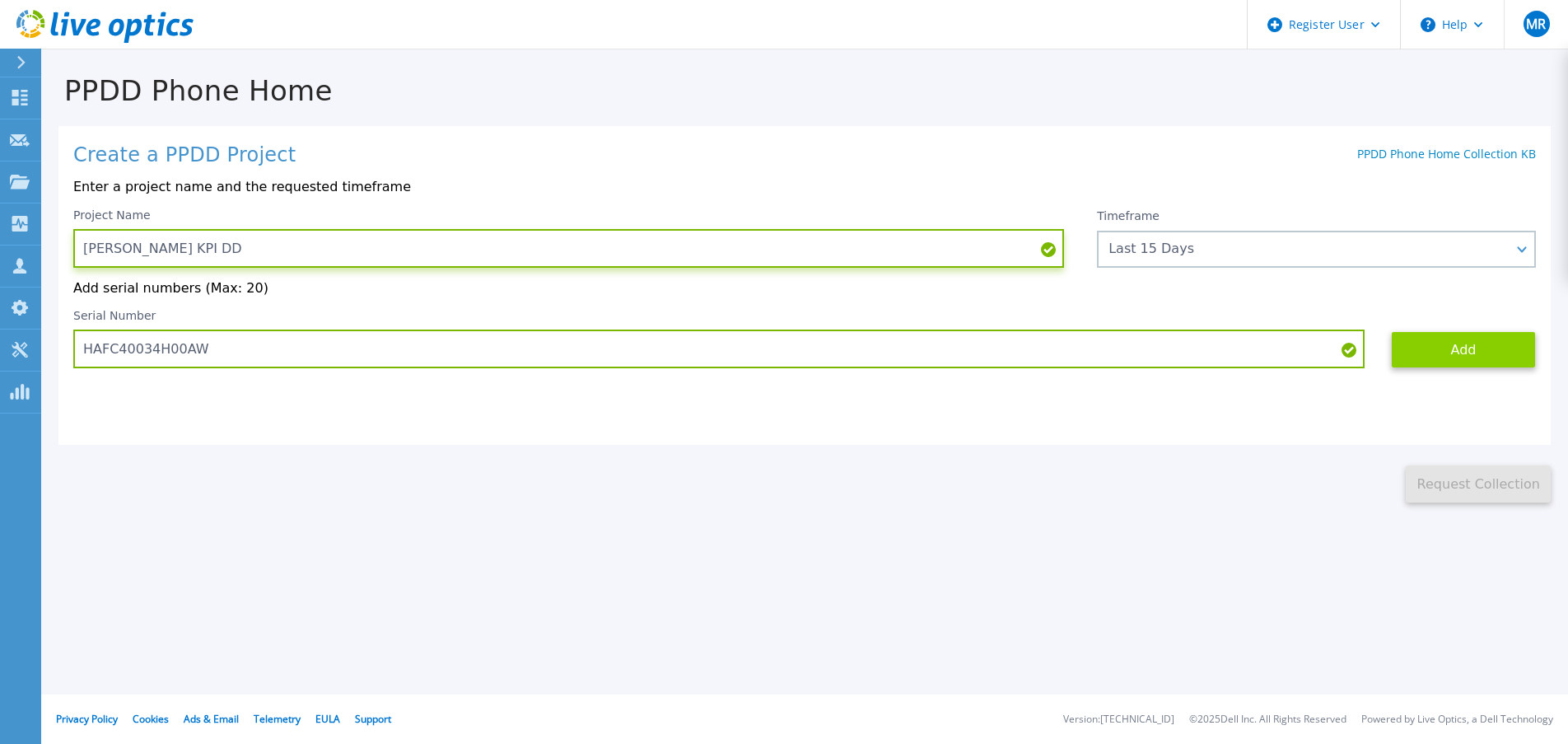
type input "[PERSON_NAME] KPI DD"
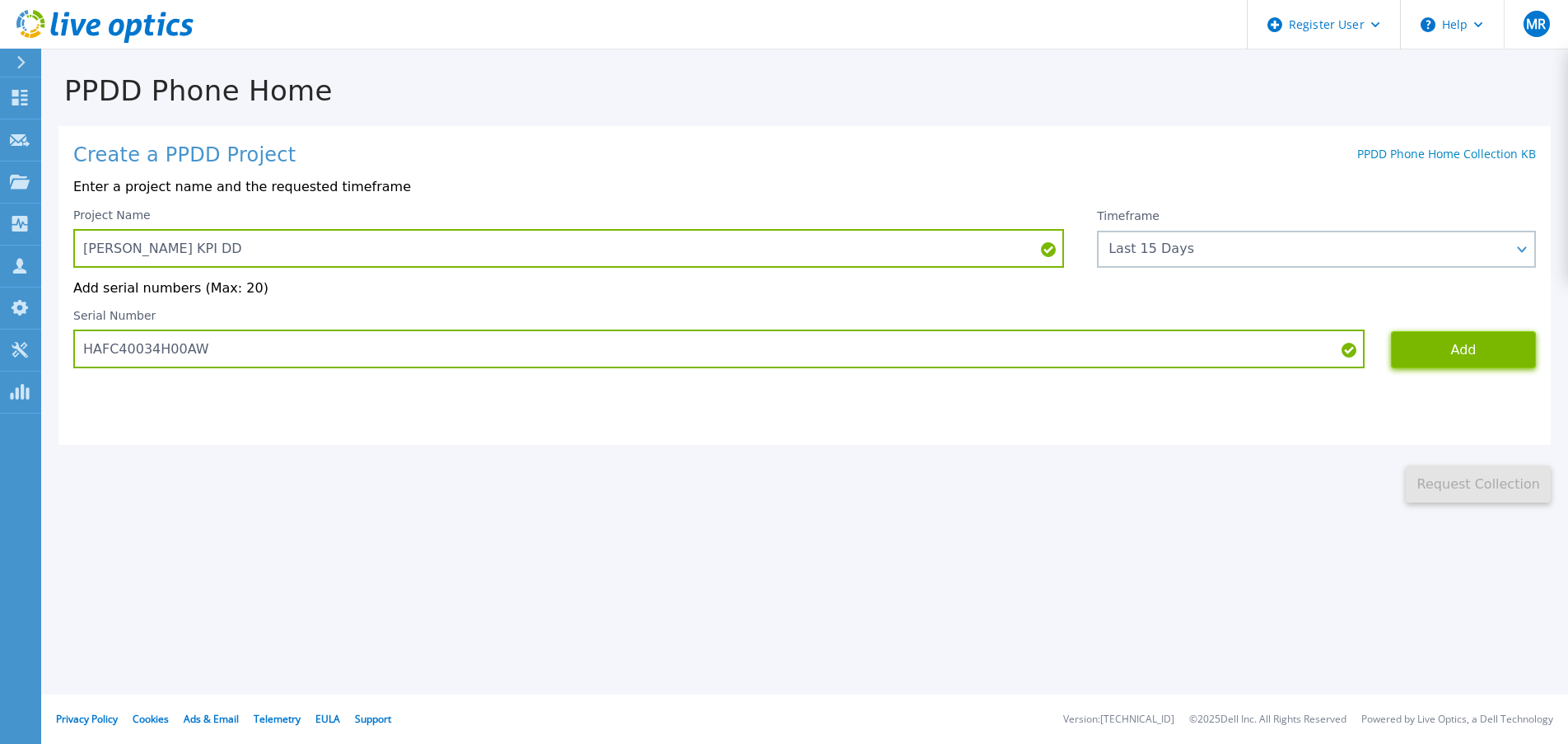
click at [1456, 344] on button "Add" at bounding box center [1463, 349] width 145 height 37
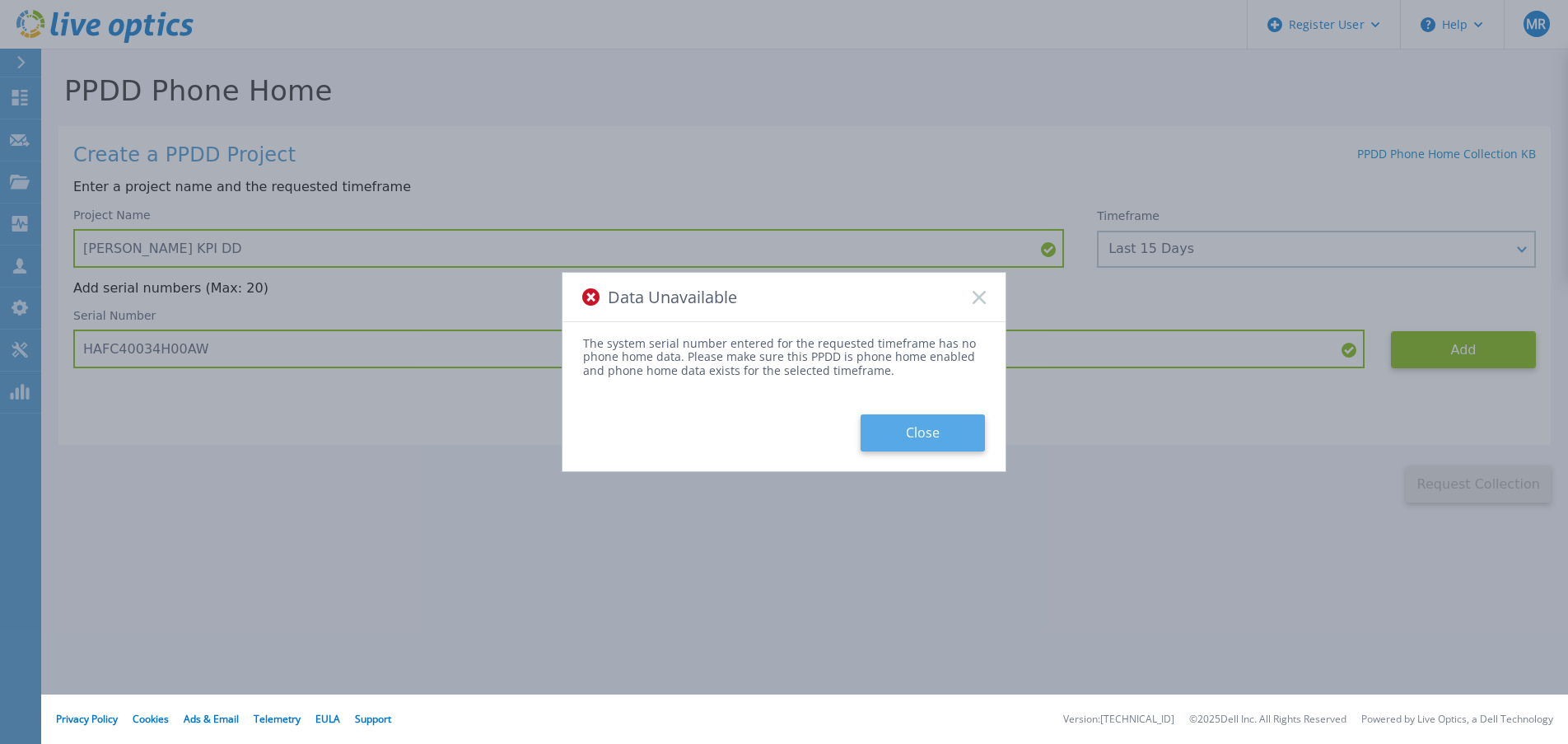
click at [916, 439] on button "Close" at bounding box center [923, 432] width 125 height 37
